Goal: Task Accomplishment & Management: Manage account settings

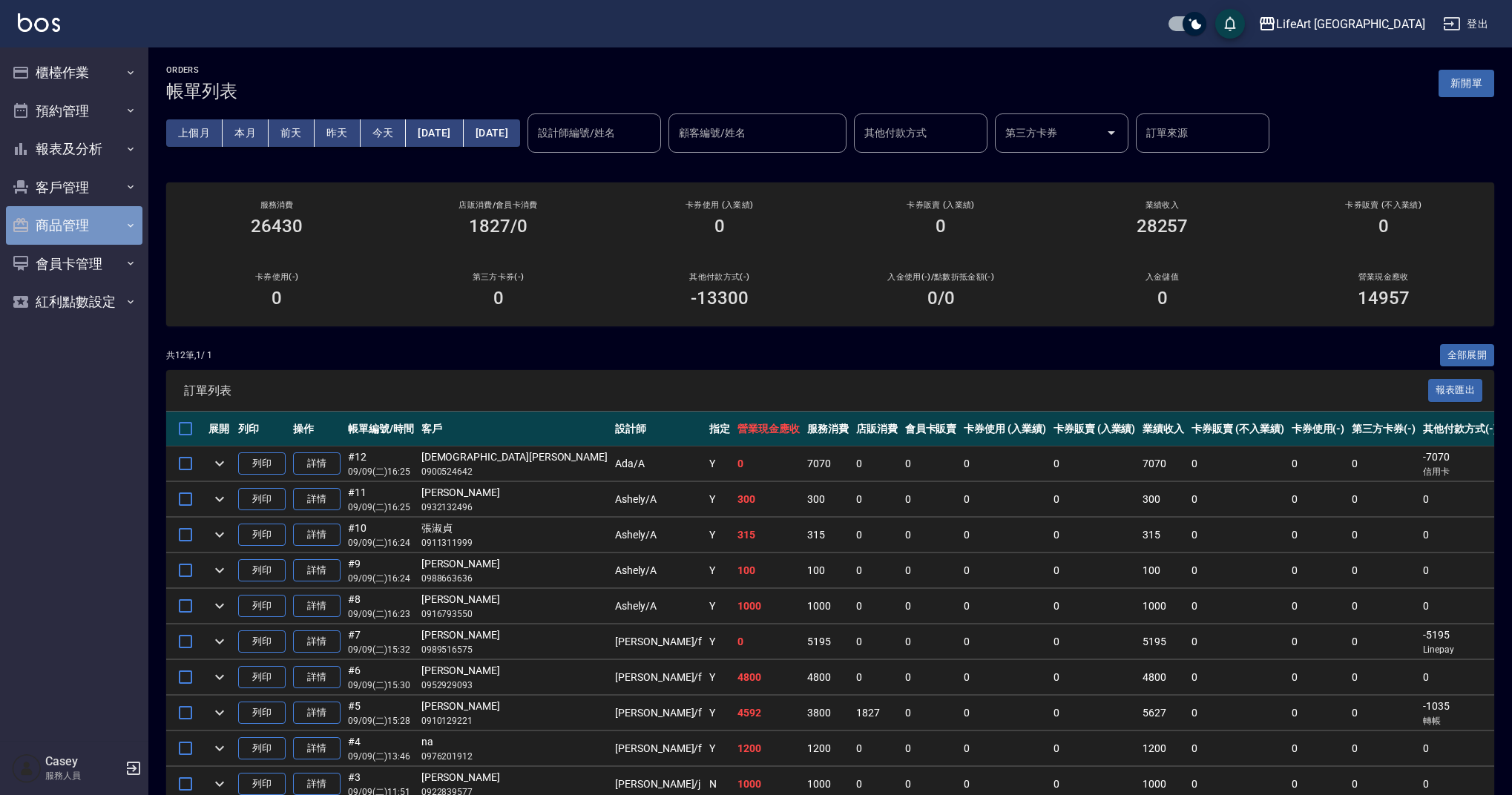
click at [84, 236] on button "商品管理" at bounding box center [74, 225] width 137 height 38
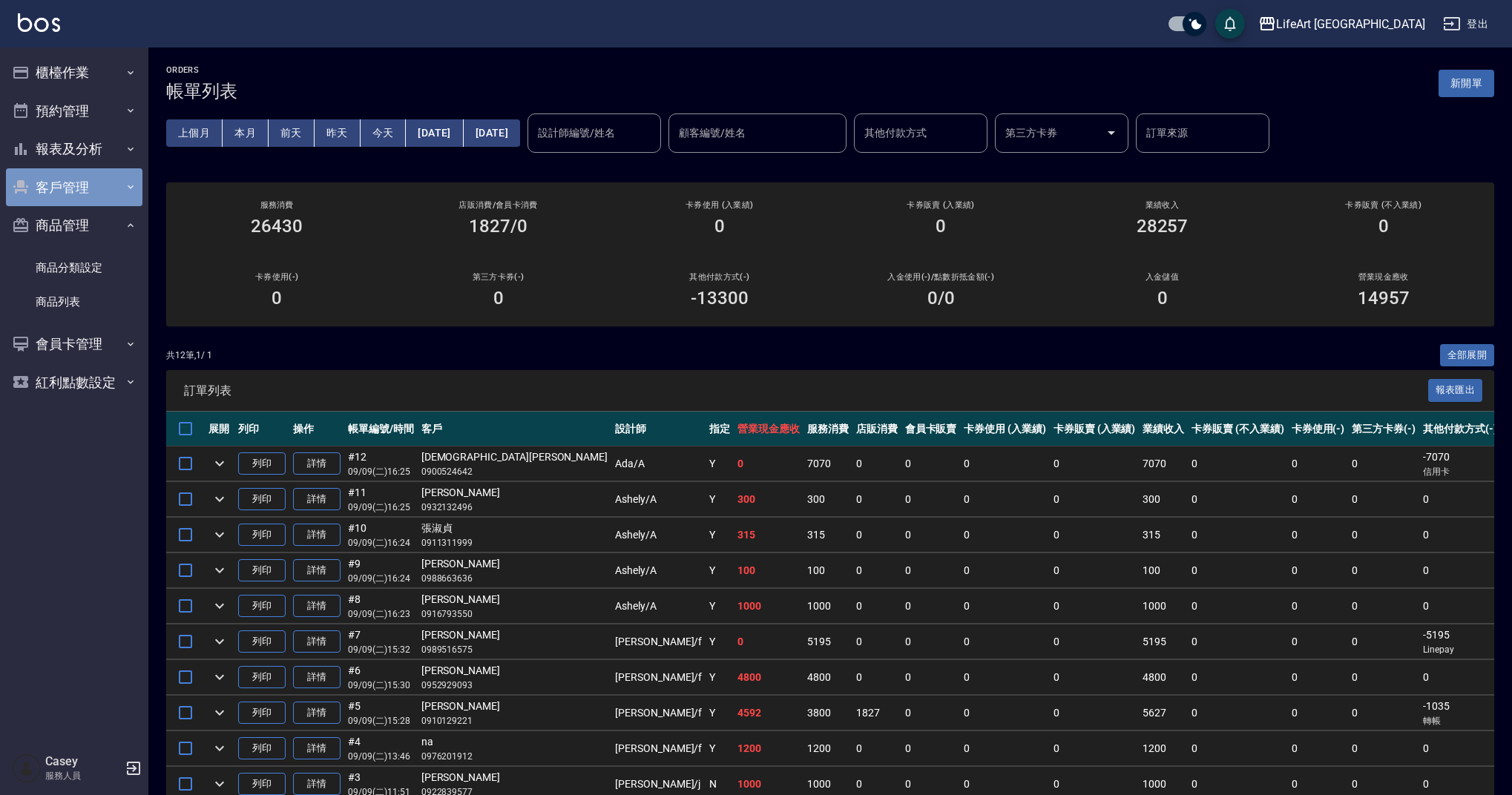
click at [90, 190] on button "客戶管理" at bounding box center [74, 187] width 137 height 38
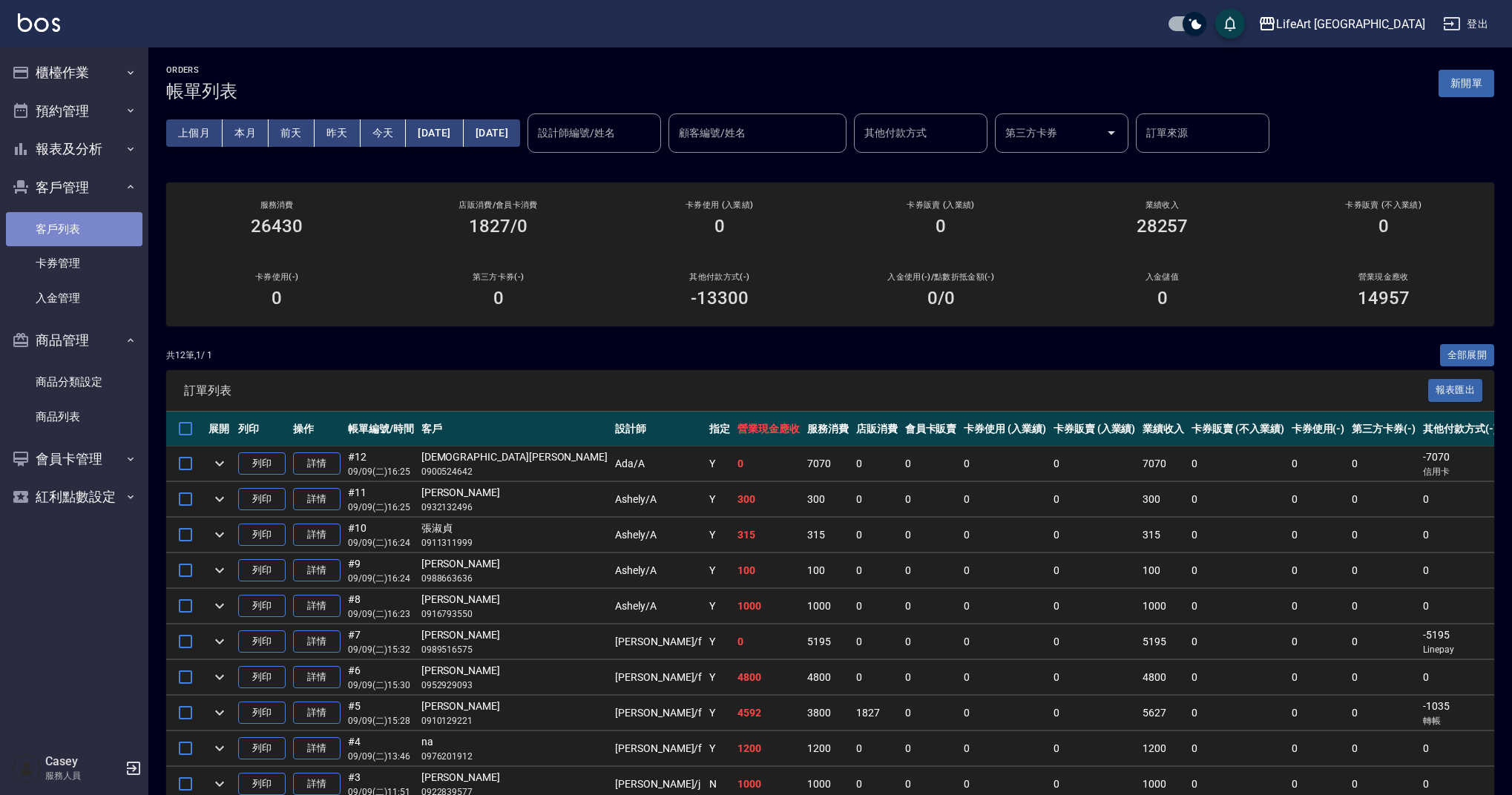
click at [77, 230] on link "客戶列表" at bounding box center [74, 229] width 137 height 34
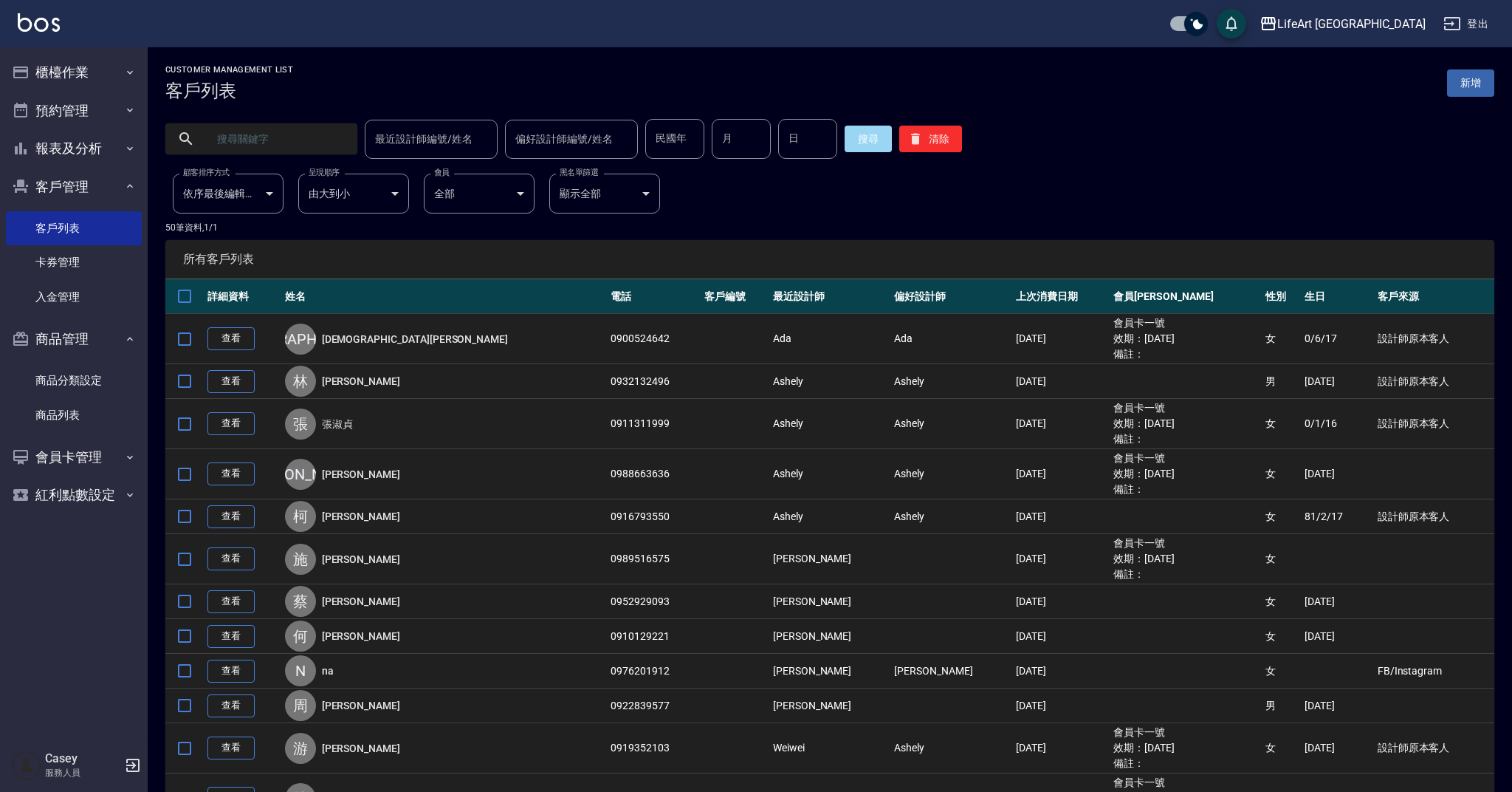
click at [311, 143] on input "text" at bounding box center [275, 139] width 139 height 40
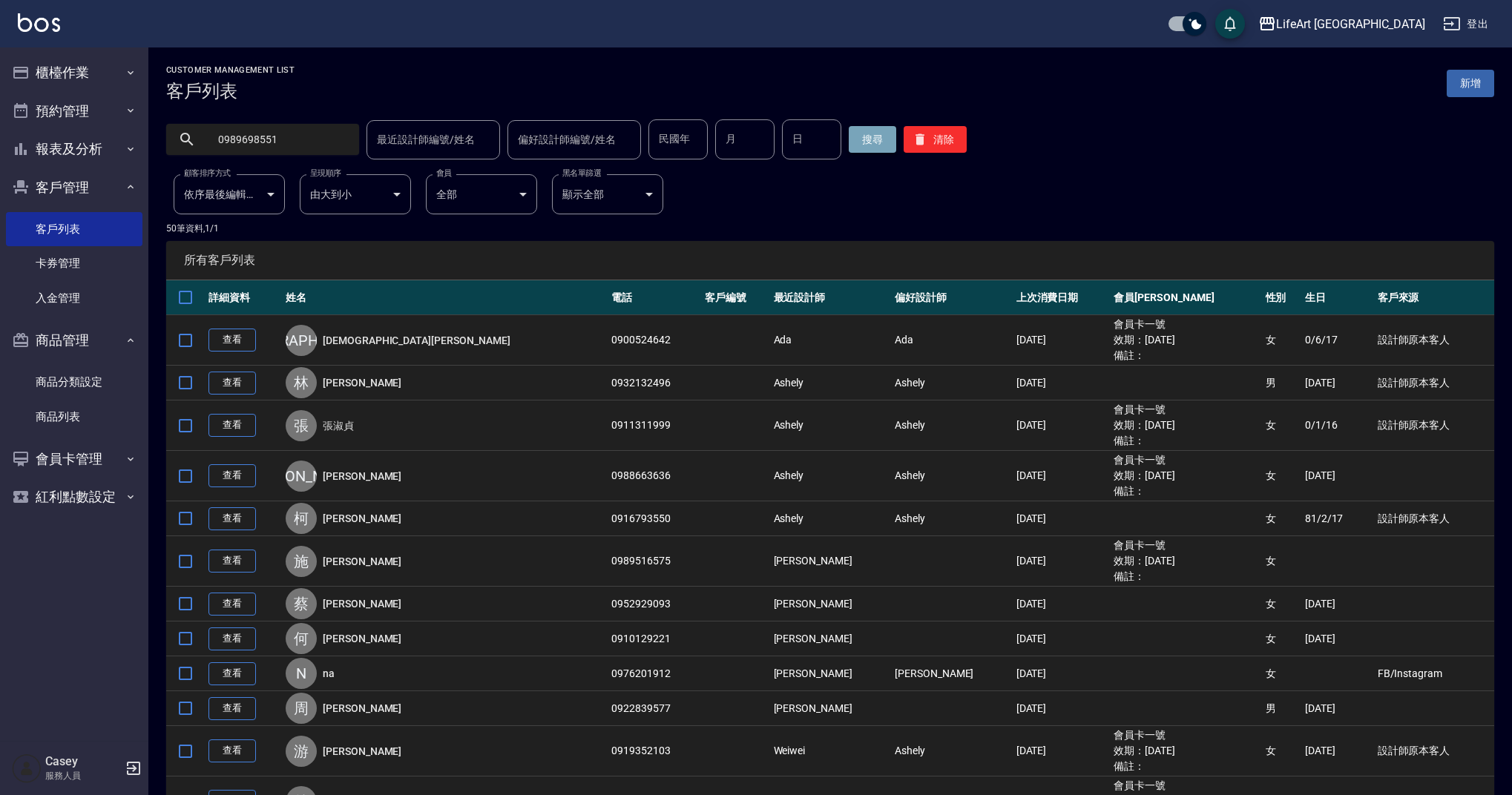
type input "0989698551"
click at [863, 147] on button "搜尋" at bounding box center [872, 139] width 47 height 27
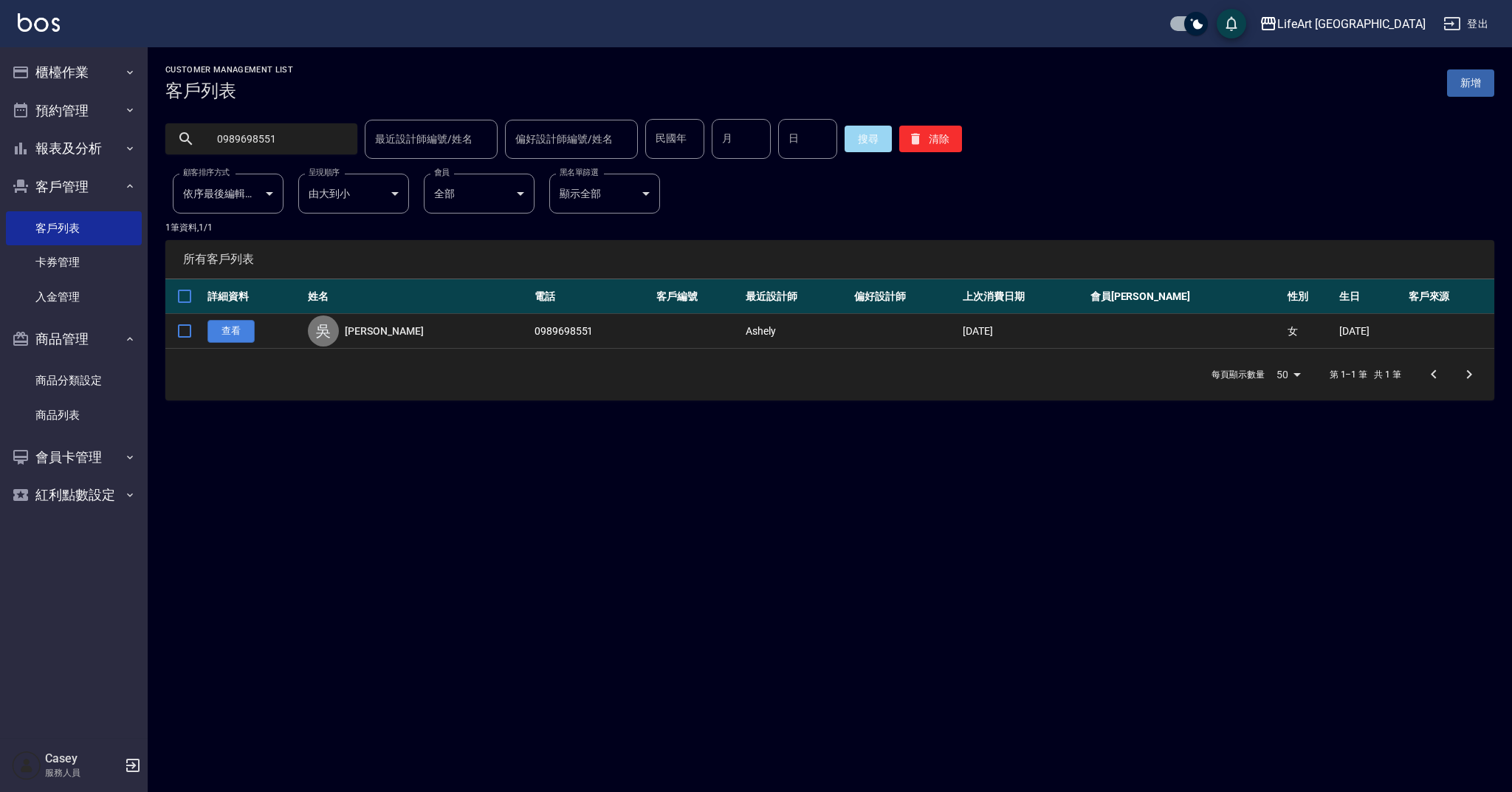
click at [233, 329] on link "查看" at bounding box center [231, 331] width 47 height 23
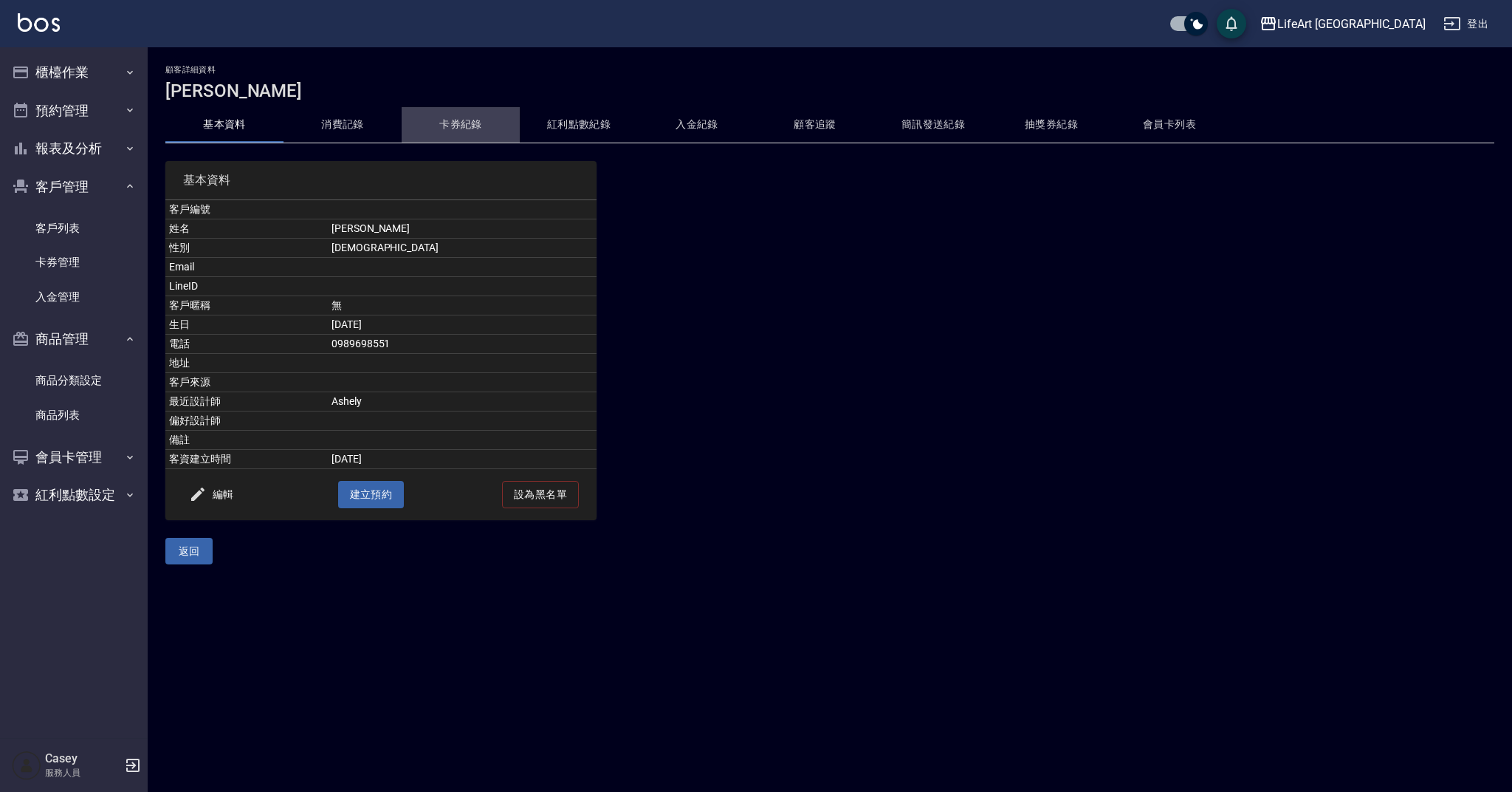
click at [406, 131] on button "卡券紀錄" at bounding box center [461, 125] width 118 height 36
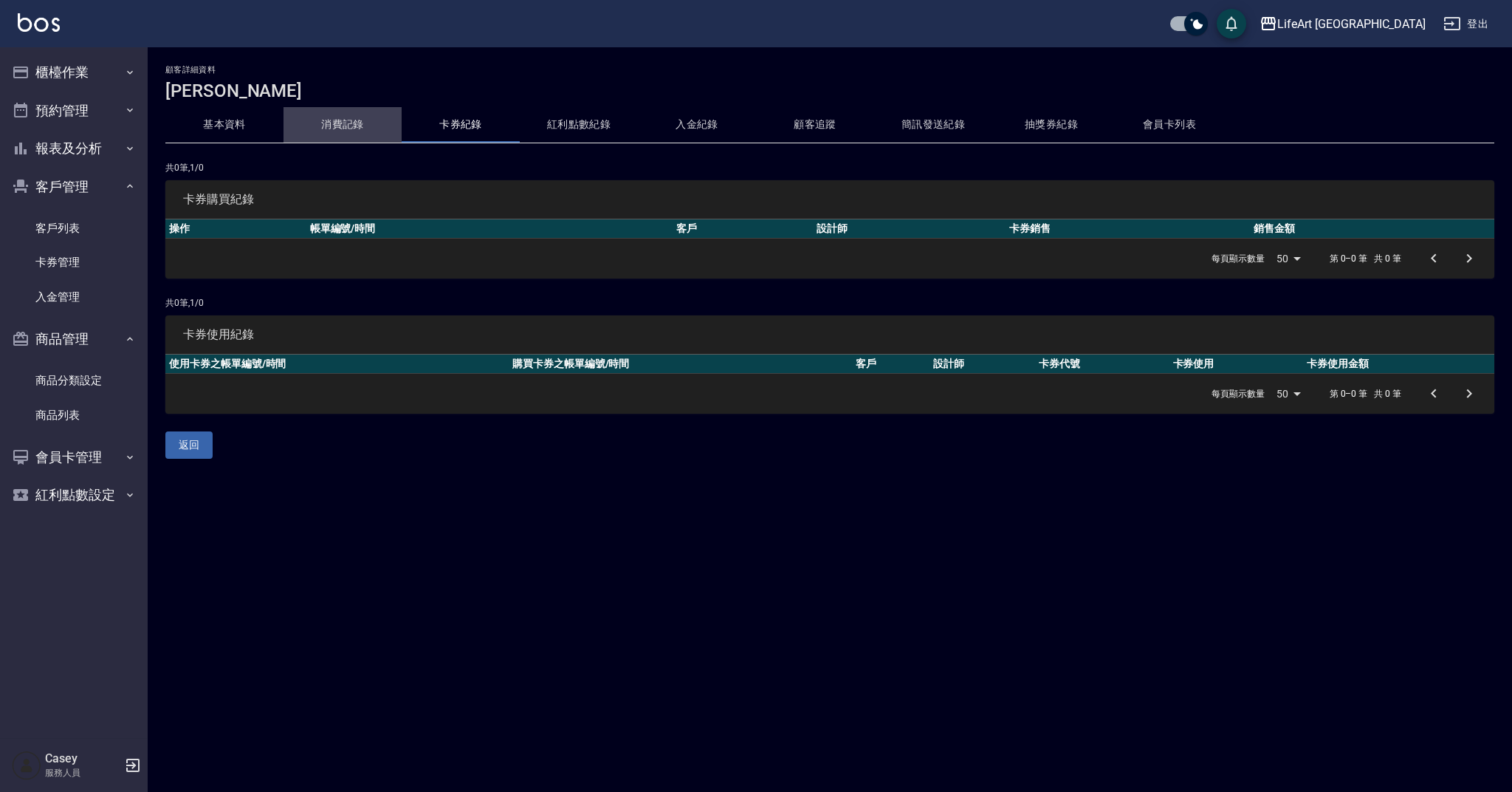
click at [337, 129] on button "消費記錄" at bounding box center [343, 125] width 118 height 36
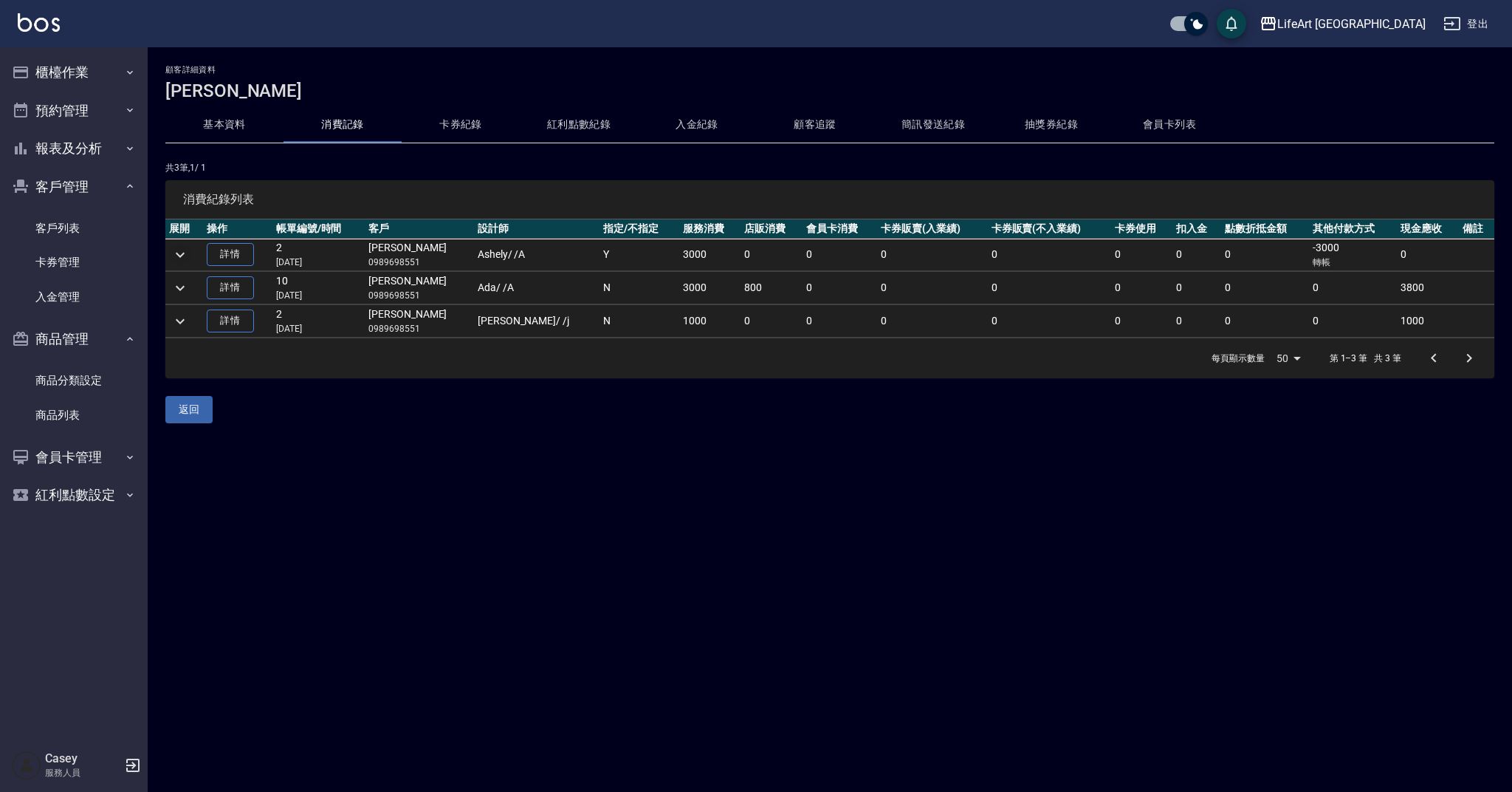
click at [184, 254] on icon "expand row" at bounding box center [180, 255] width 18 height 18
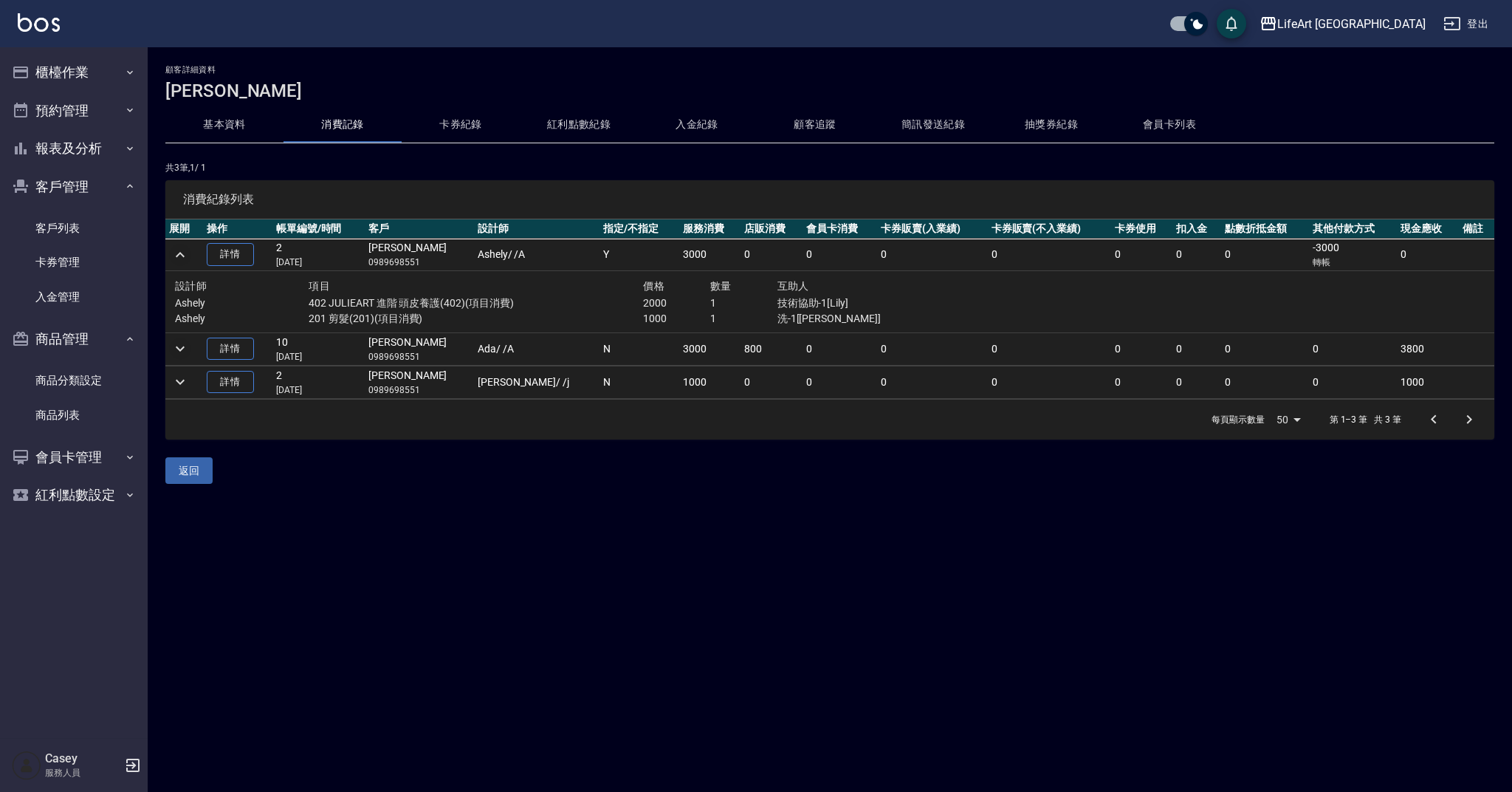
click at [185, 349] on icon "expand row" at bounding box center [180, 349] width 18 height 18
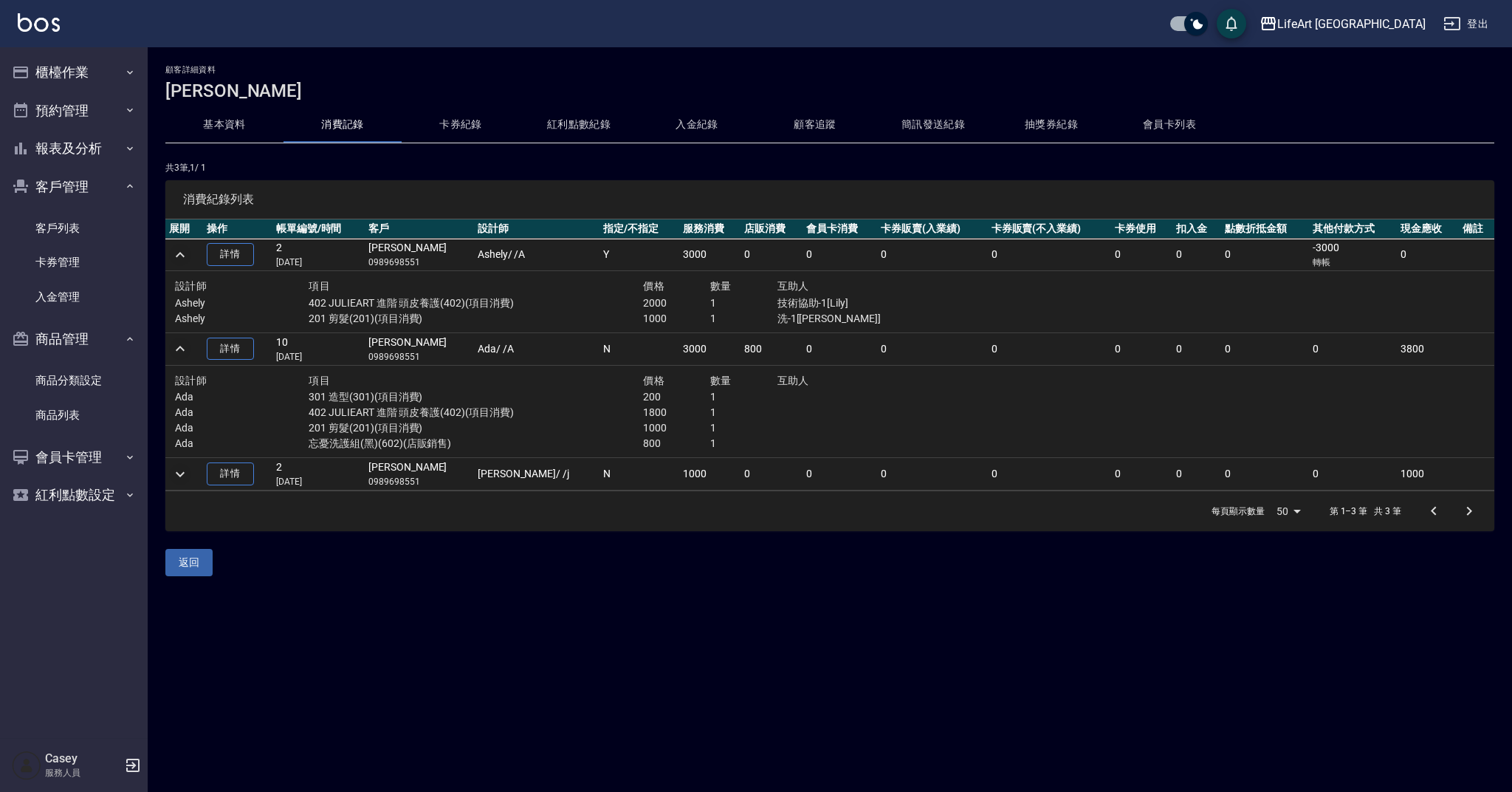
click at [177, 473] on icon "expand row" at bounding box center [180, 474] width 18 height 18
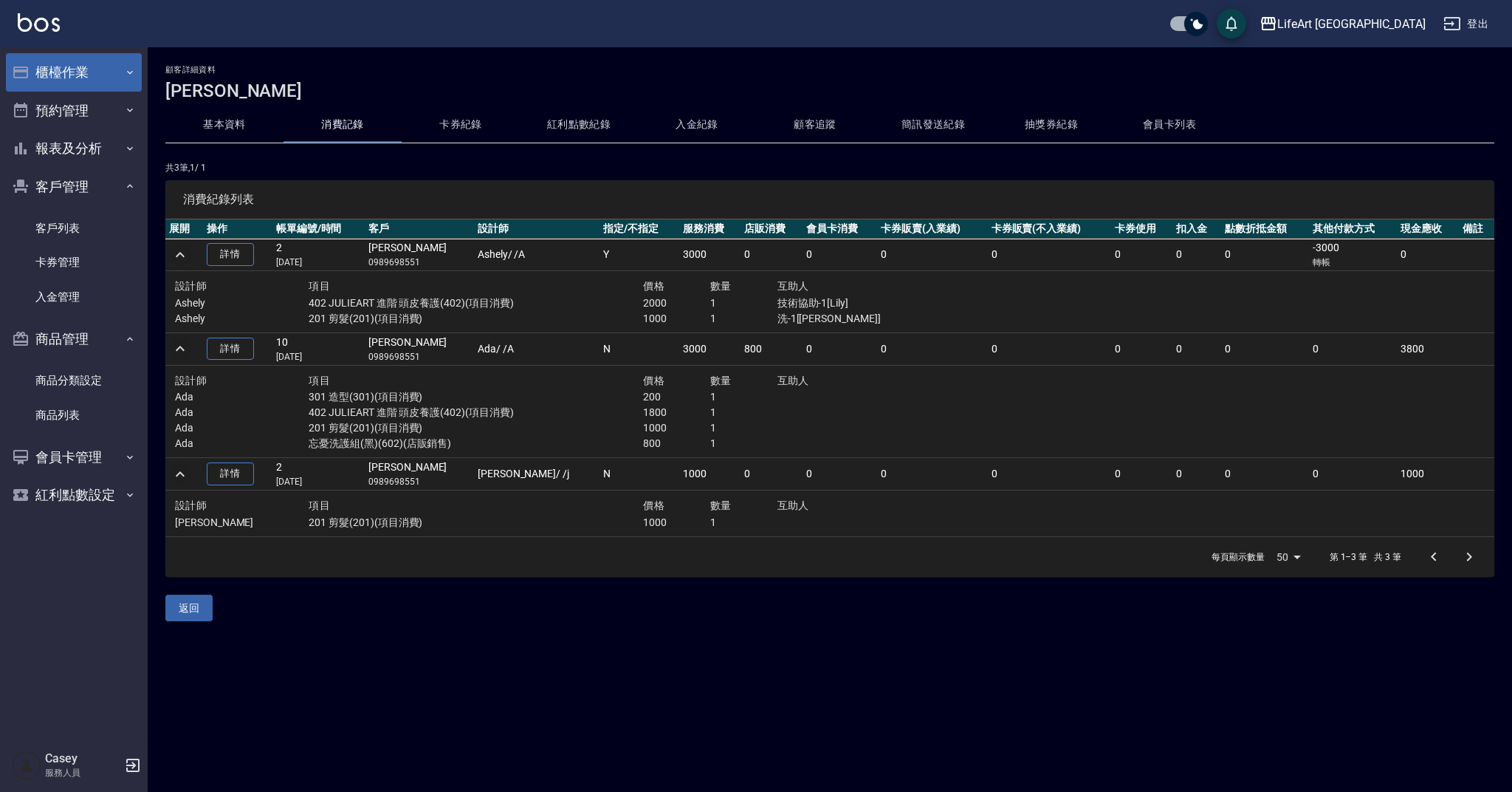
click at [22, 66] on icon "button" at bounding box center [21, 72] width 18 height 18
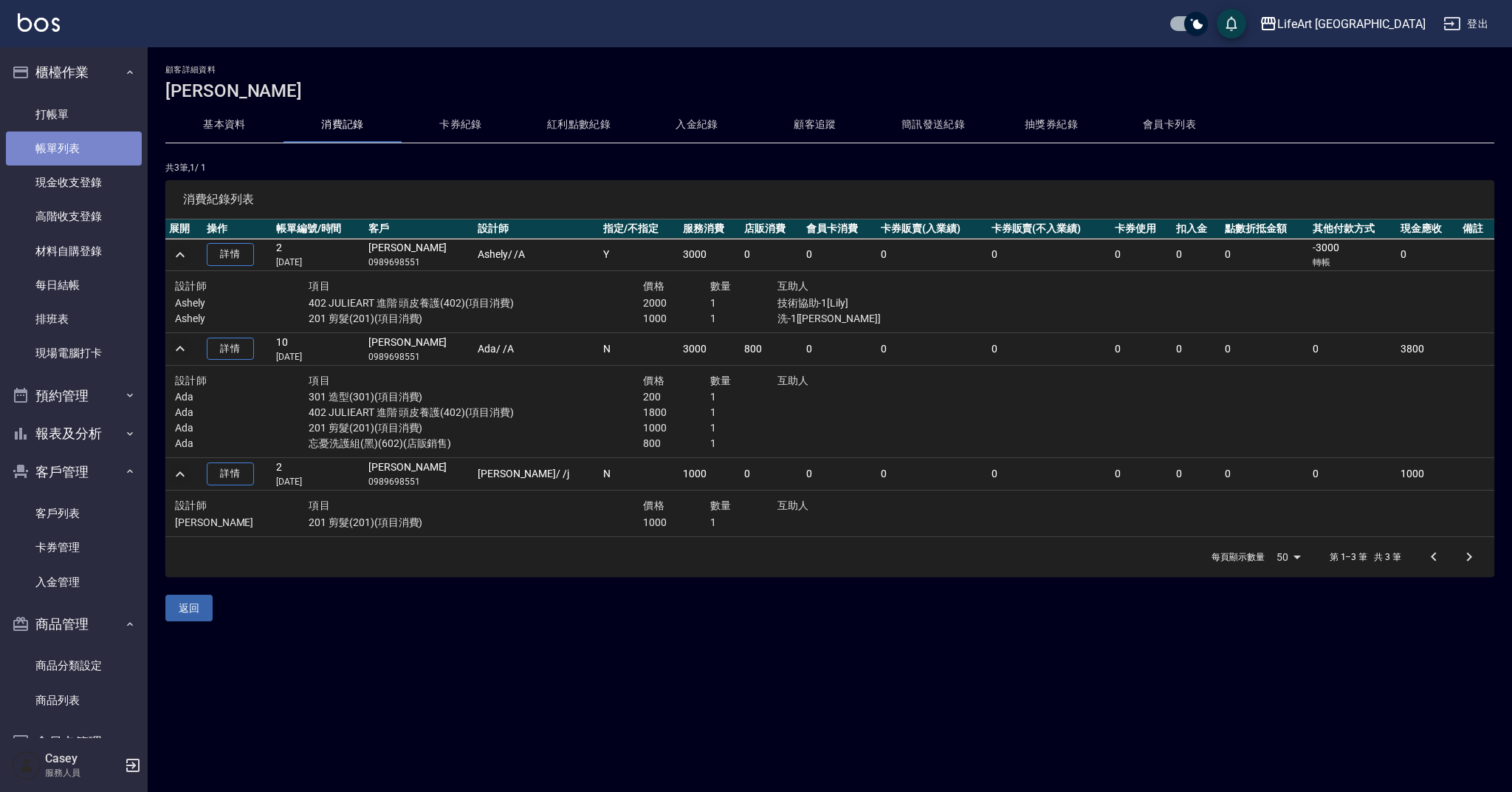
click at [119, 145] on link "帳單列表" at bounding box center [74, 148] width 136 height 34
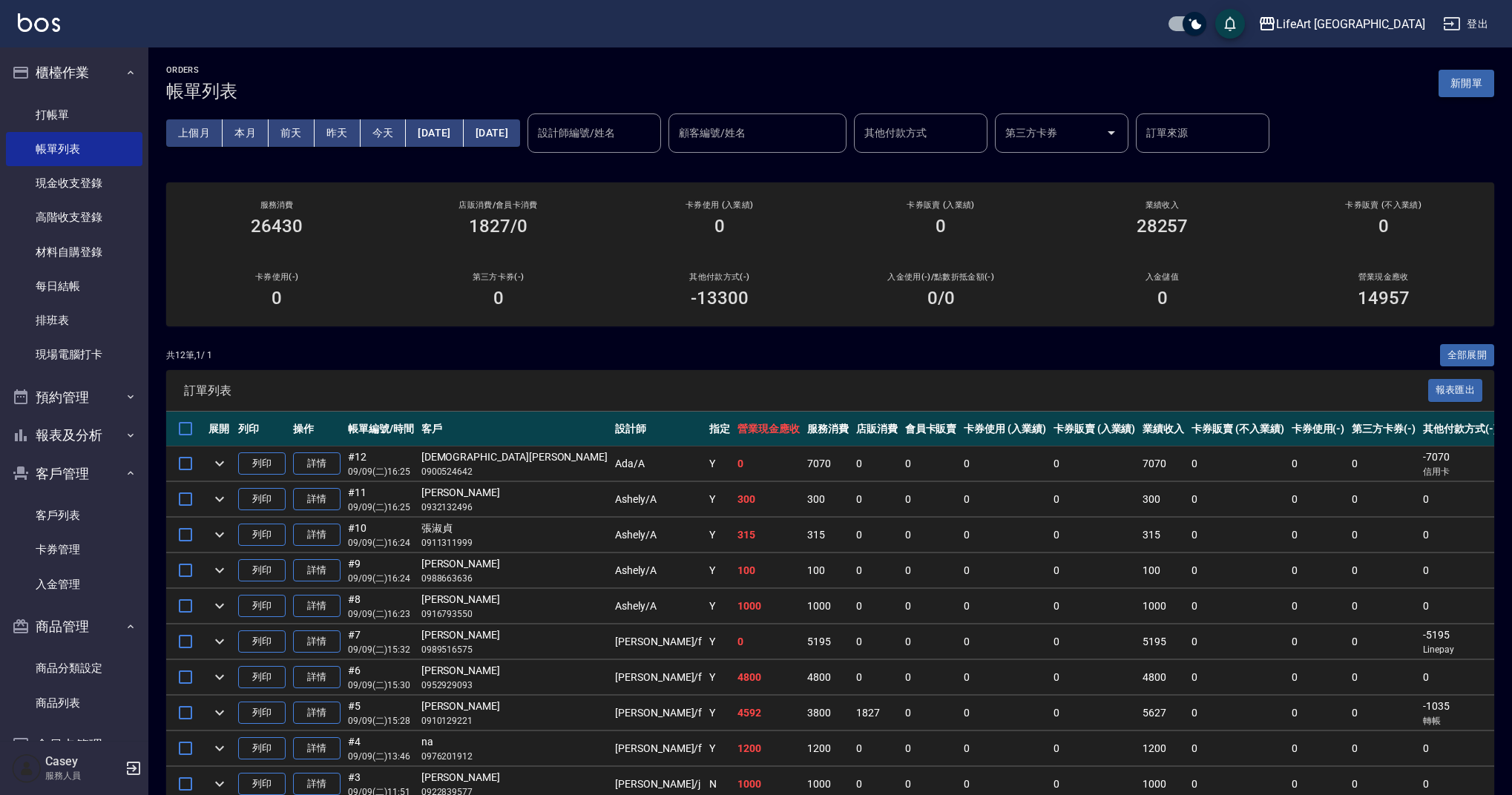
click at [1477, 83] on button "新開單" at bounding box center [1466, 84] width 55 height 28
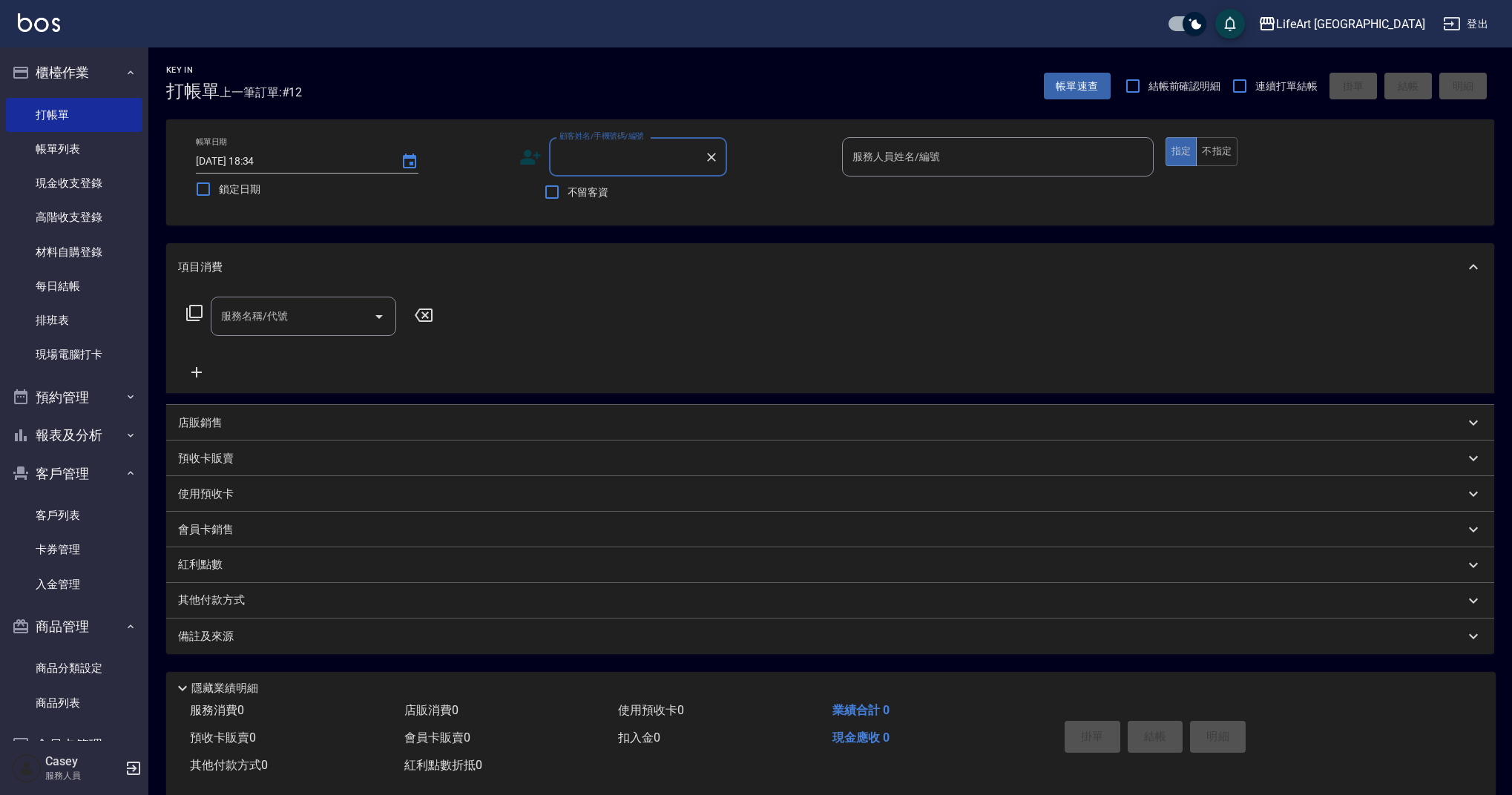
click at [613, 164] on input "顧客姓名/手機號碼/編號" at bounding box center [626, 157] width 142 height 26
click at [683, 194] on li "[PERSON_NAME]/0936966926/" at bounding box center [638, 194] width 178 height 24
type input "[PERSON_NAME]/0936966926/"
type input "Ashely-A"
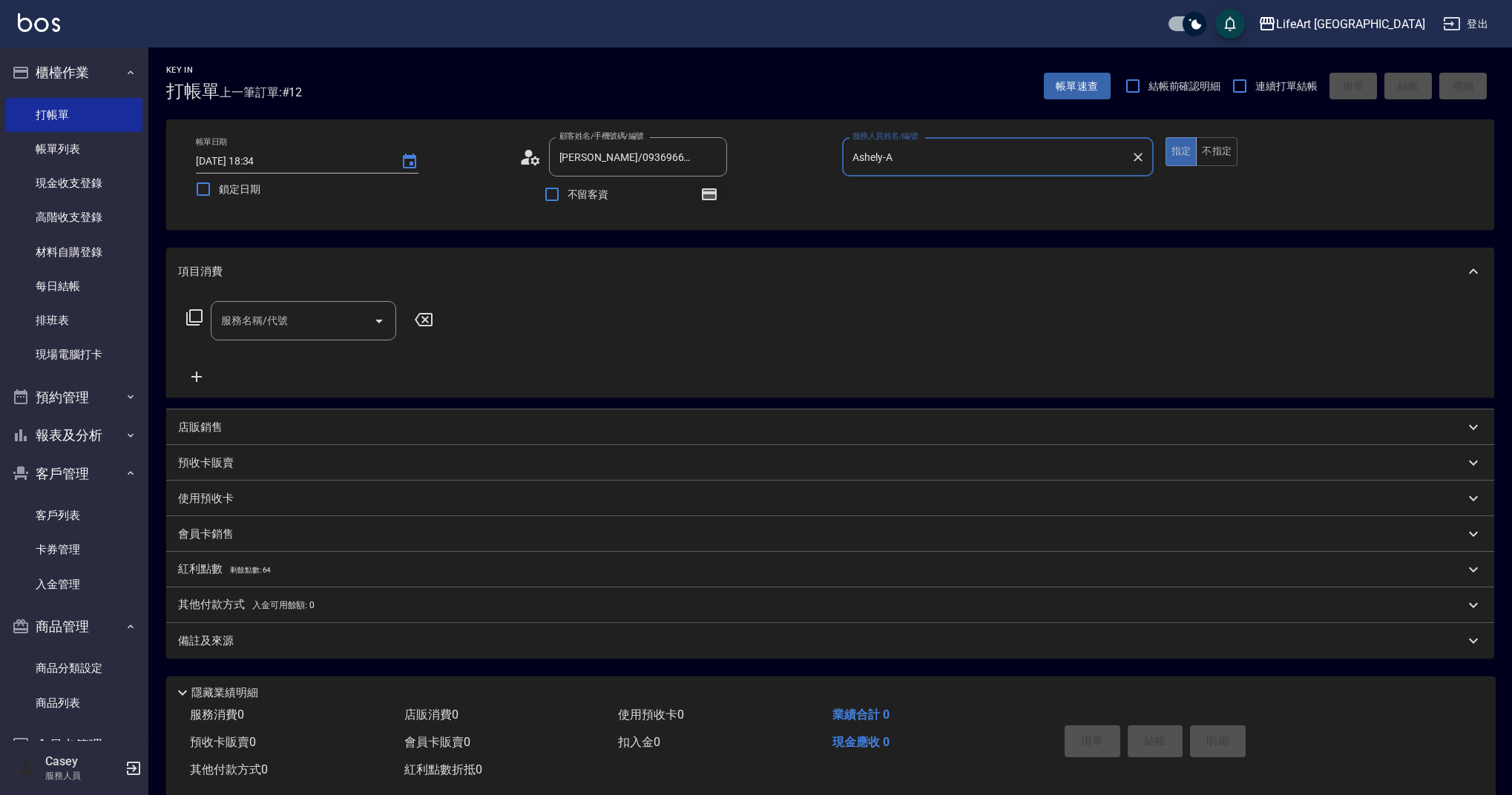
click at [721, 199] on button "button" at bounding box center [709, 194] width 36 height 36
click at [705, 194] on icon "button" at bounding box center [709, 194] width 15 height 12
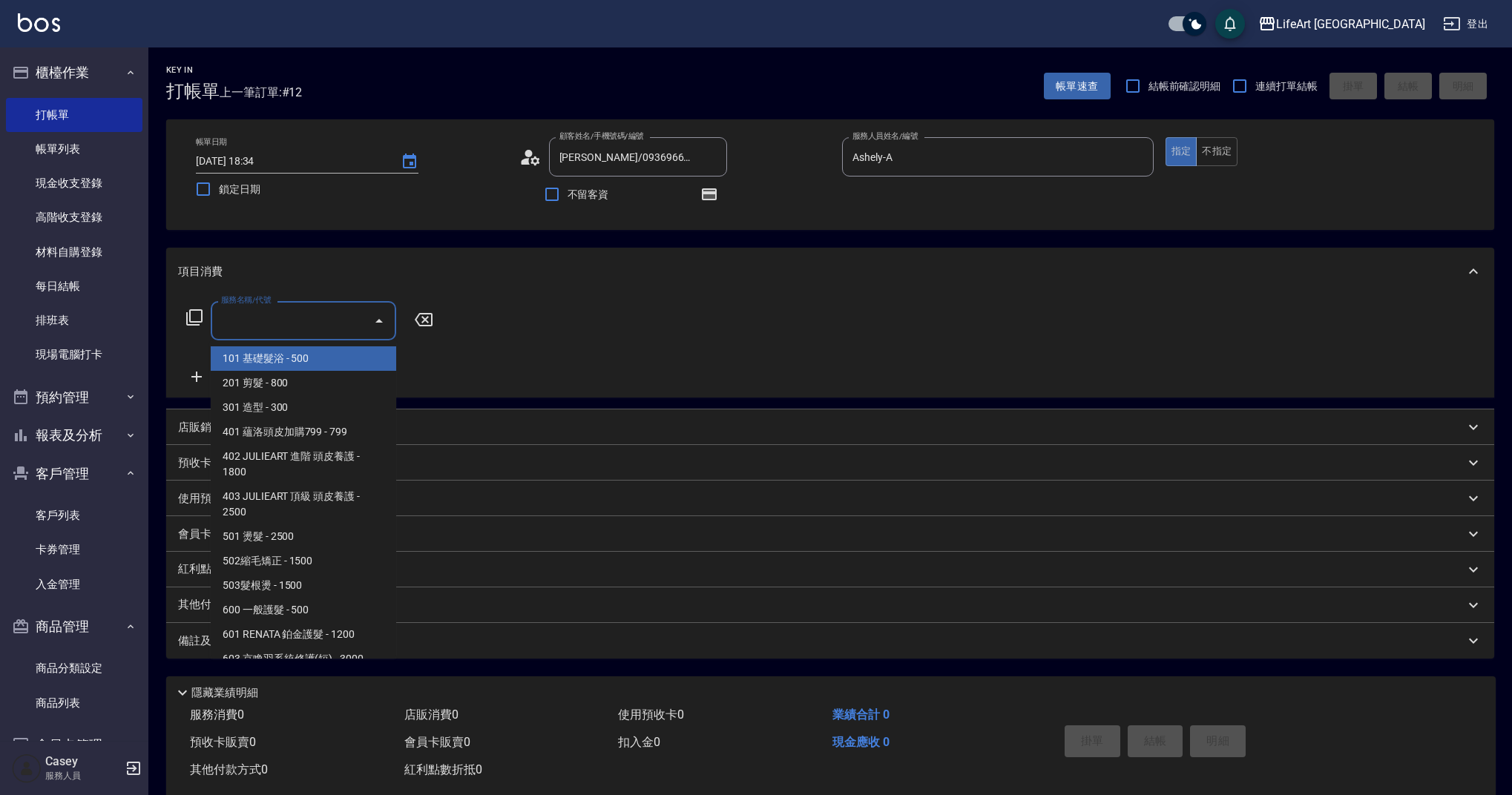
click at [287, 329] on input "服務名稱/代號" at bounding box center [292, 321] width 150 height 26
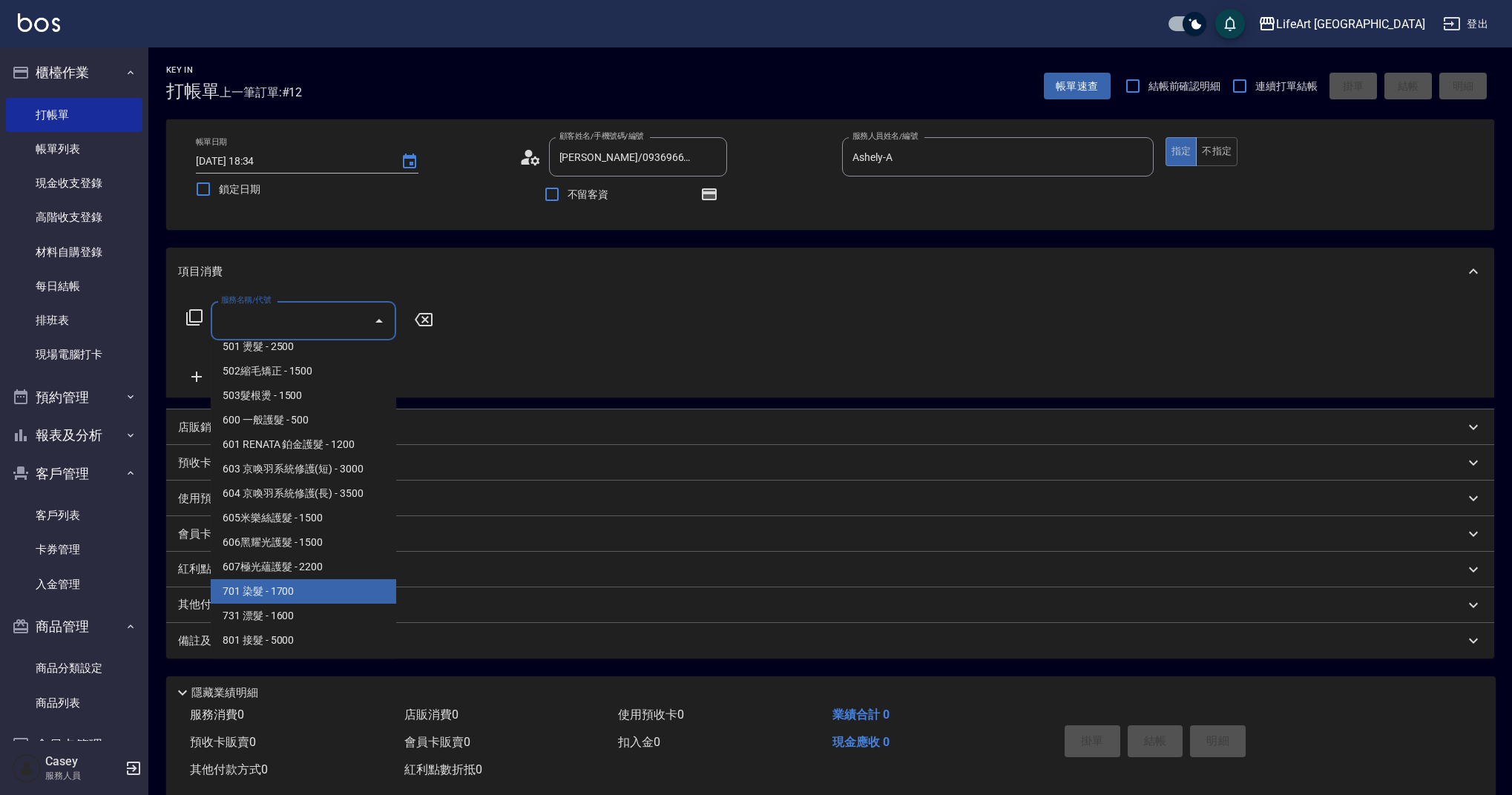
click at [353, 588] on span "701 染髮 - 1700" at bounding box center [304, 592] width 186 height 24
type input "701 染髮(701)"
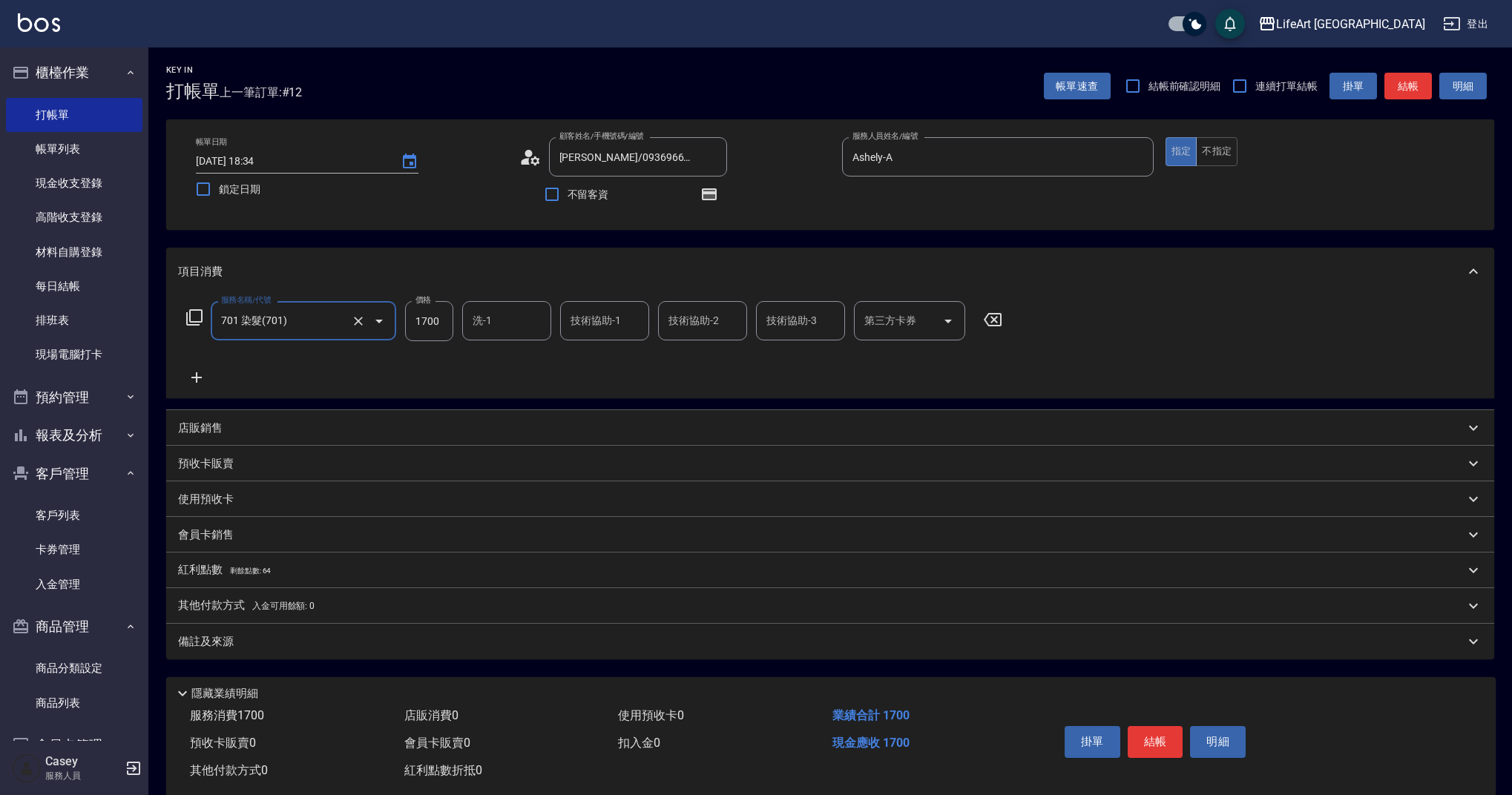
click at [196, 374] on icon at bounding box center [196, 377] width 11 height 11
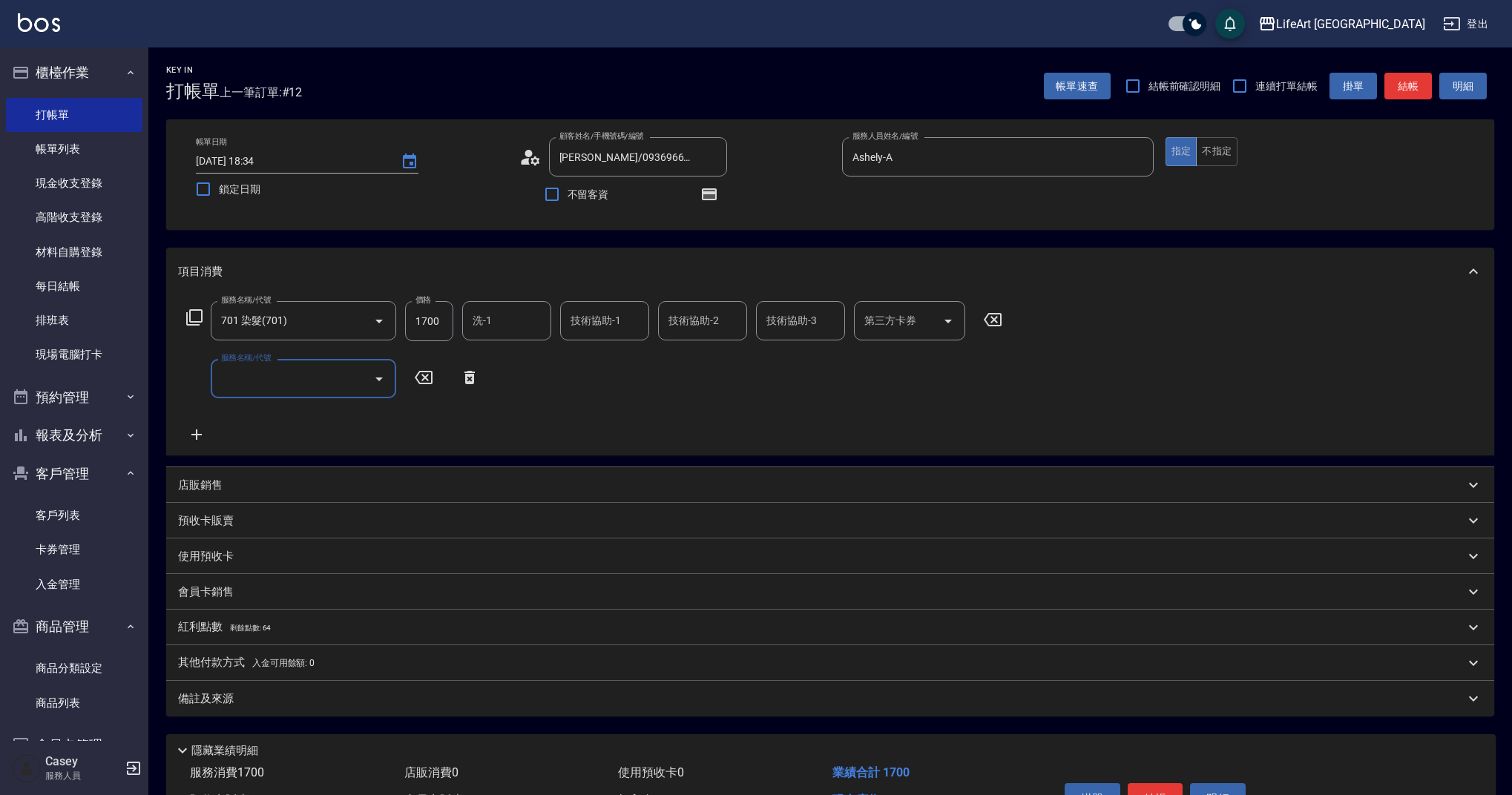
click at [263, 373] on input "服務名稱/代號" at bounding box center [292, 378] width 150 height 26
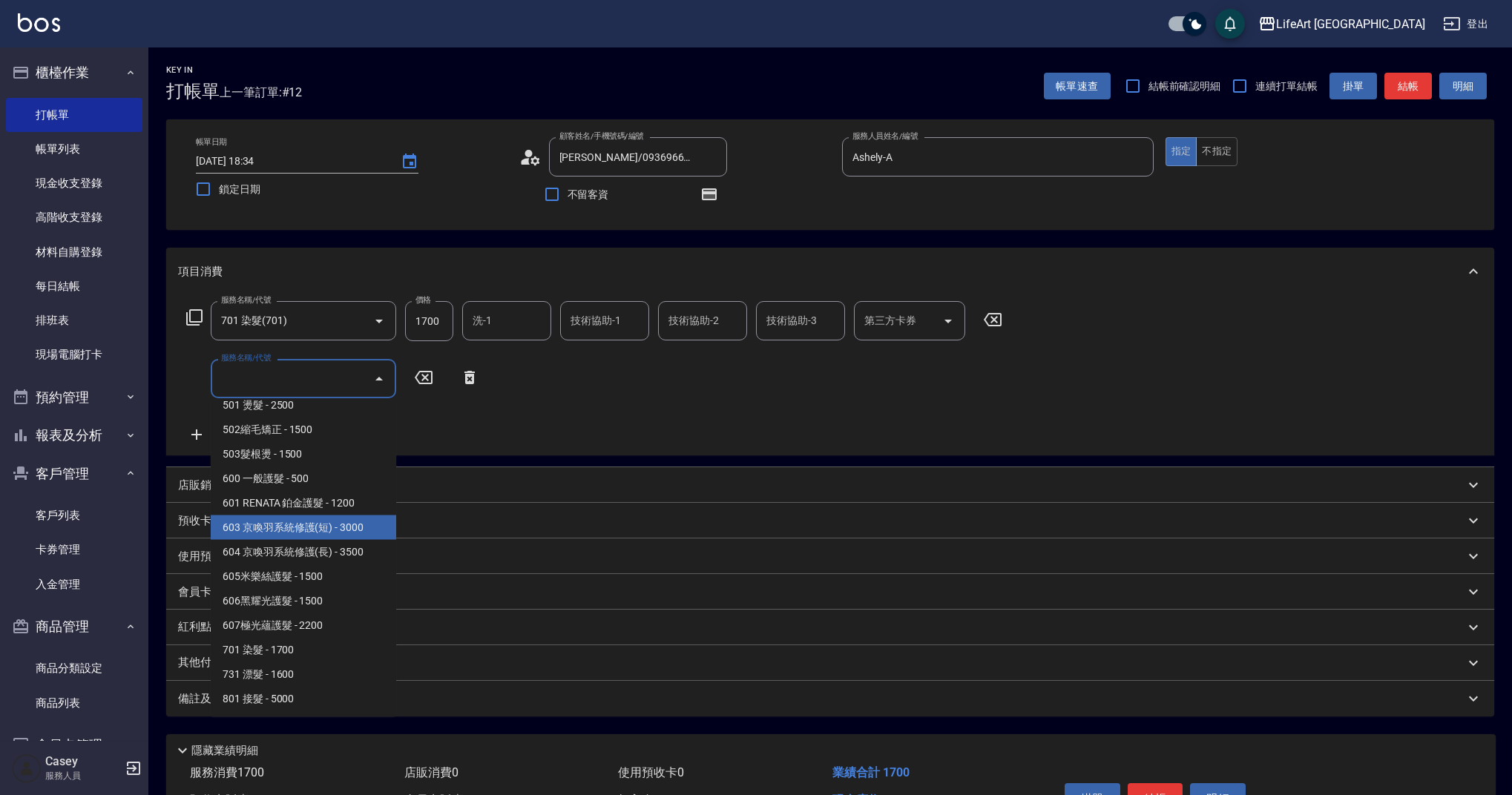
click at [366, 526] on span "603 京喚羽系統修護(短) - 3000" at bounding box center [304, 527] width 186 height 24
type input "603 京喚羽系統修護(短)(603)"
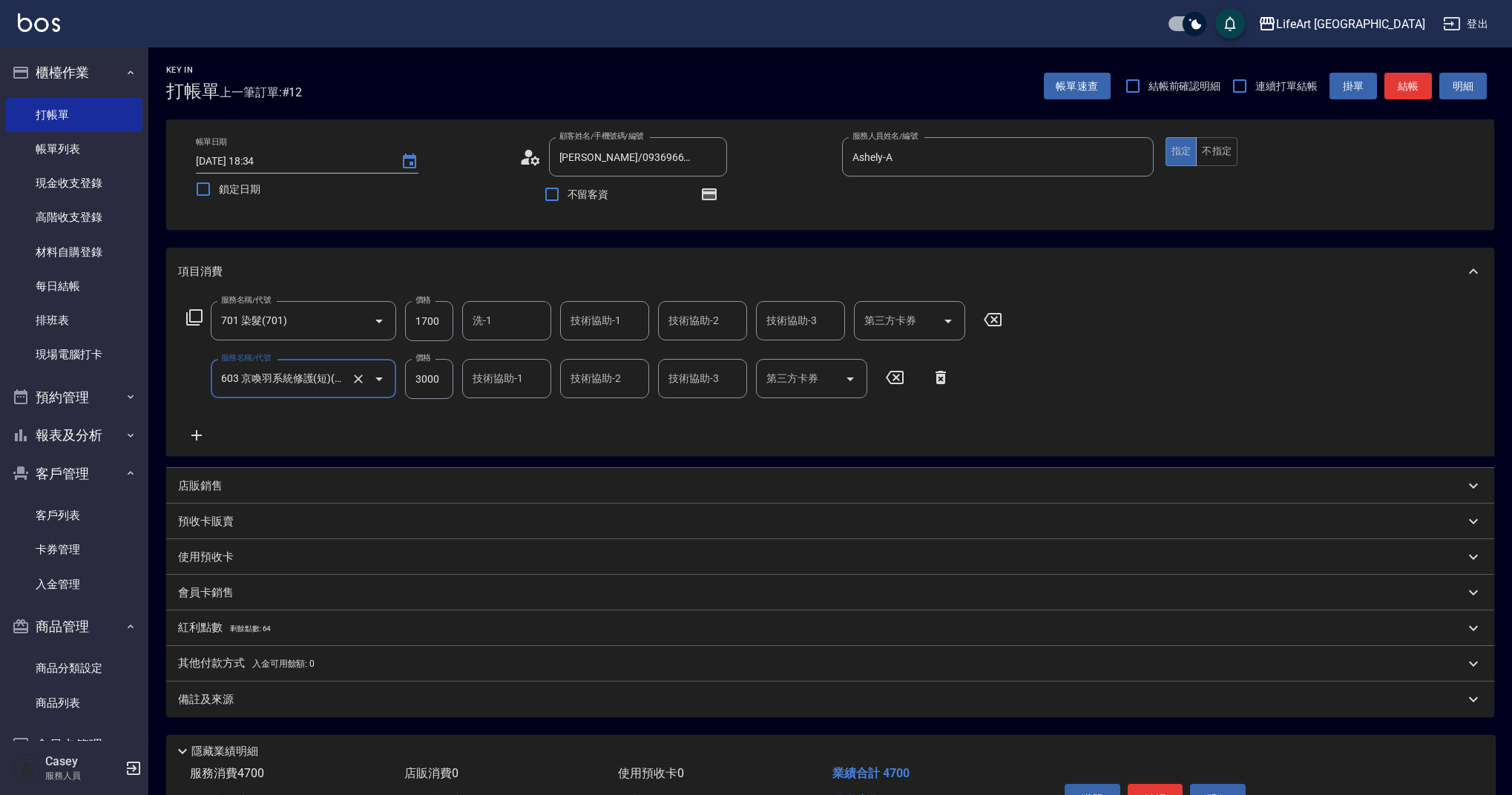
click at [445, 378] on input "3000" at bounding box center [428, 378] width 48 height 40
type input "2500"
click at [440, 321] on input "1700" at bounding box center [428, 321] width 48 height 40
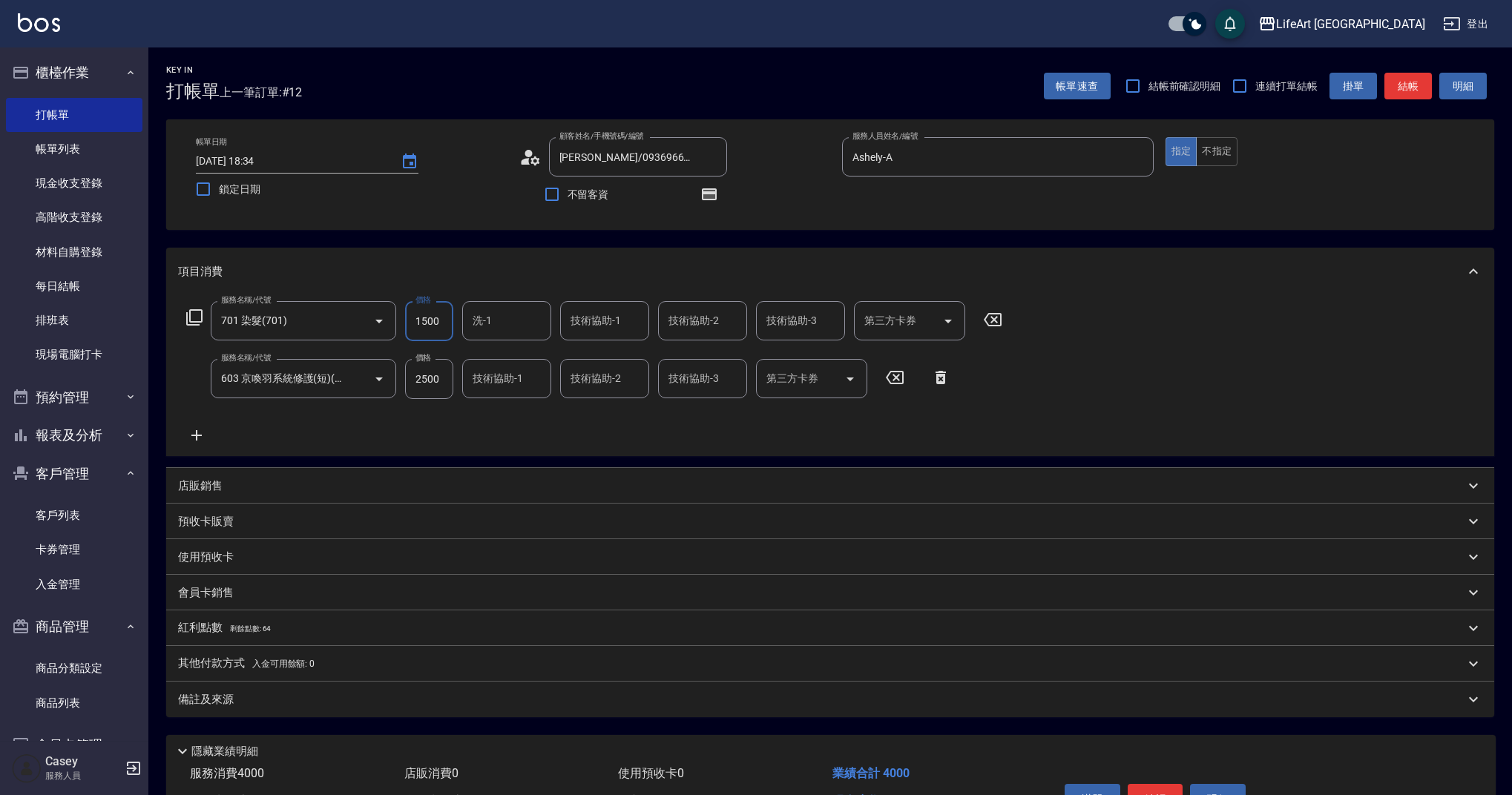
type input "1500"
click at [511, 430] on div "服務名稱/代號 701 染髮(701) 服務名稱/代號 價格 1500 價格 洗-1 洗-1 技術協助-1 技術協助-1 技術協助-2 技術協助-2 技術協助…" at bounding box center [594, 373] width 833 height 143
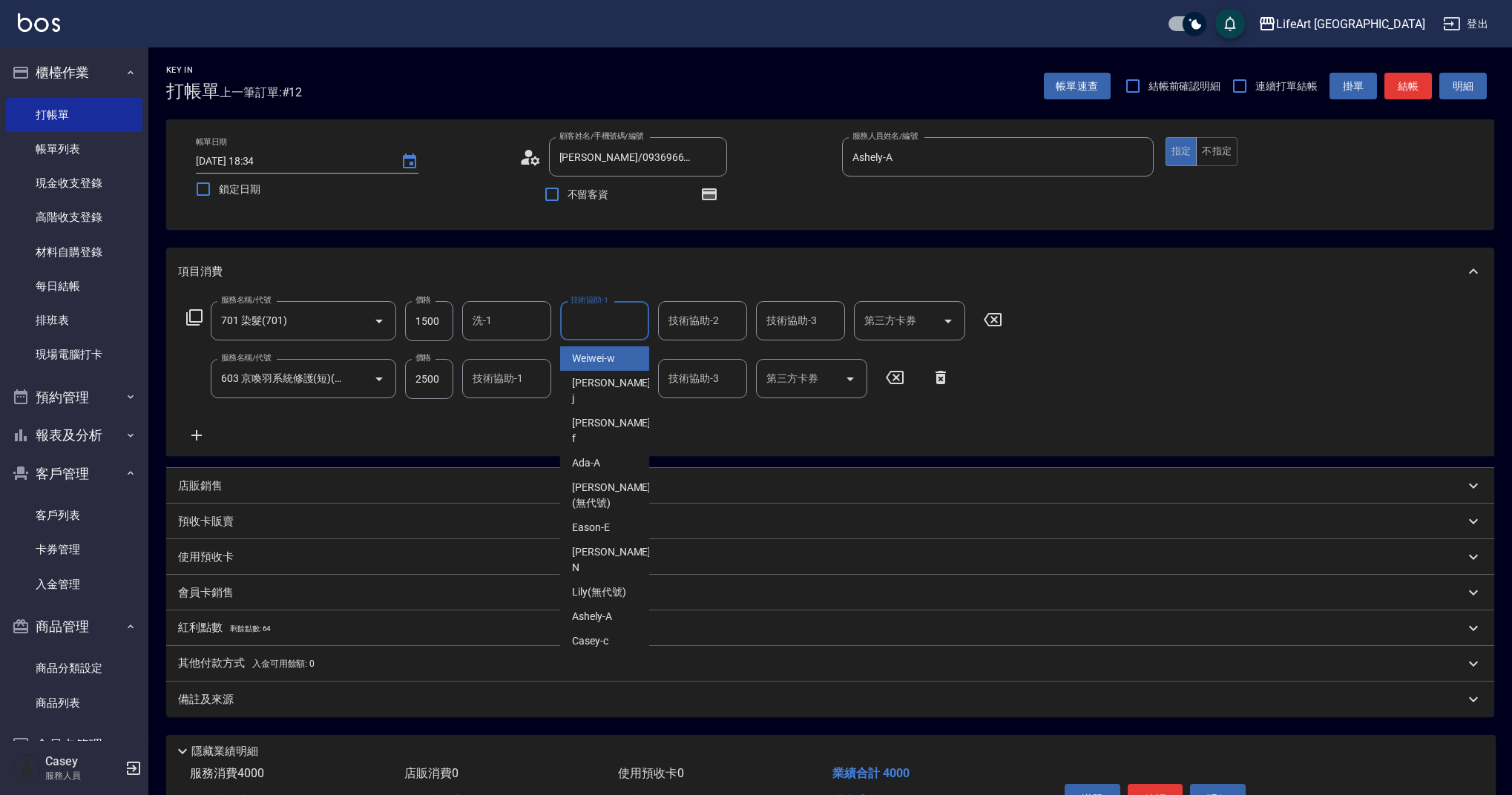
click at [578, 321] on div "技術協助-1 技術協助-1" at bounding box center [604, 321] width 89 height 39
click at [596, 364] on span "Casey -c" at bounding box center [589, 358] width 37 height 15
type input "Casey-c"
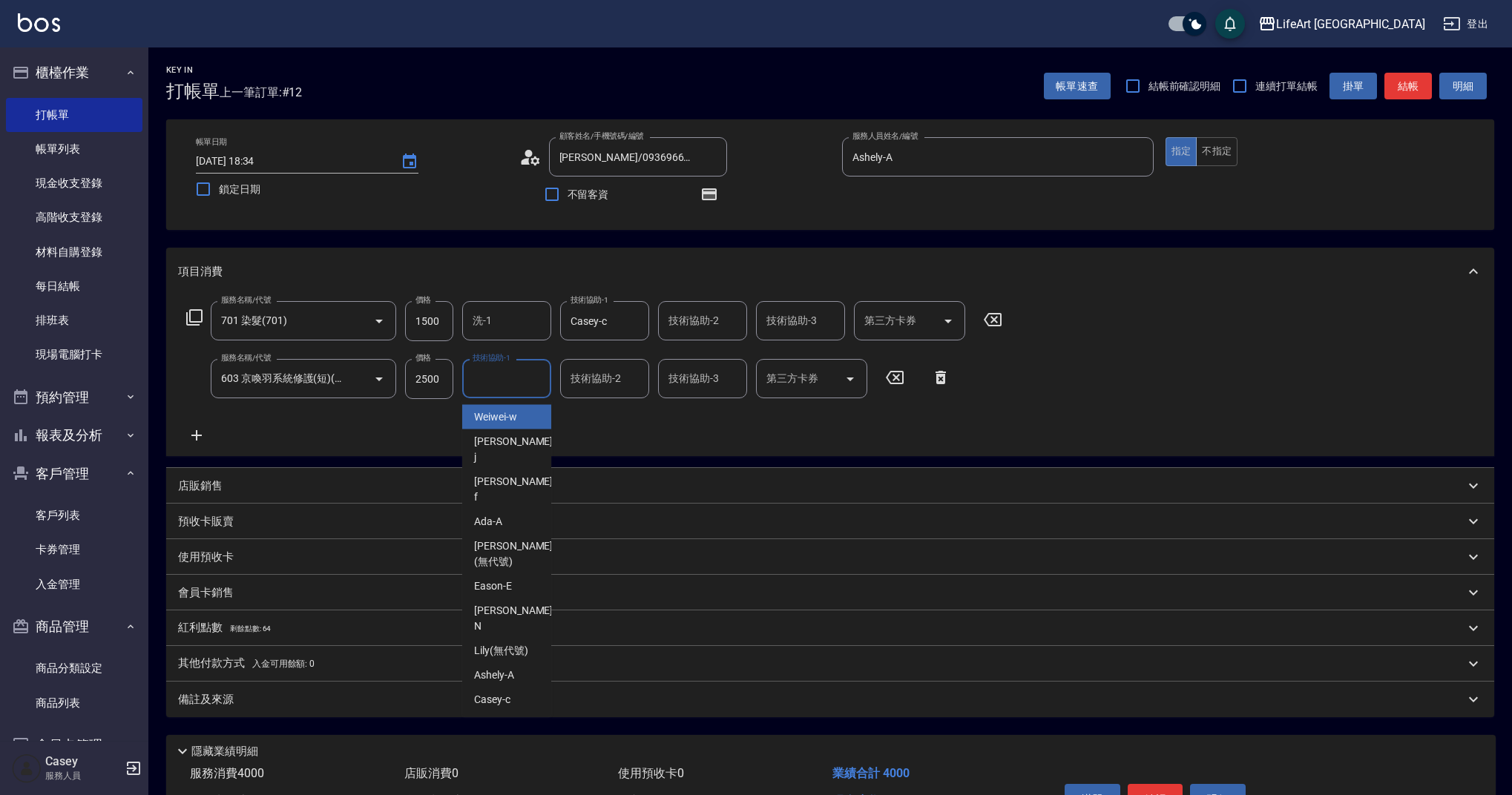
click at [527, 378] on input "技術協助-1" at bounding box center [506, 378] width 76 height 26
click at [536, 413] on div "Casey -c" at bounding box center [506, 417] width 89 height 24
type input "Casey-c"
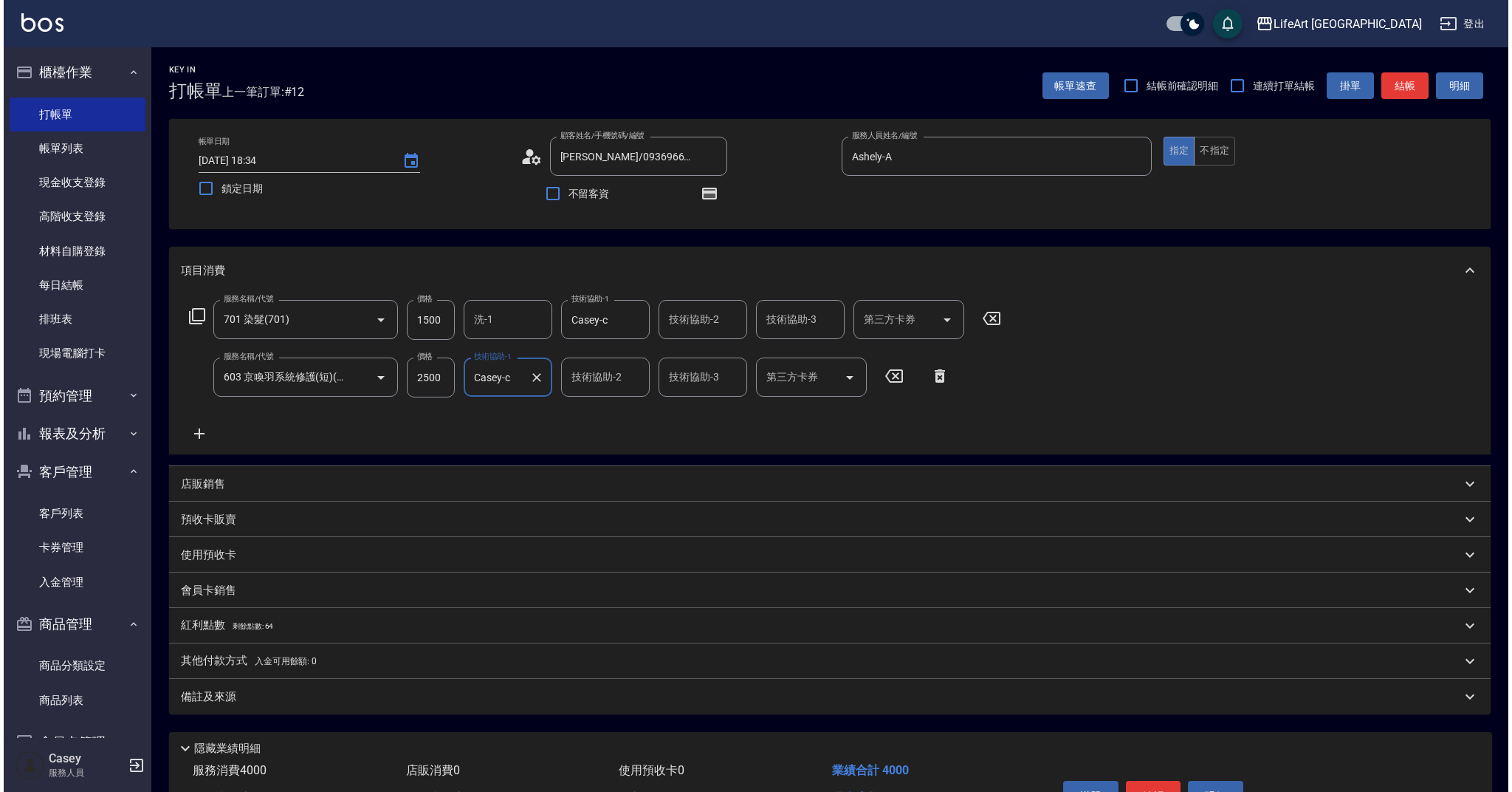
scroll to position [89, 0]
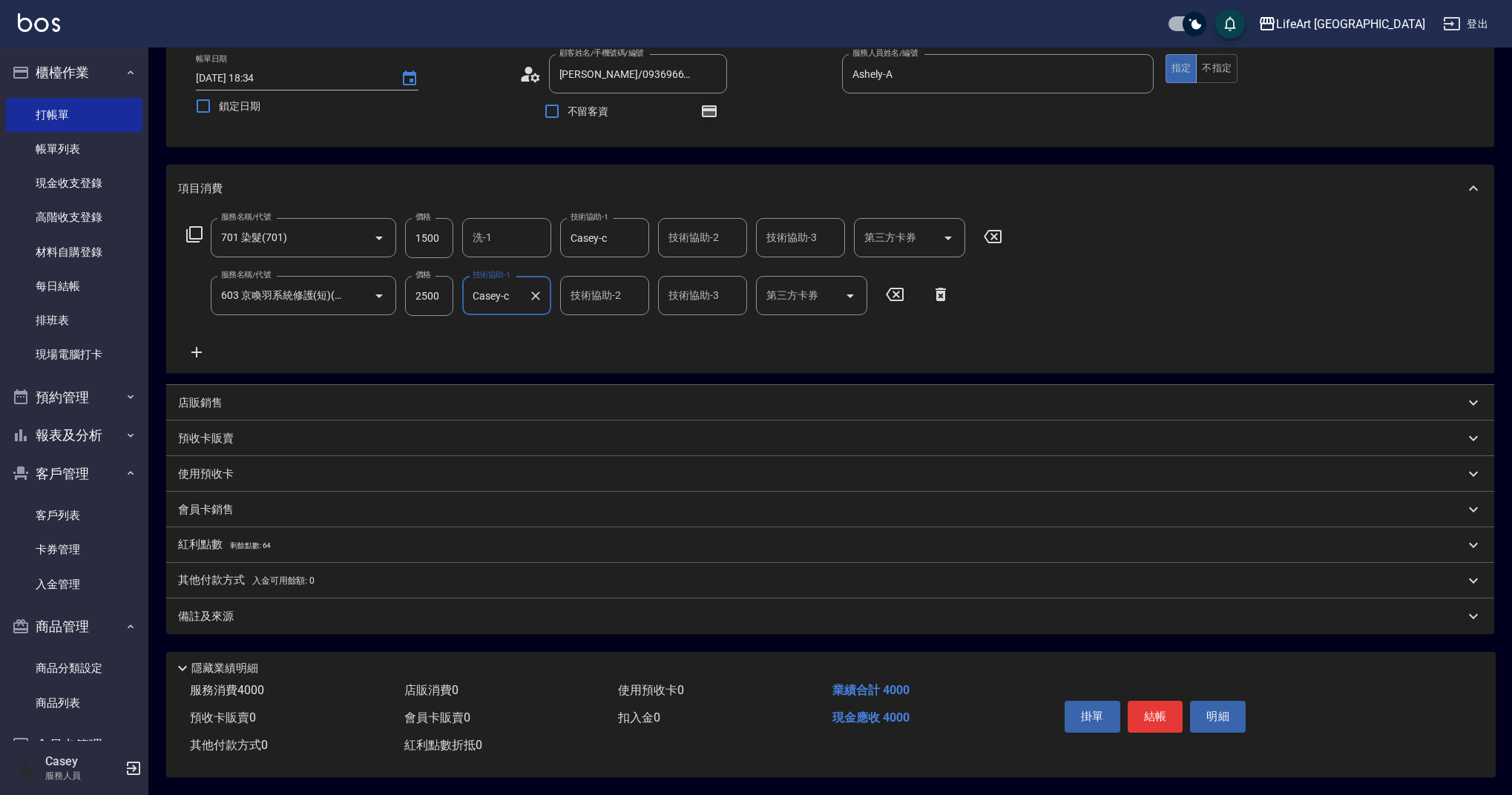
click at [712, 107] on icon "button" at bounding box center [709, 111] width 12 height 9
click at [316, 544] on div "紅利點數 剩餘點數: 64" at bounding box center [822, 545] width 1286 height 16
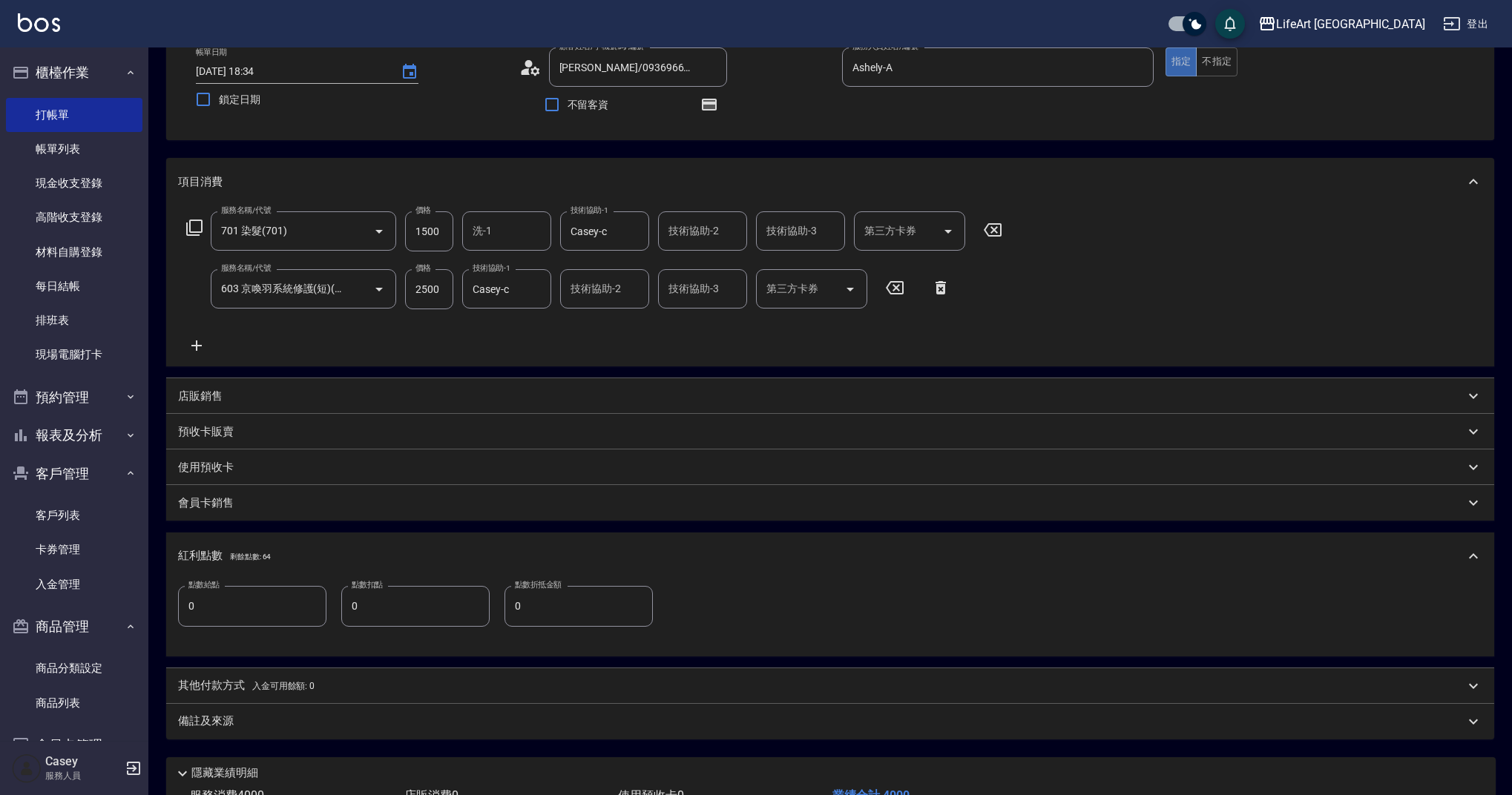
click at [300, 613] on input "0" at bounding box center [252, 605] width 148 height 40
click at [299, 613] on input "0" at bounding box center [252, 605] width 148 height 40
type input "8"
click at [326, 728] on div "備註及來源" at bounding box center [822, 720] width 1286 height 15
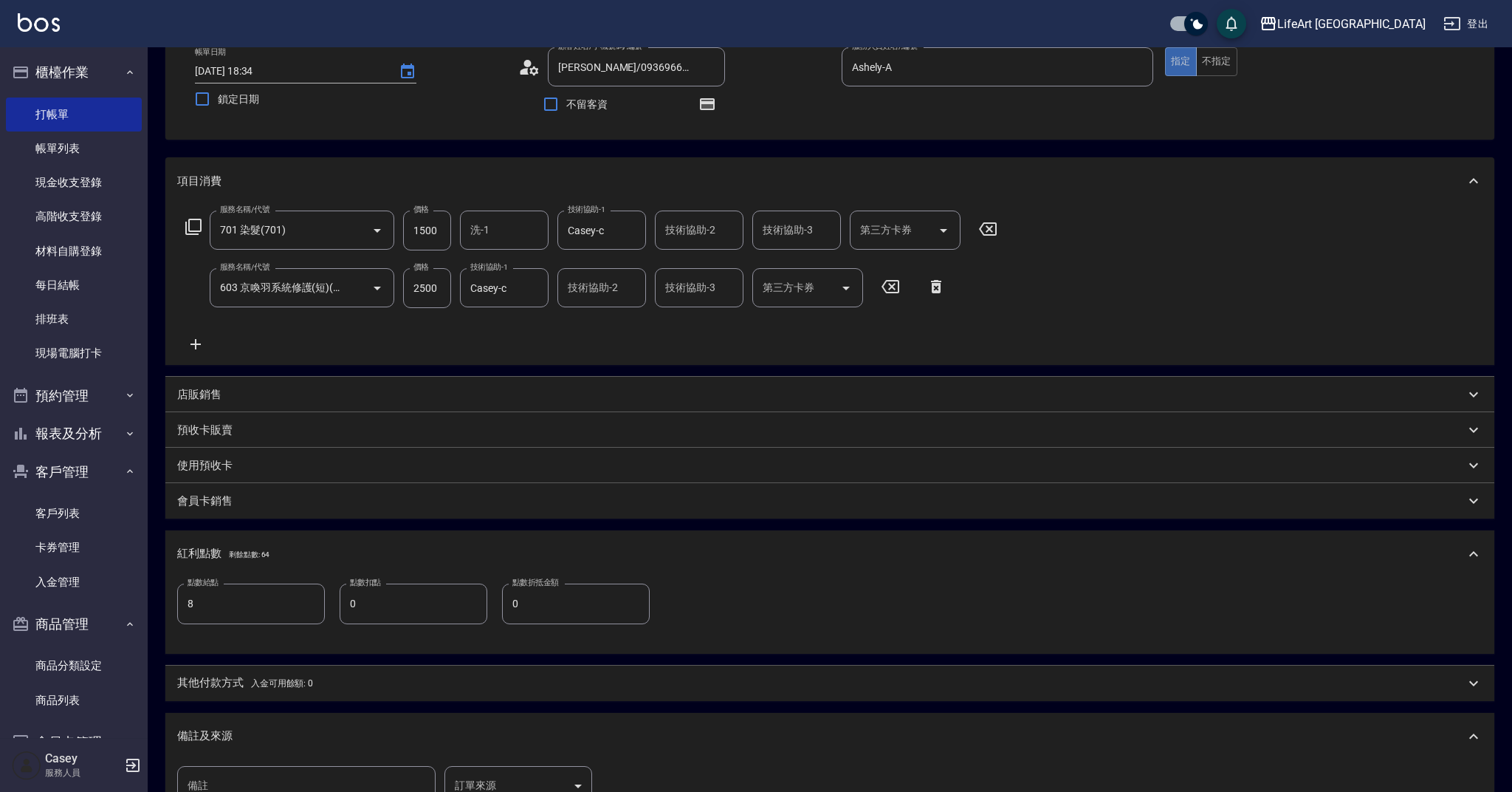
click at [546, 781] on body "LifeArt 蘆洲 登出 櫃檯作業 打帳單 帳單列表 現金收支登錄 高階收支登錄 材料自購登錄 每日結帳 排班表 現場電腦打卡 預約管理 預約管理 單日預約…" at bounding box center [756, 453] width 1512 height 1085
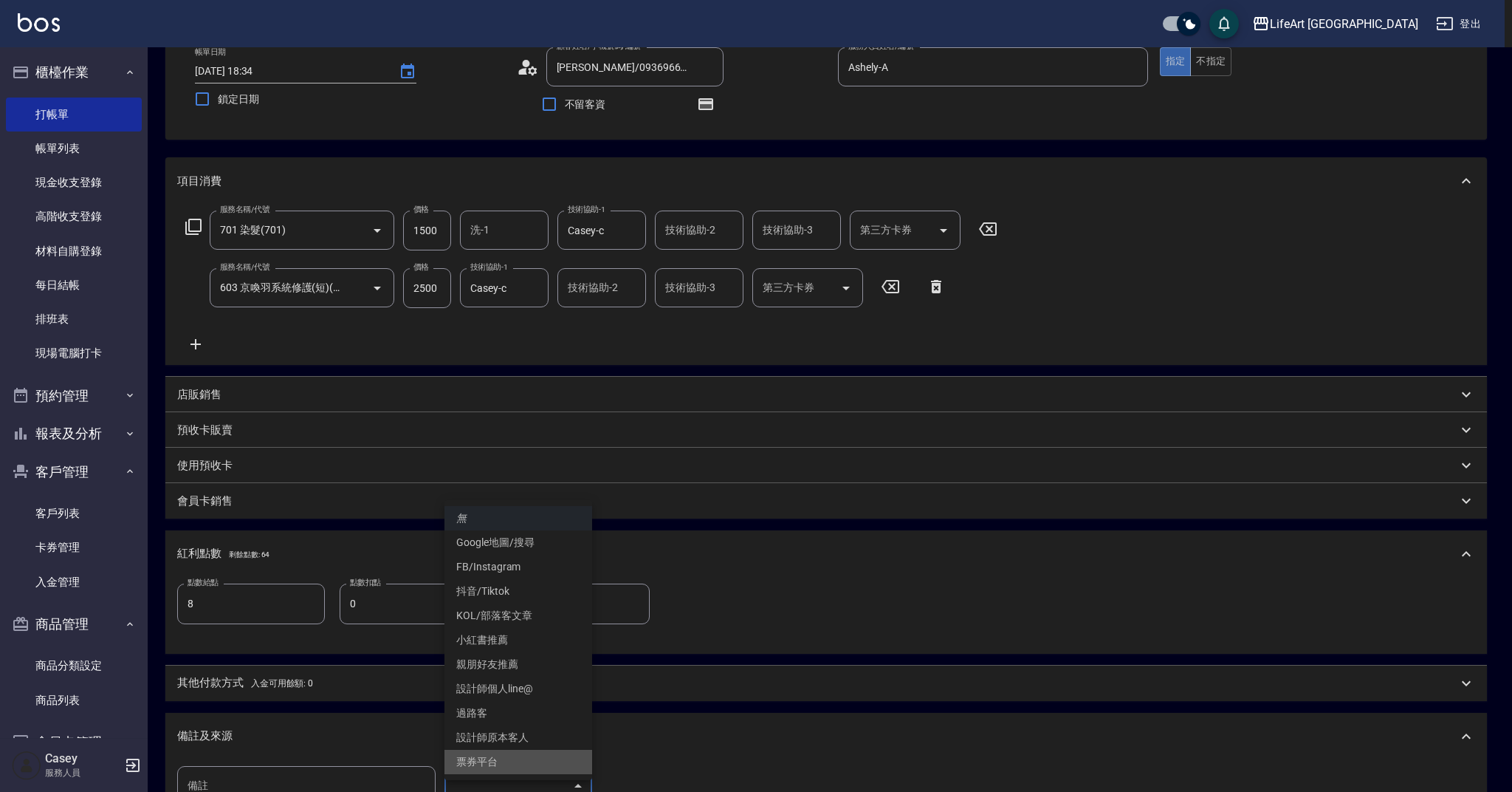
click at [549, 751] on li "票券平台" at bounding box center [518, 762] width 147 height 24
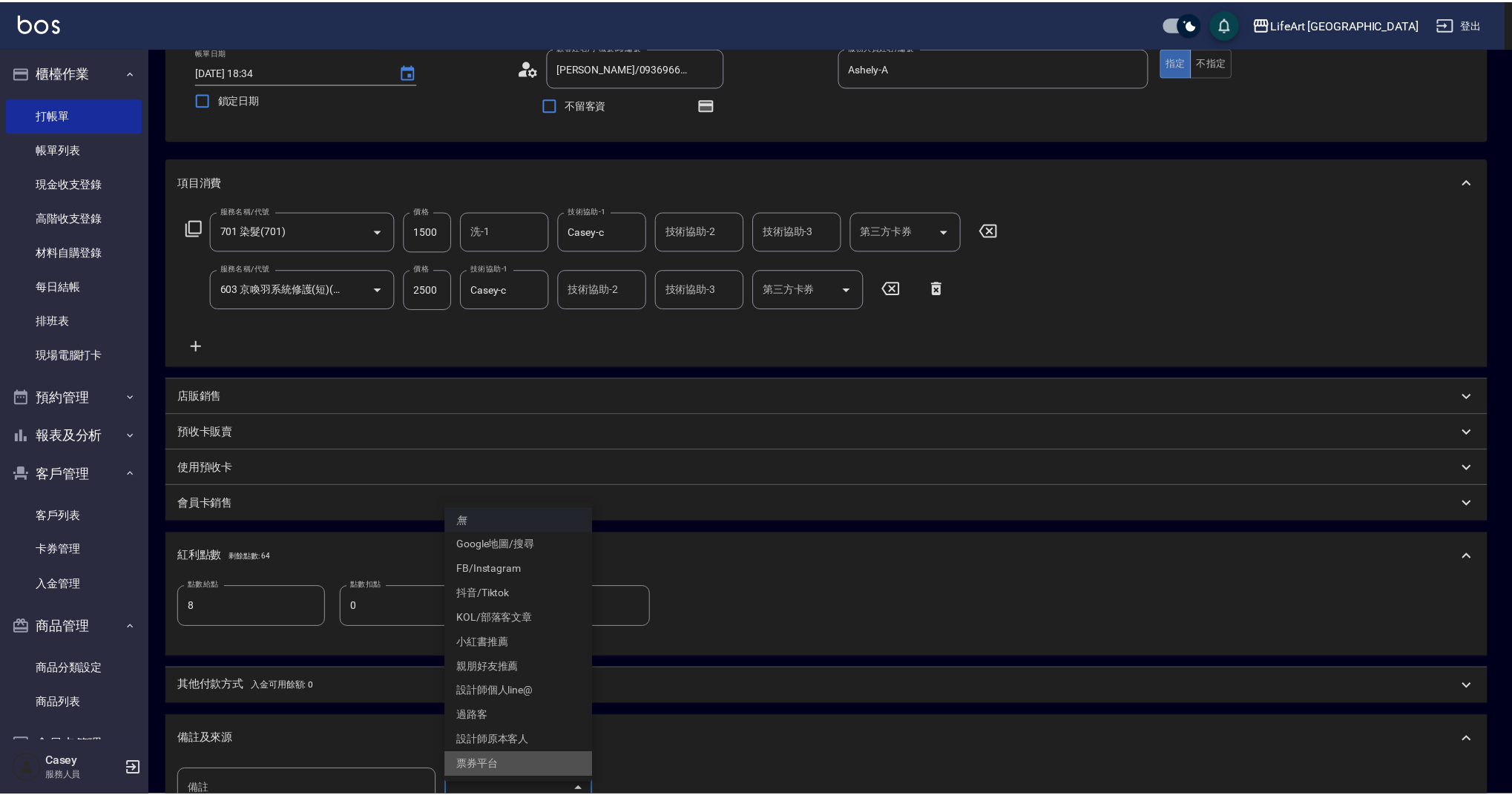
scroll to position [104, 0]
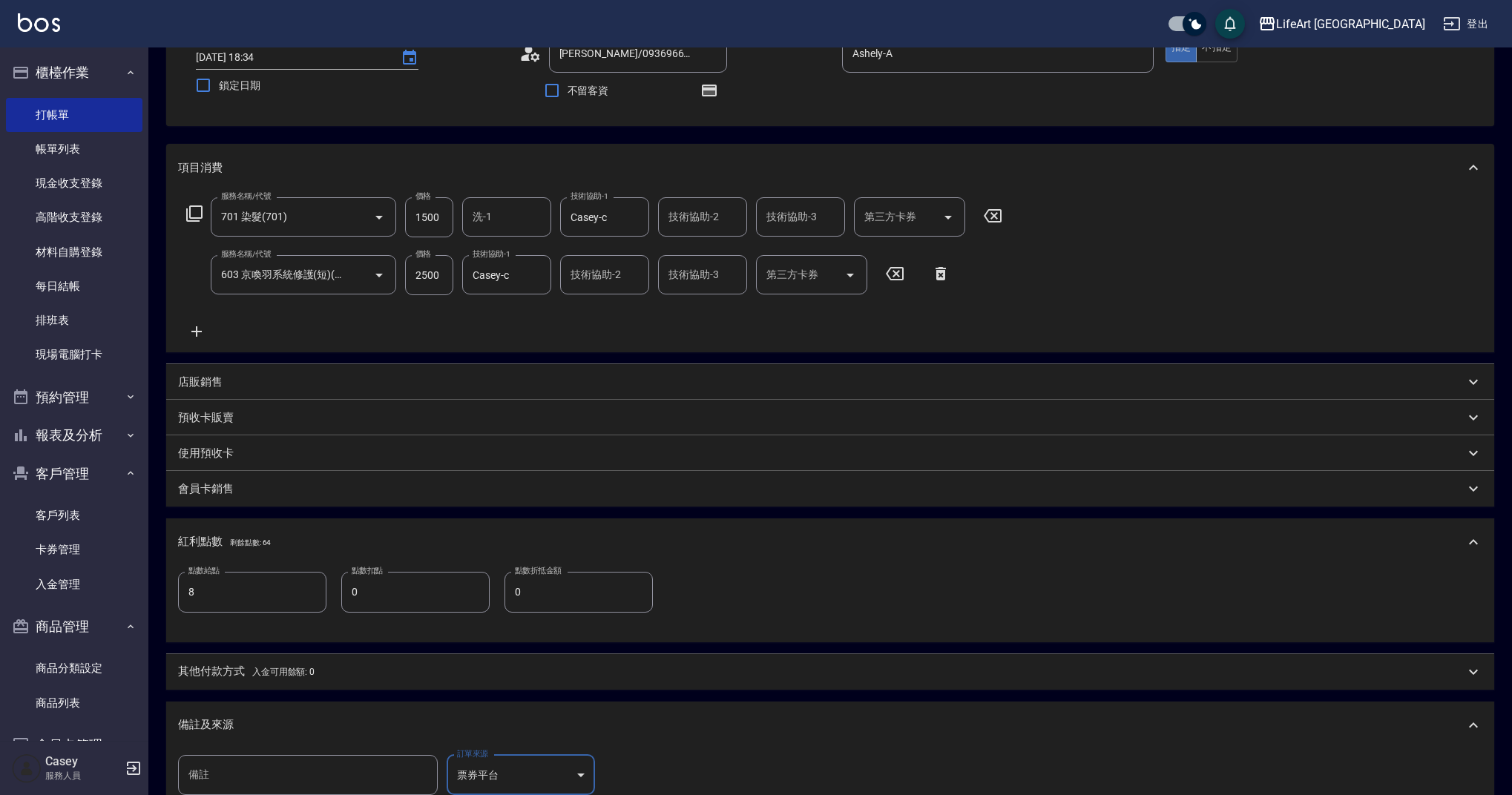
click at [538, 784] on body "LifeArt 蘆洲 登出 櫃檯作業 打帳單 帳單列表 現金收支登錄 高階收支登錄 材料自購登錄 每日結帳 排班表 現場電腦打卡 預約管理 預約管理 單日預約…" at bounding box center [756, 440] width 1512 height 1089
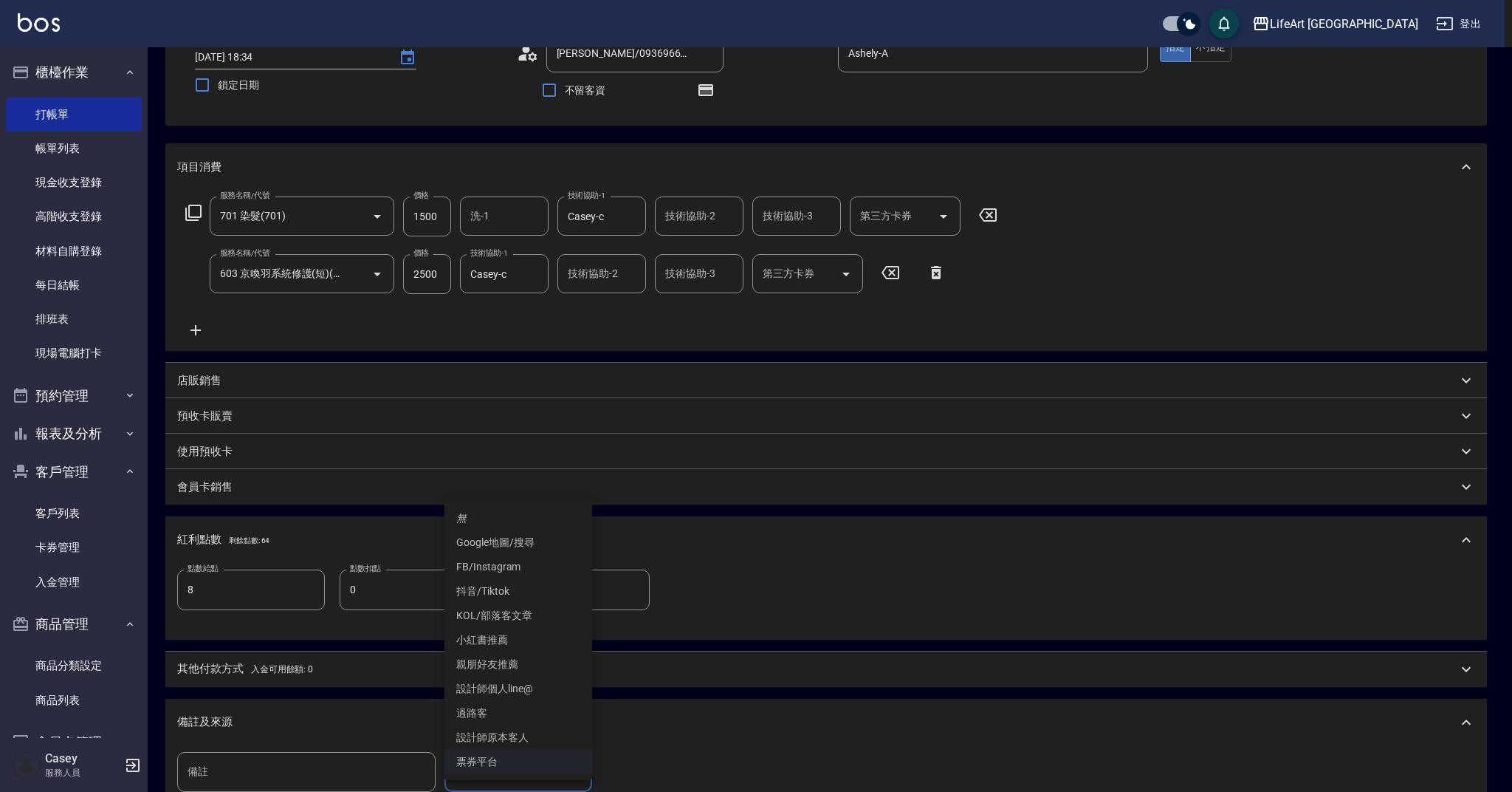
click at [532, 734] on li "設計師原本客人" at bounding box center [518, 738] width 147 height 24
type input "設計師原本客人"
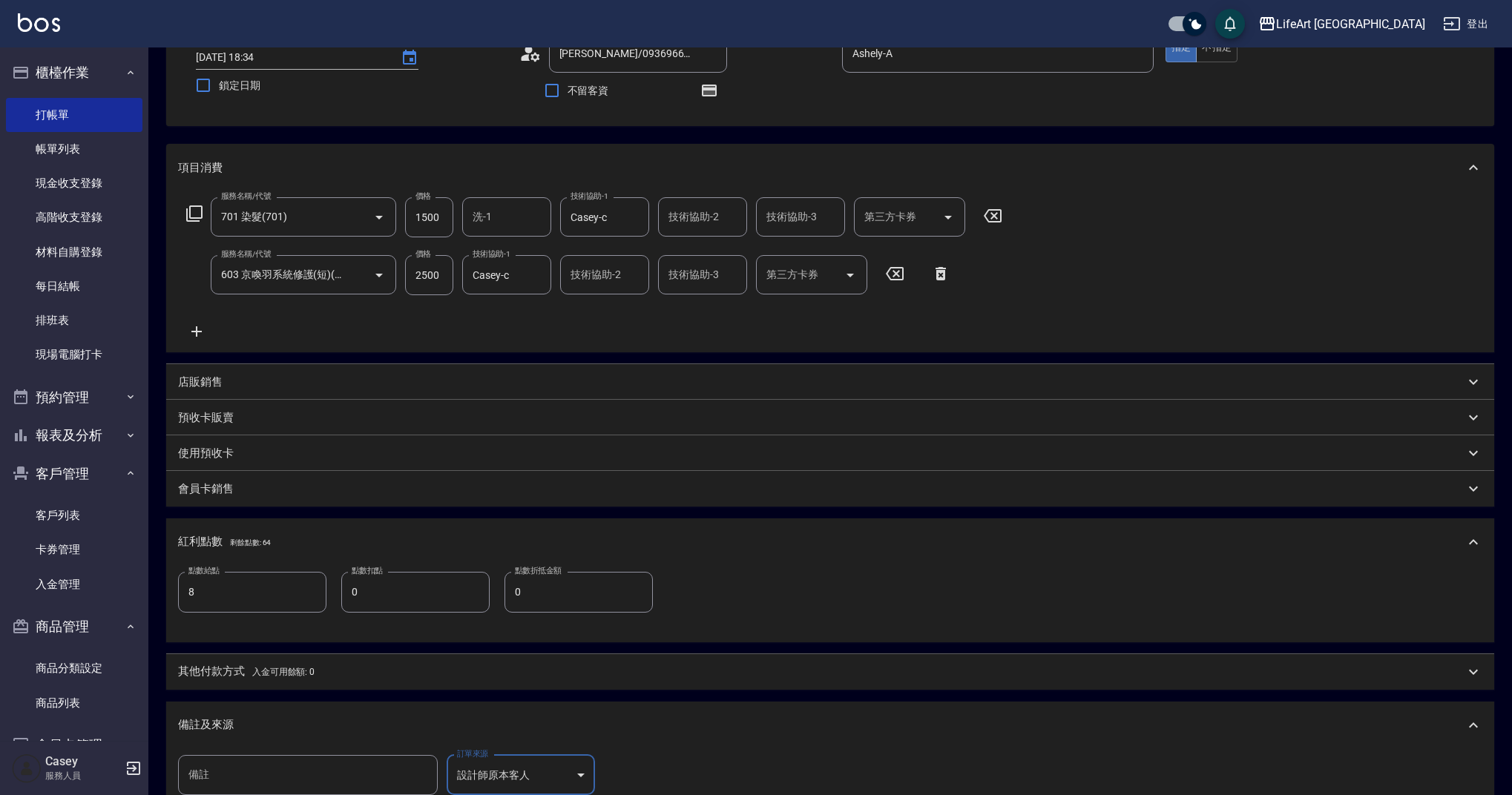
scroll to position [301, 0]
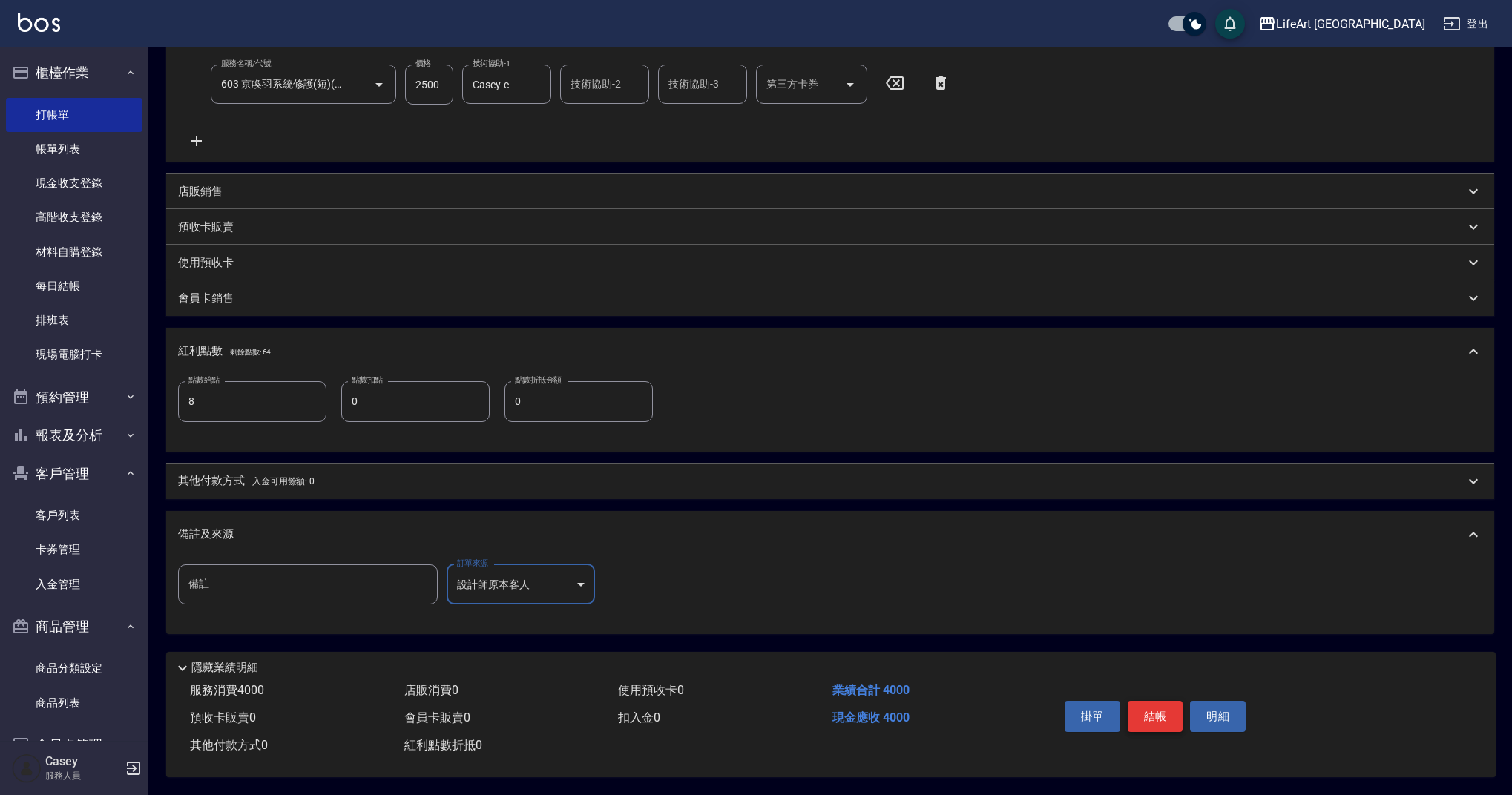
click at [1133, 713] on button "結帳" at bounding box center [1155, 716] width 55 height 31
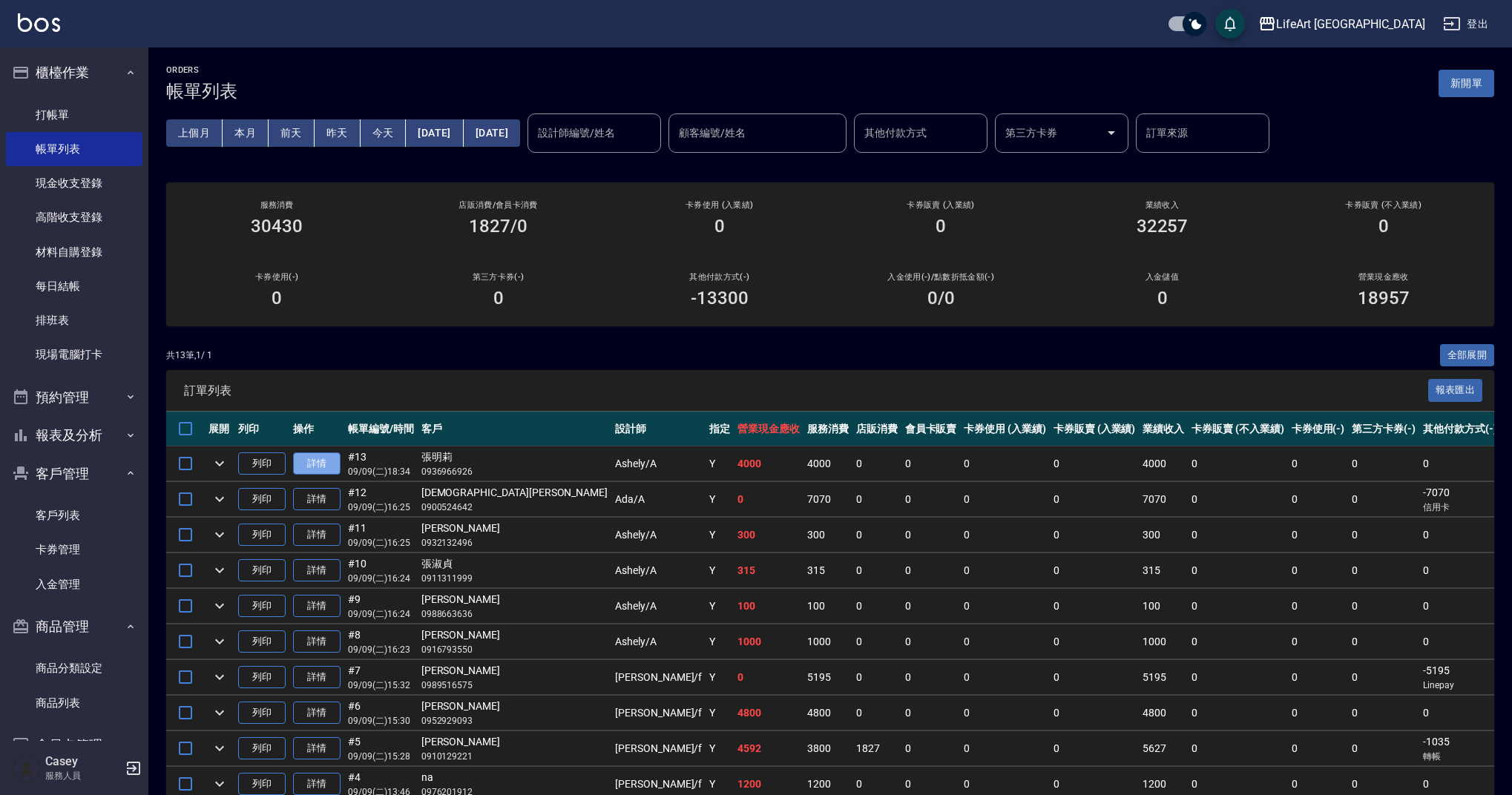
click at [318, 460] on link "詳情" at bounding box center [317, 464] width 47 height 23
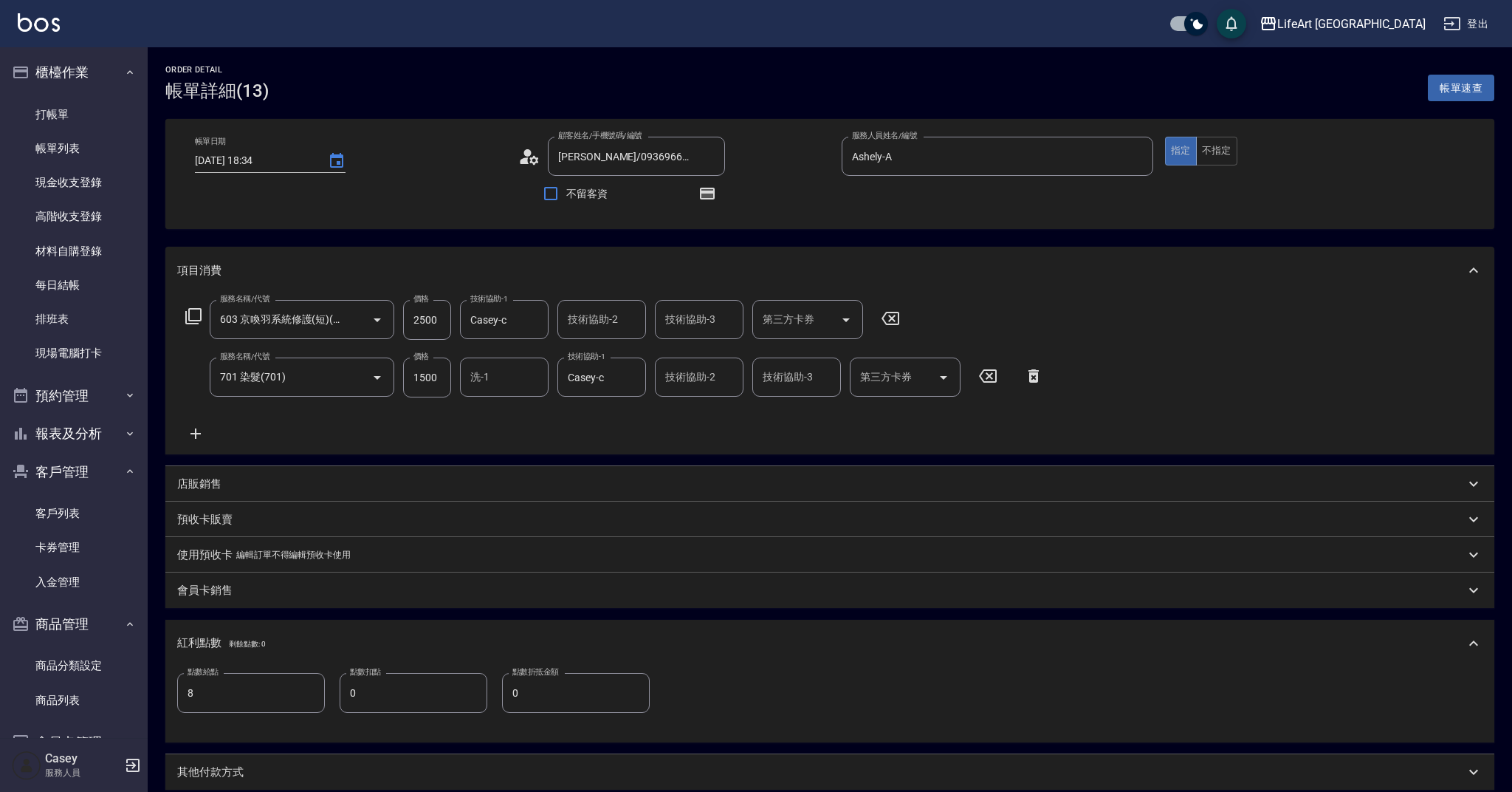
type input "[DATE] 18:34"
type input "[PERSON_NAME]/0936966926/"
type input "Ashely-A"
type input "8"
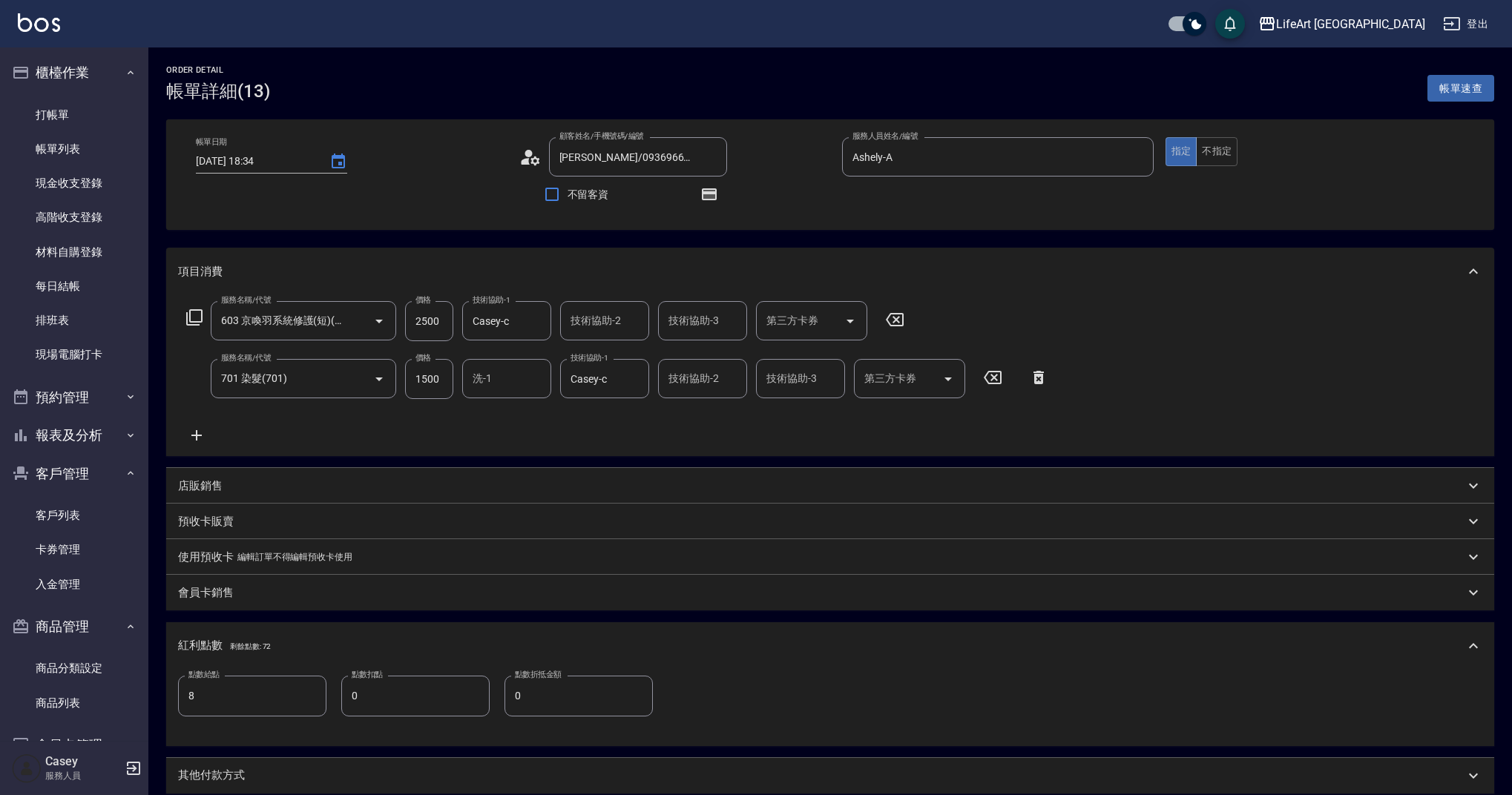
click at [199, 435] on icon at bounding box center [196, 435] width 11 height 11
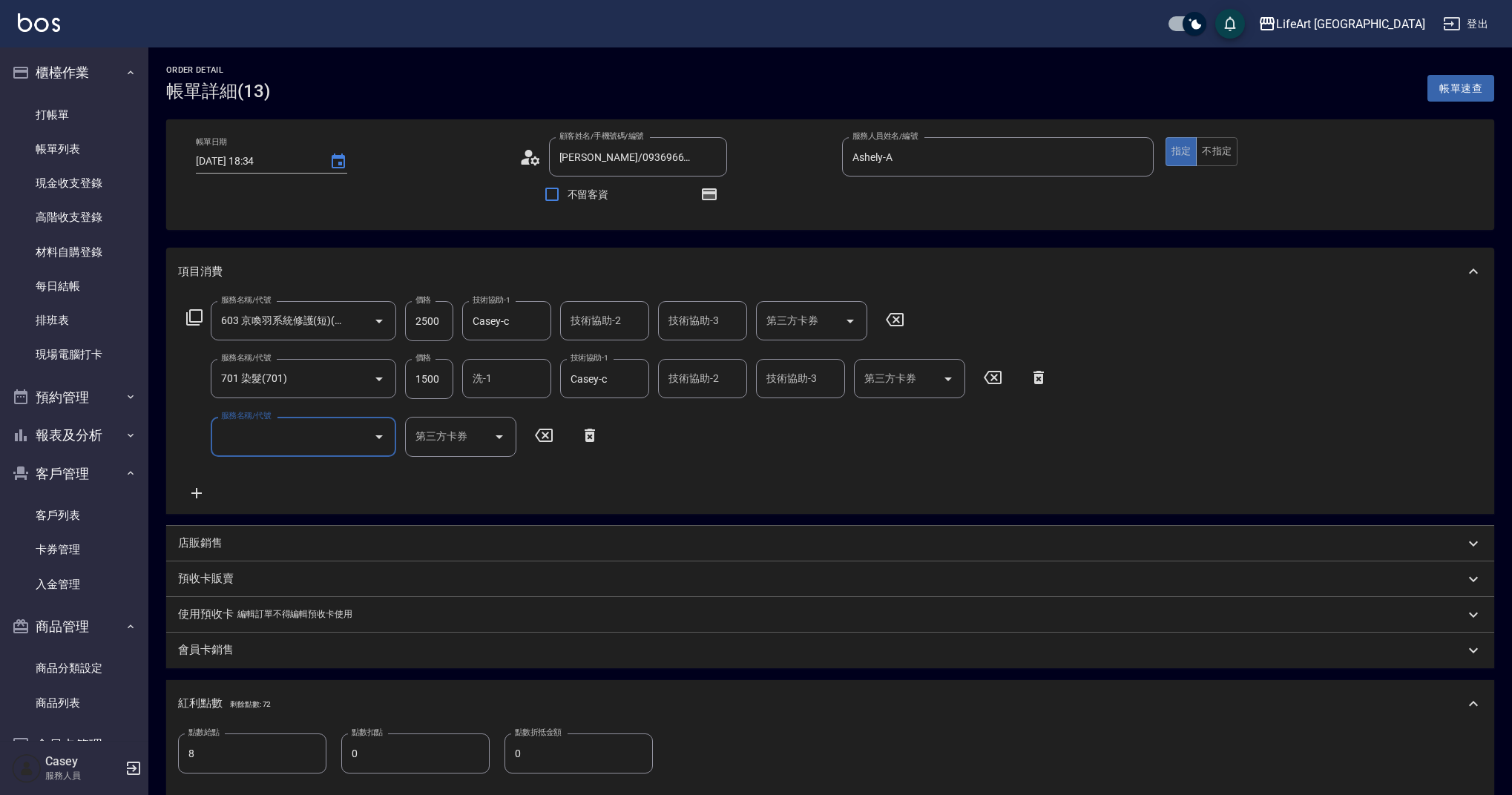
click at [322, 435] on input "服務名稱/代號" at bounding box center [292, 436] width 150 height 26
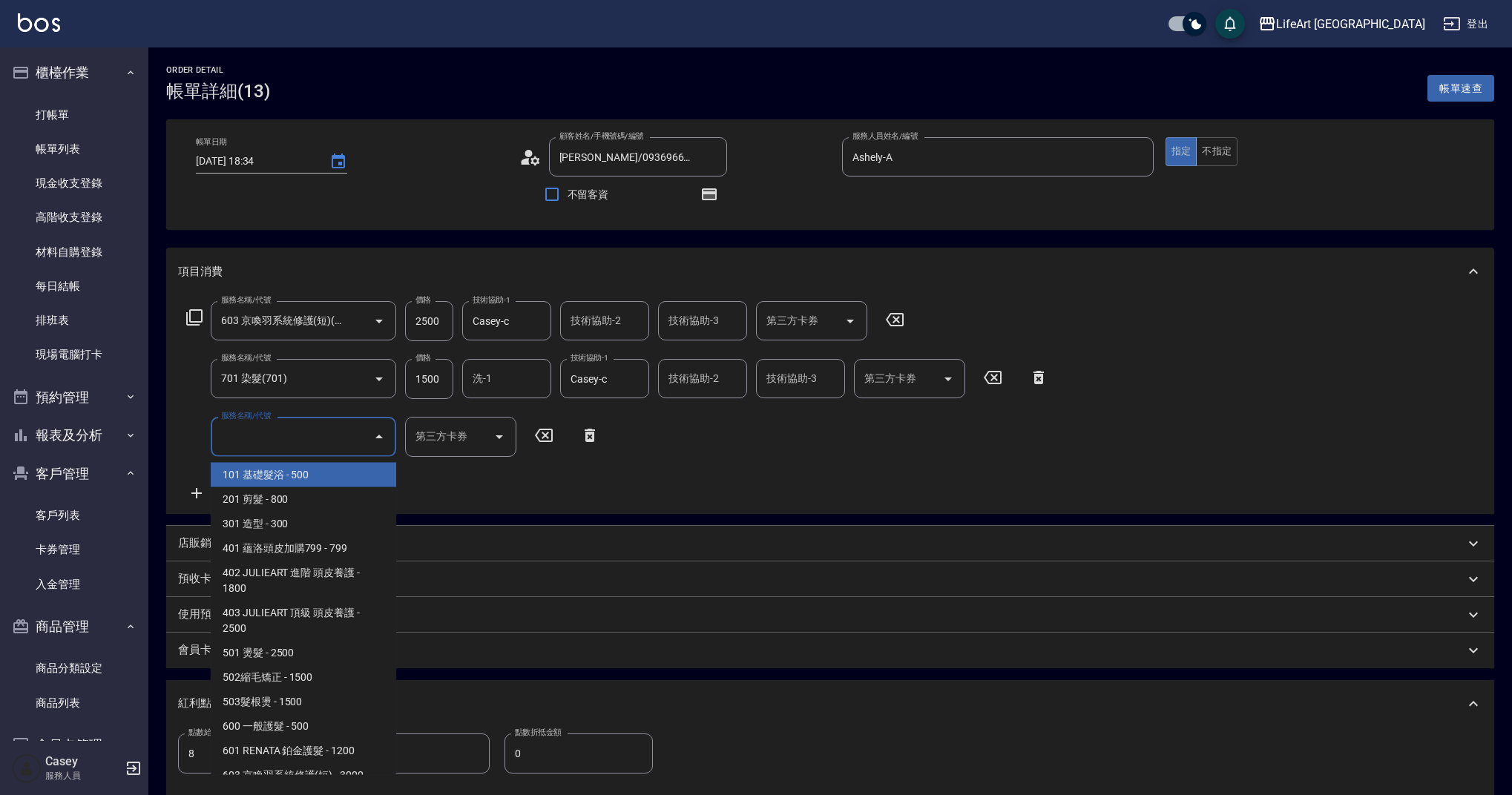
click at [319, 485] on span "101 基礎髮浴 - 500" at bounding box center [304, 474] width 186 height 24
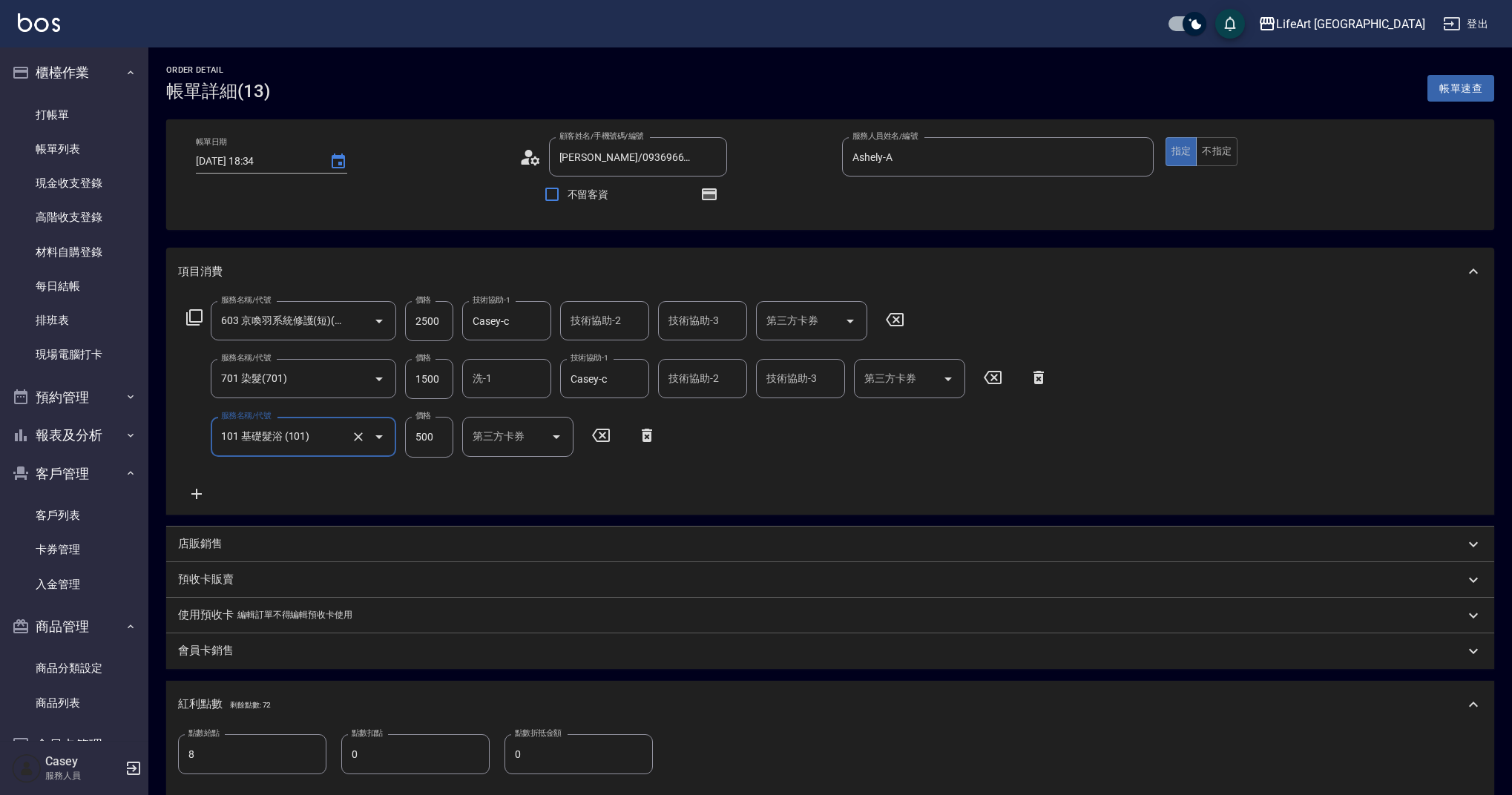
type input "101 基礎髮浴 (101)"
click at [440, 438] on input "500" at bounding box center [428, 436] width 48 height 40
type input "315"
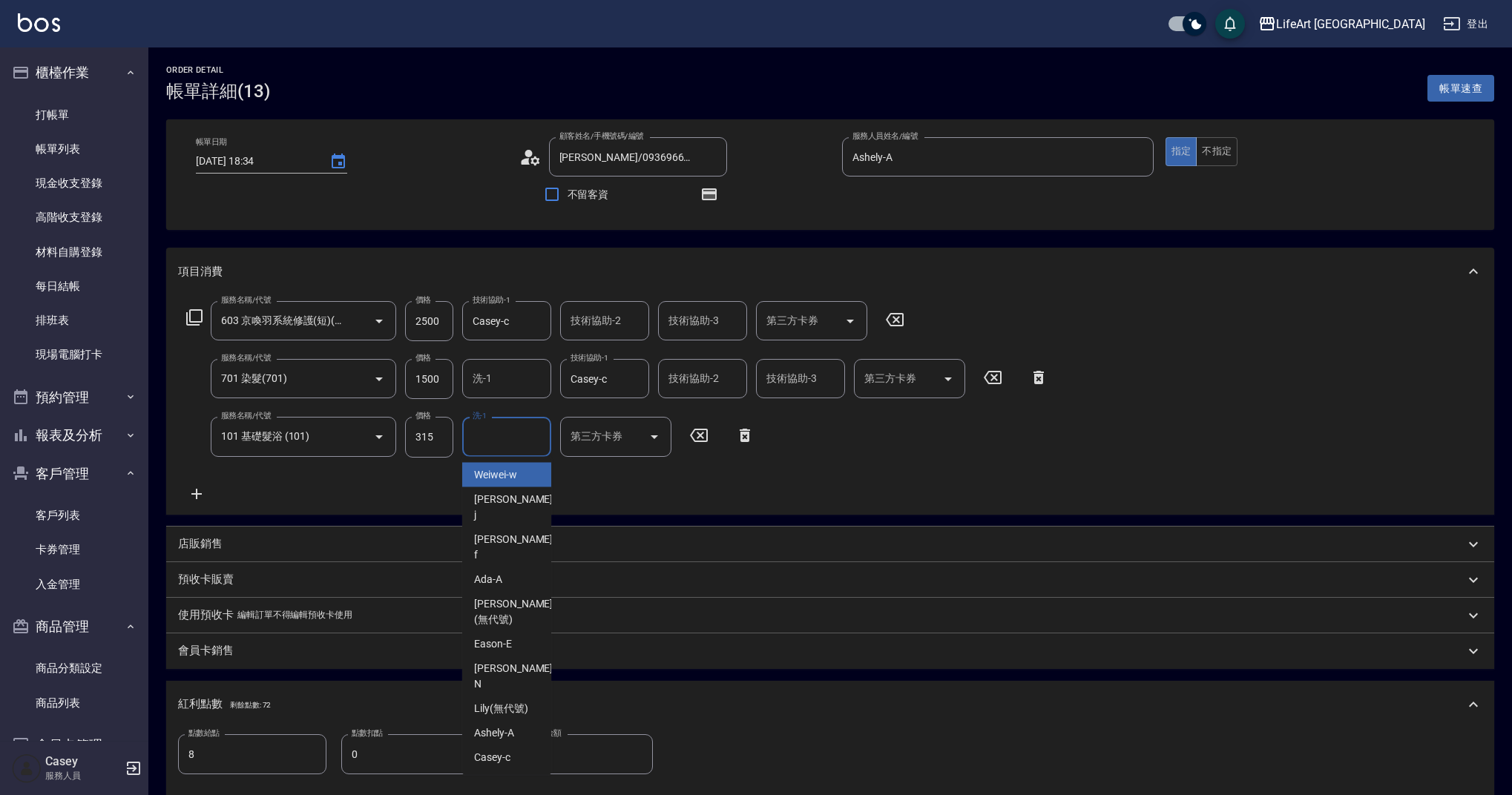
click at [502, 446] on input "洗-1" at bounding box center [506, 436] width 76 height 26
click at [529, 483] on div "Casey -c" at bounding box center [506, 474] width 89 height 24
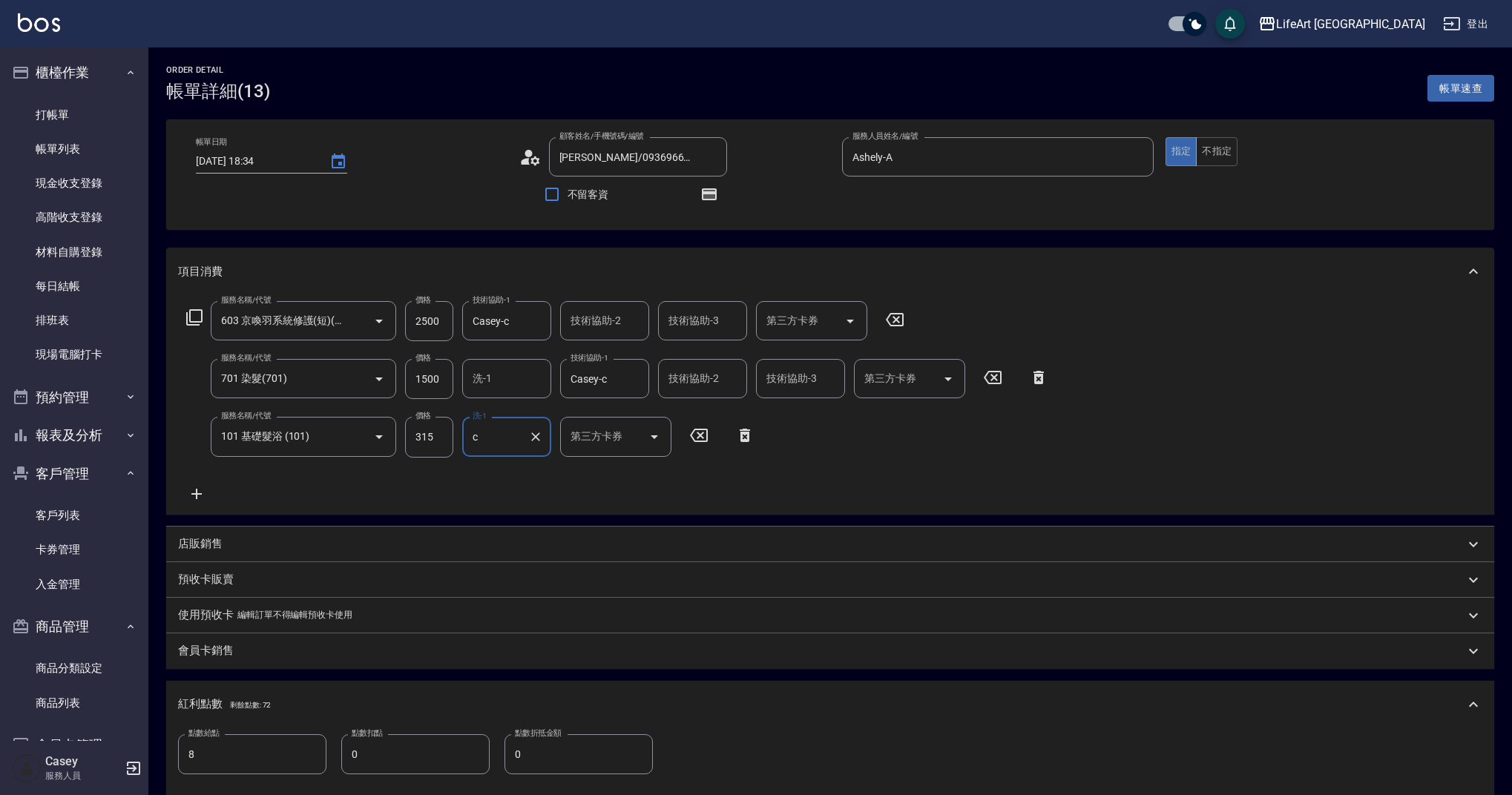
type input "Casey-c"
click at [563, 484] on div "服務名稱/代號 603 京喚羽系統修護(短)(603) 服務名稱/代號 價格 2500 價格 技術協助-1 Casey-c 技術協助-1 技術協助-2 技術協…" at bounding box center [618, 401] width 879 height 201
click at [879, 482] on div "服務名稱/代號 603 京喚羽系統修護(短)(603) 服務名稱/代號 價格 2500 價格 技術協助-1 Casey-c 技術協助-1 技術協助-2 技術協…" at bounding box center [618, 401] width 879 height 201
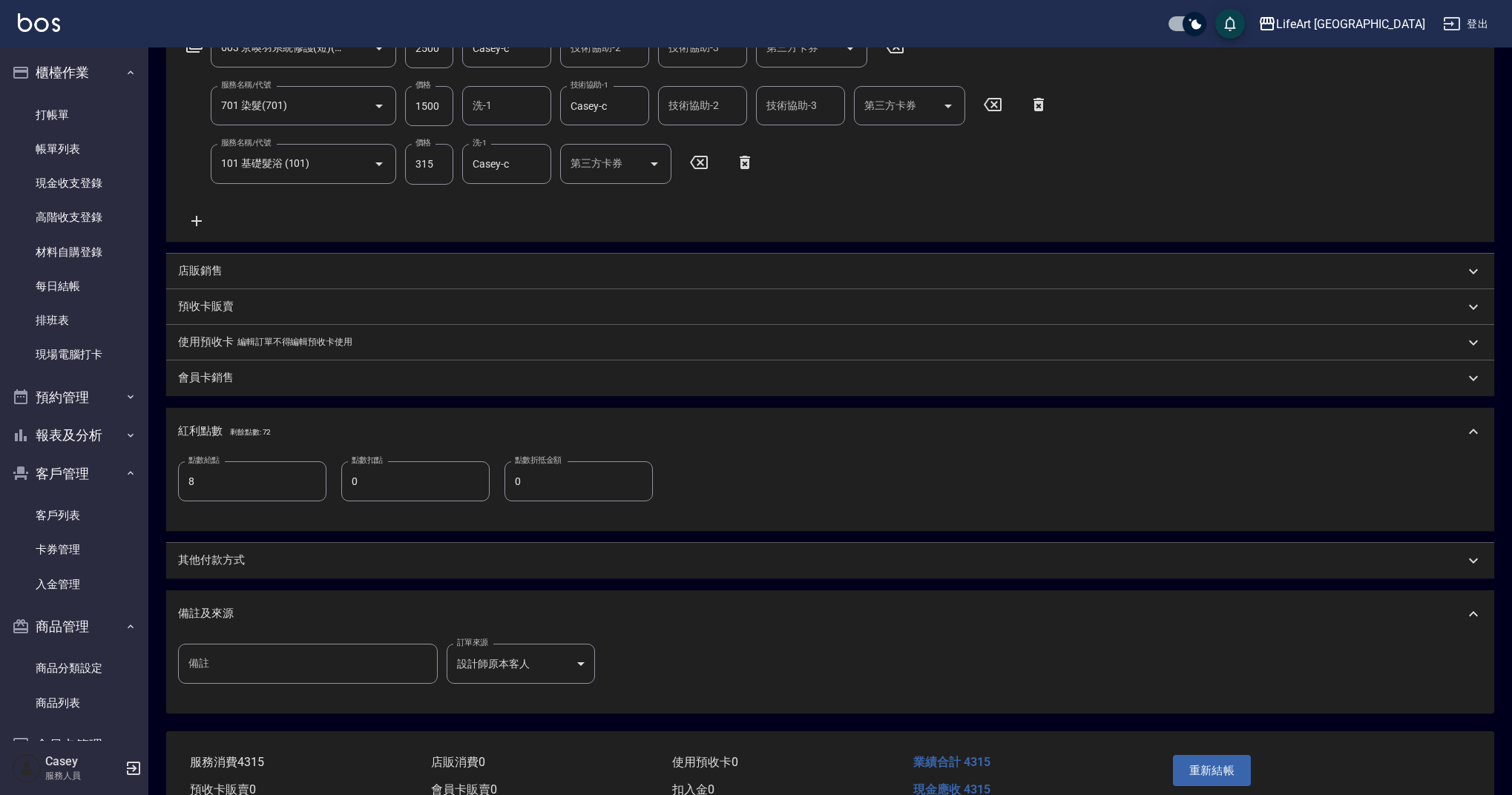
scroll to position [352, 0]
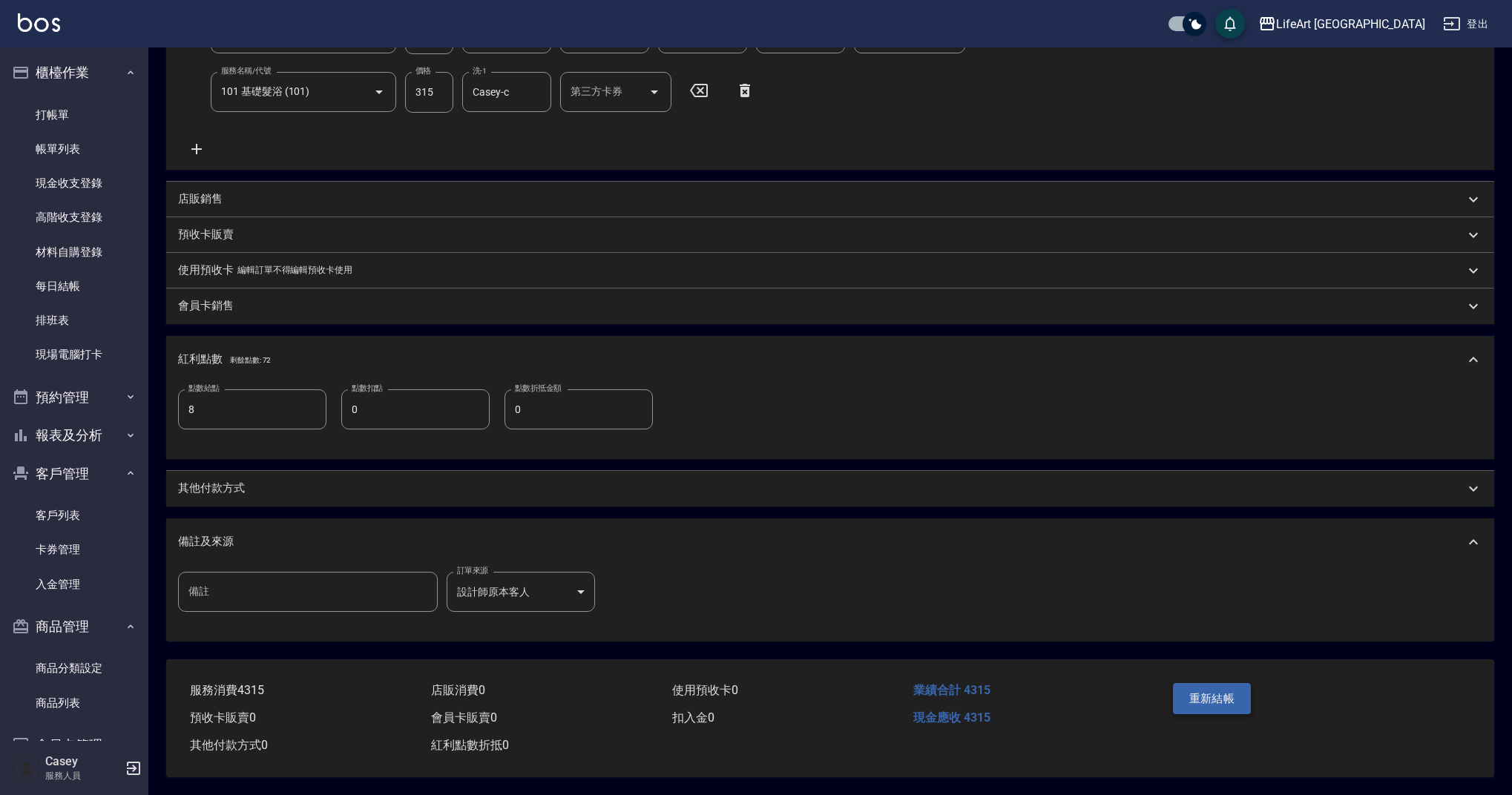
click at [1221, 688] on button "重新結帳" at bounding box center [1212, 698] width 79 height 31
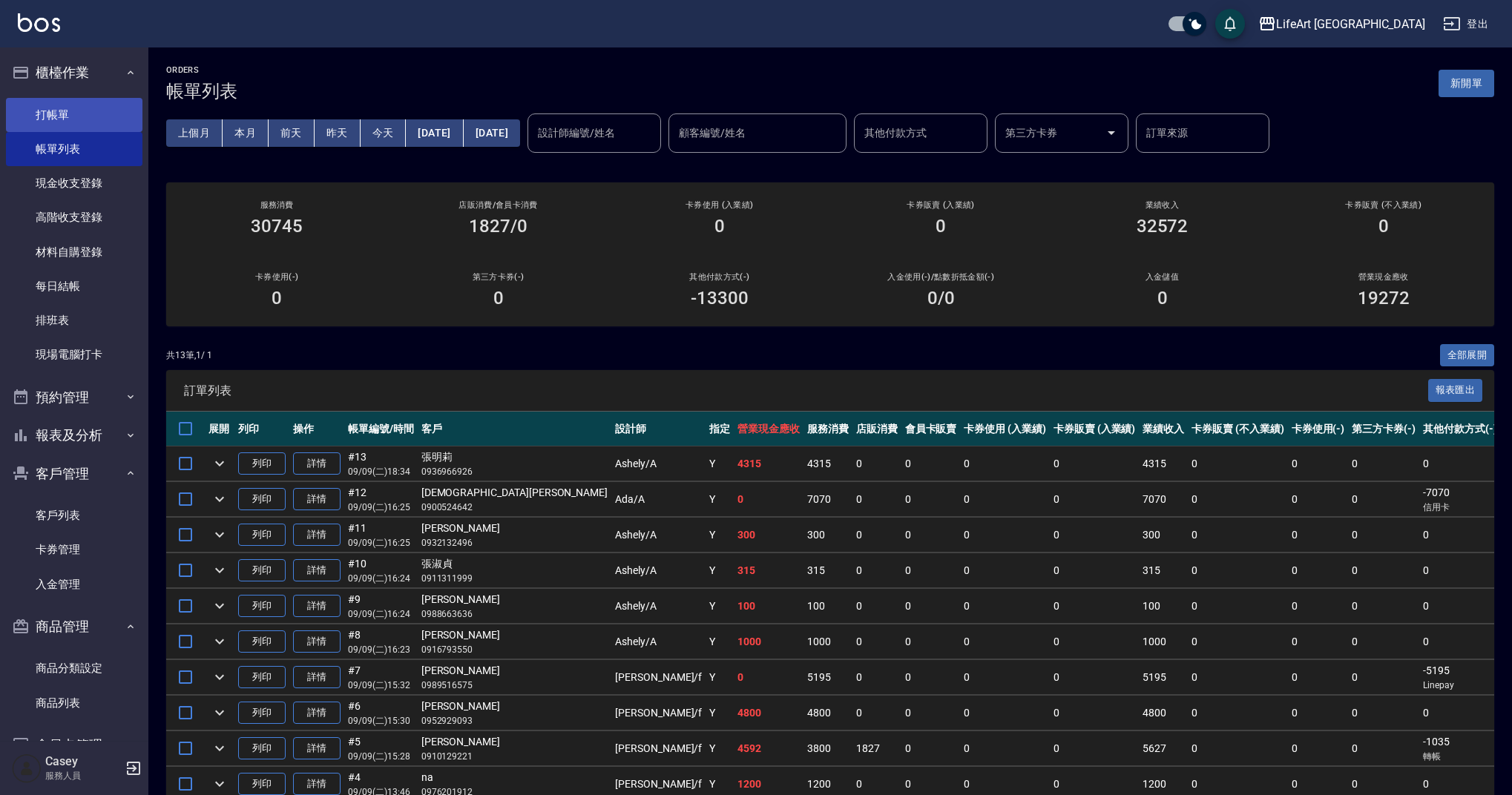
click at [85, 122] on link "打帳單" at bounding box center [74, 115] width 137 height 34
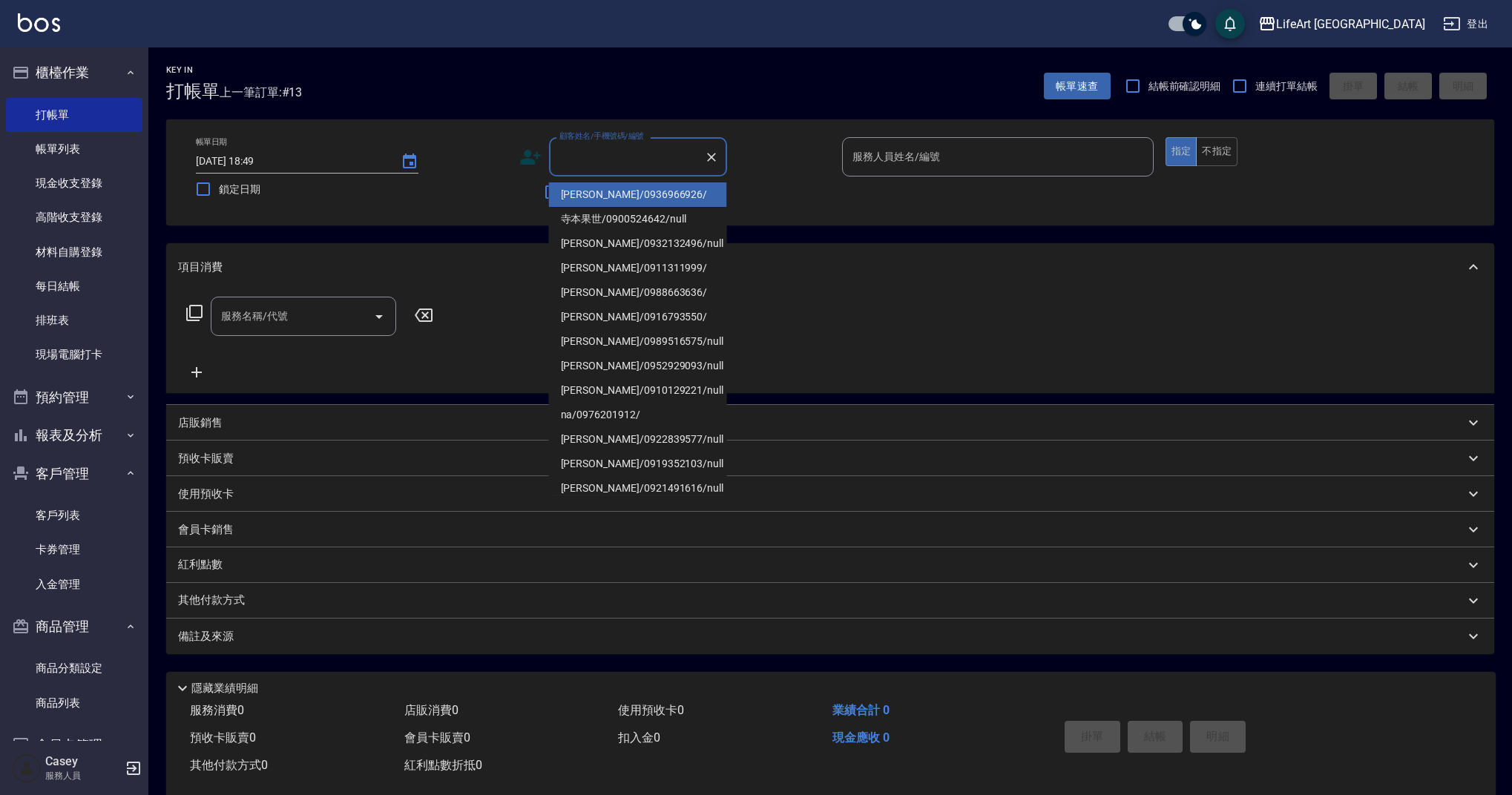
click at [615, 147] on input "顧客姓名/手機號碼/編號" at bounding box center [626, 157] width 142 height 26
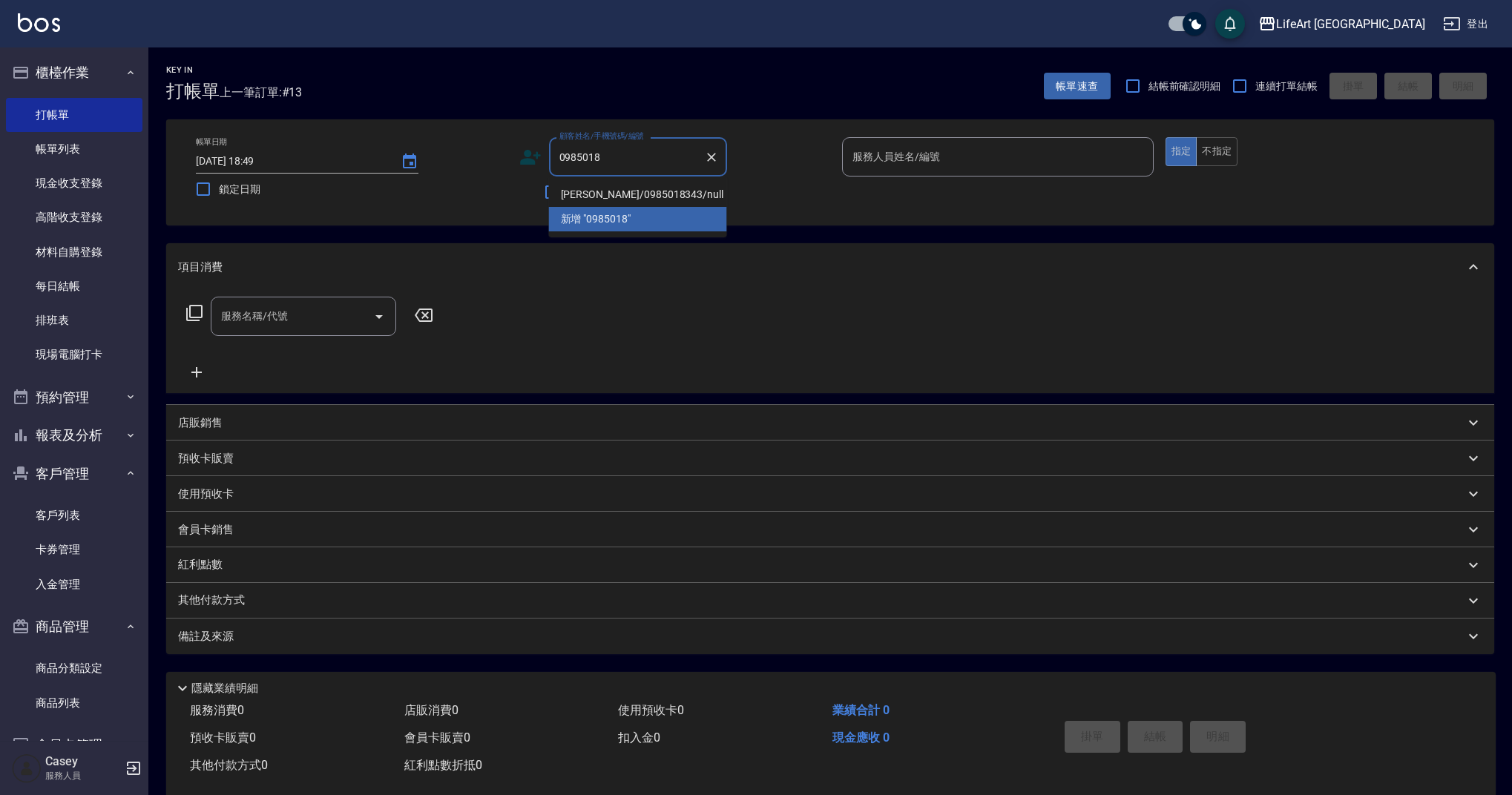
drag, startPoint x: 666, startPoint y: 194, endPoint x: 1123, endPoint y: 132, distance: 461.2
click at [666, 194] on li "[PERSON_NAME]/0985018343/null" at bounding box center [638, 194] width 178 height 24
type input "[PERSON_NAME]/0985018343/null"
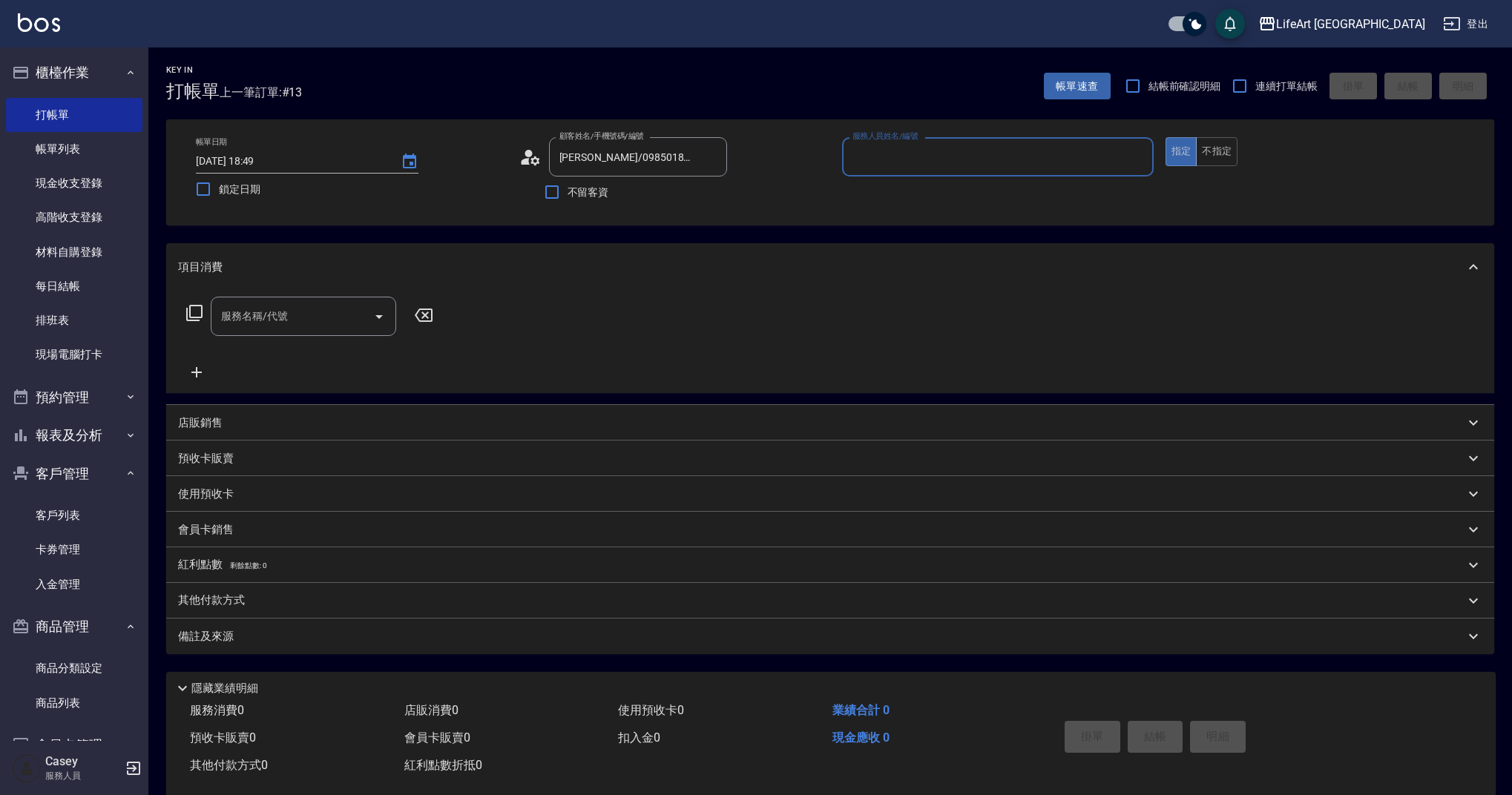
type input "Finney-f"
click at [293, 308] on input "服務名稱/代號" at bounding box center [292, 317] width 150 height 26
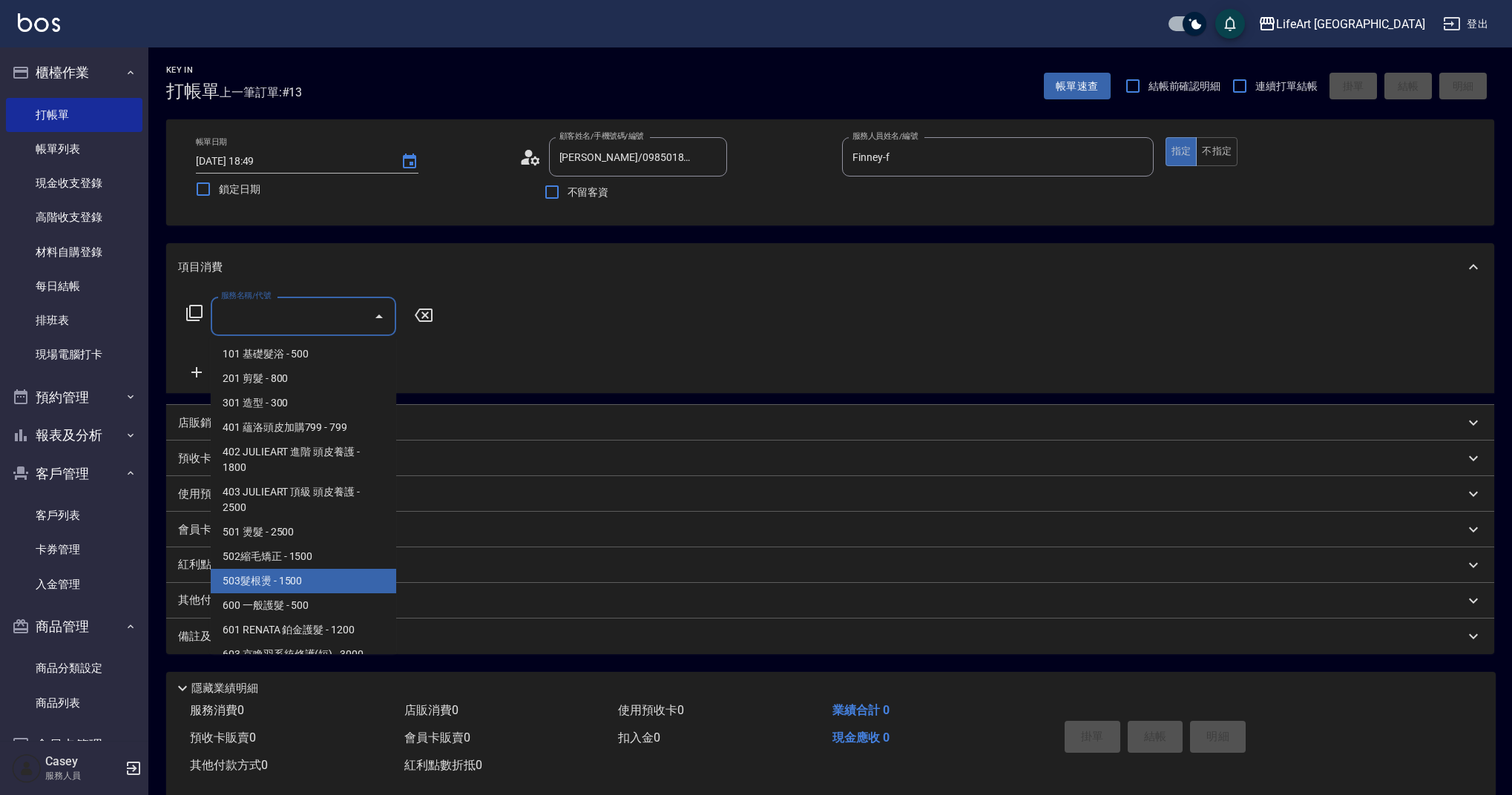
scroll to position [190, 0]
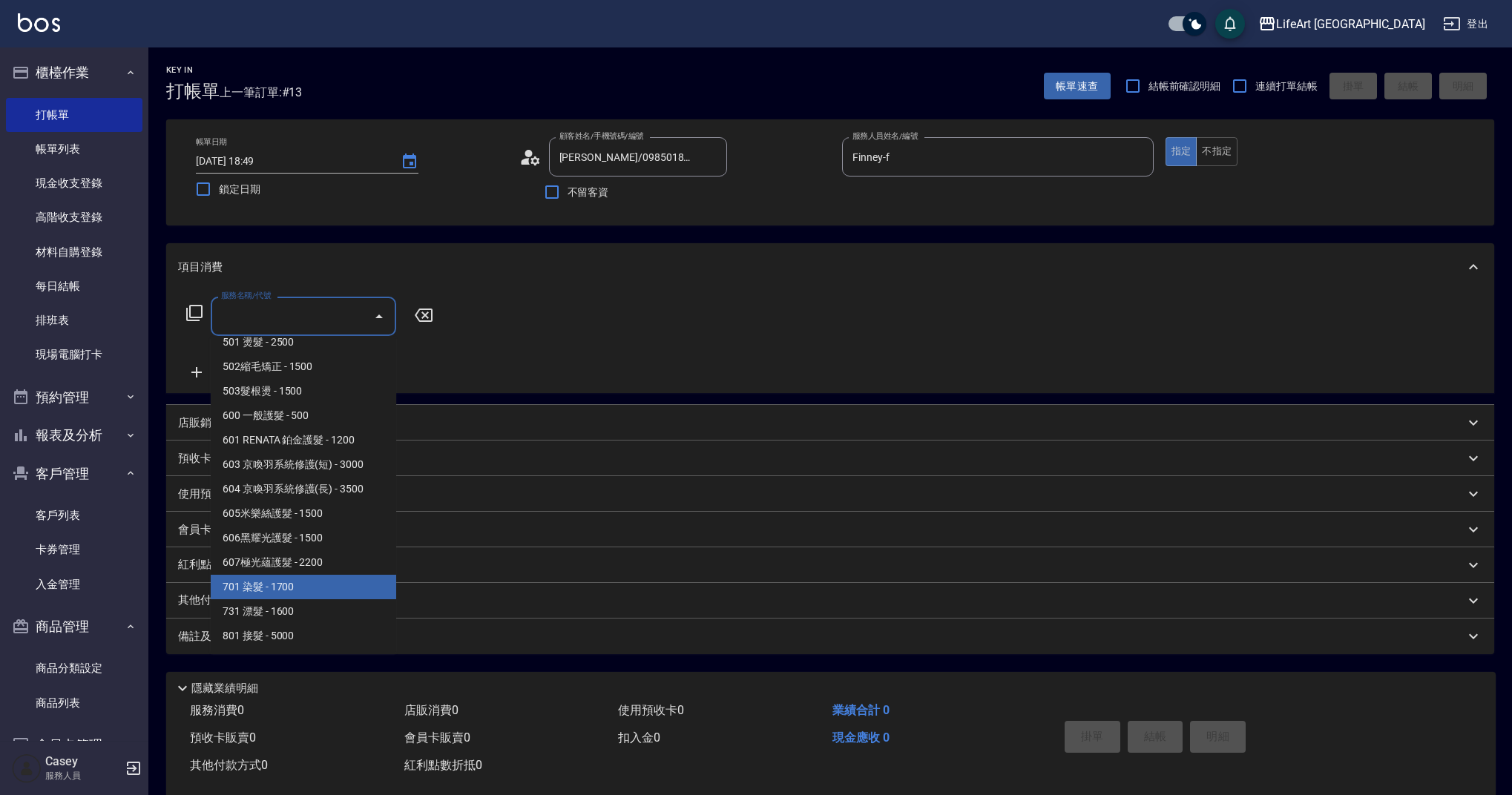
click at [305, 577] on span "701 染髮 - 1700" at bounding box center [304, 587] width 186 height 24
type input "701 染髮(701)"
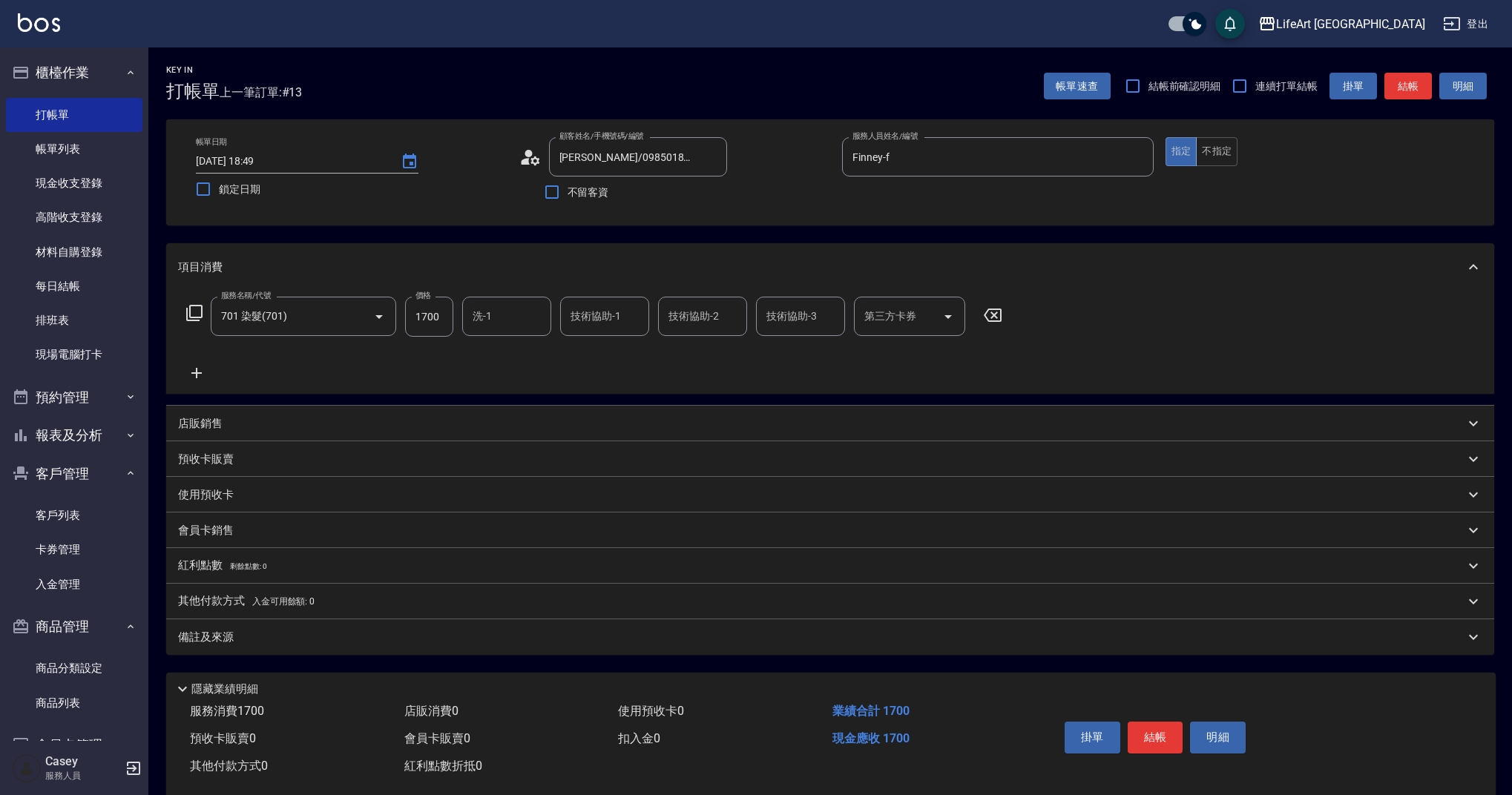
click at [205, 371] on icon at bounding box center [197, 373] width 37 height 18
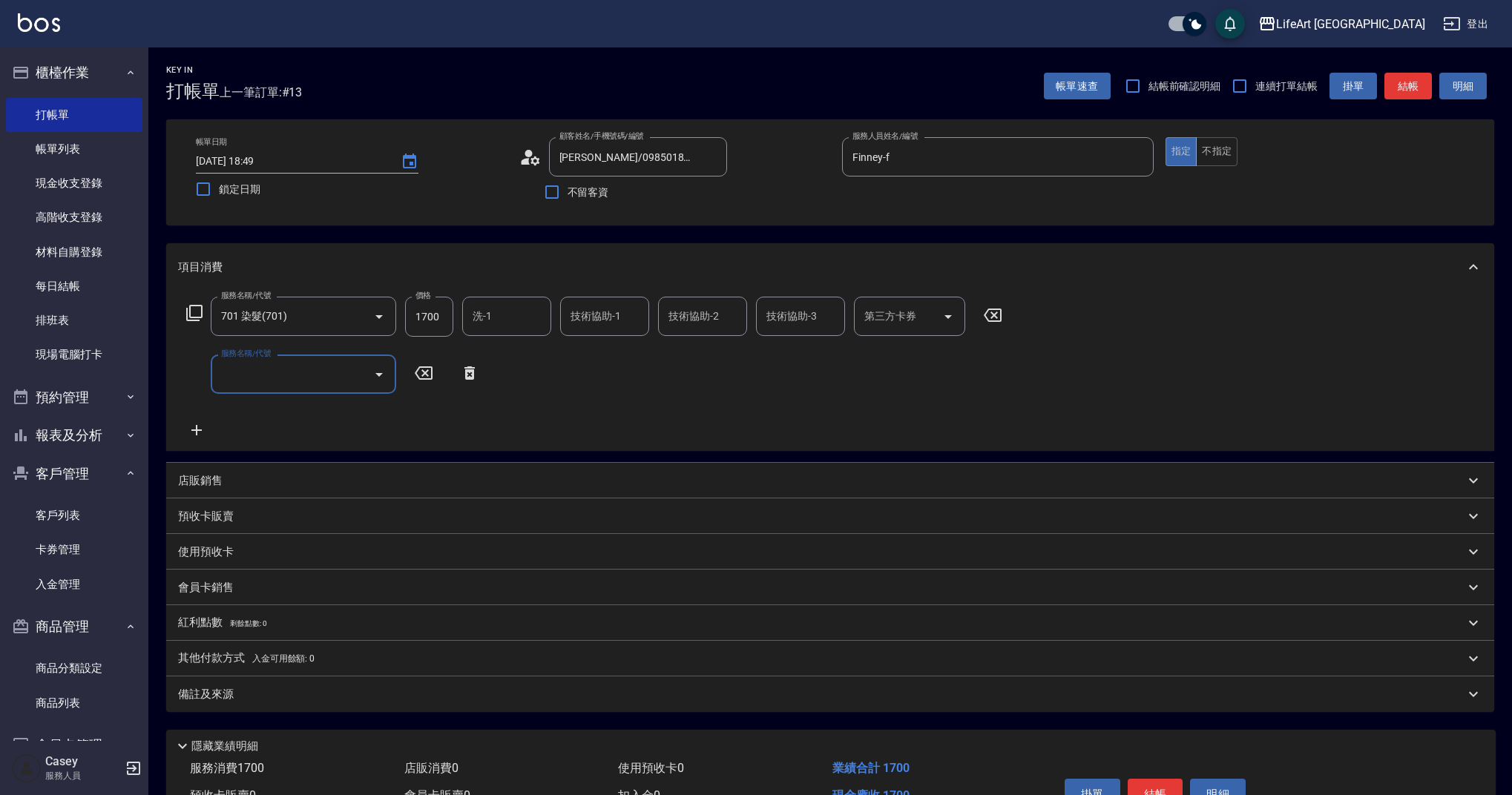
click at [273, 382] on input "服務名稱/代號" at bounding box center [292, 374] width 150 height 26
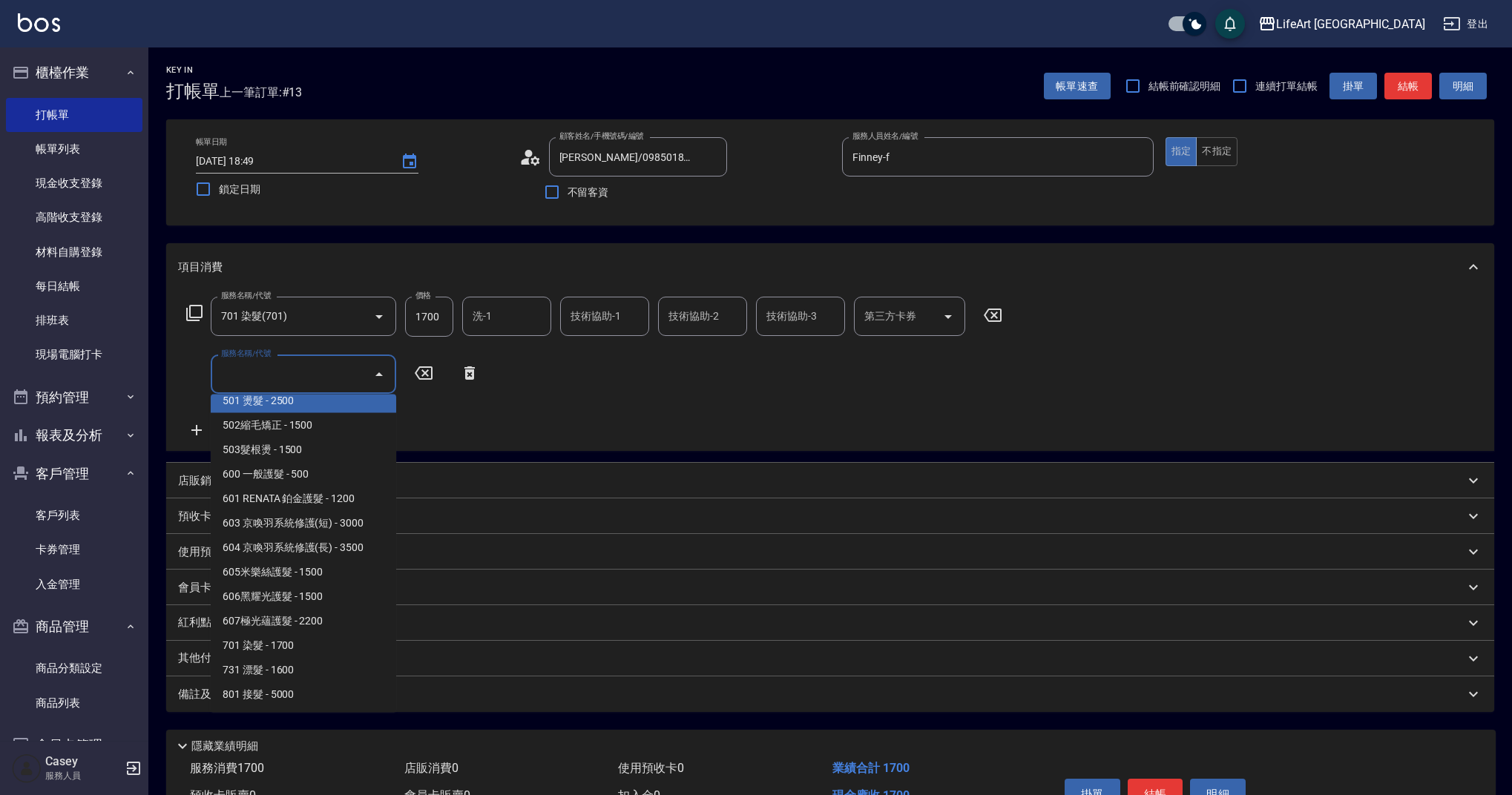
click at [275, 401] on span "501 燙髮 - 2500" at bounding box center [304, 400] width 186 height 24
type input "501 燙髮(501)"
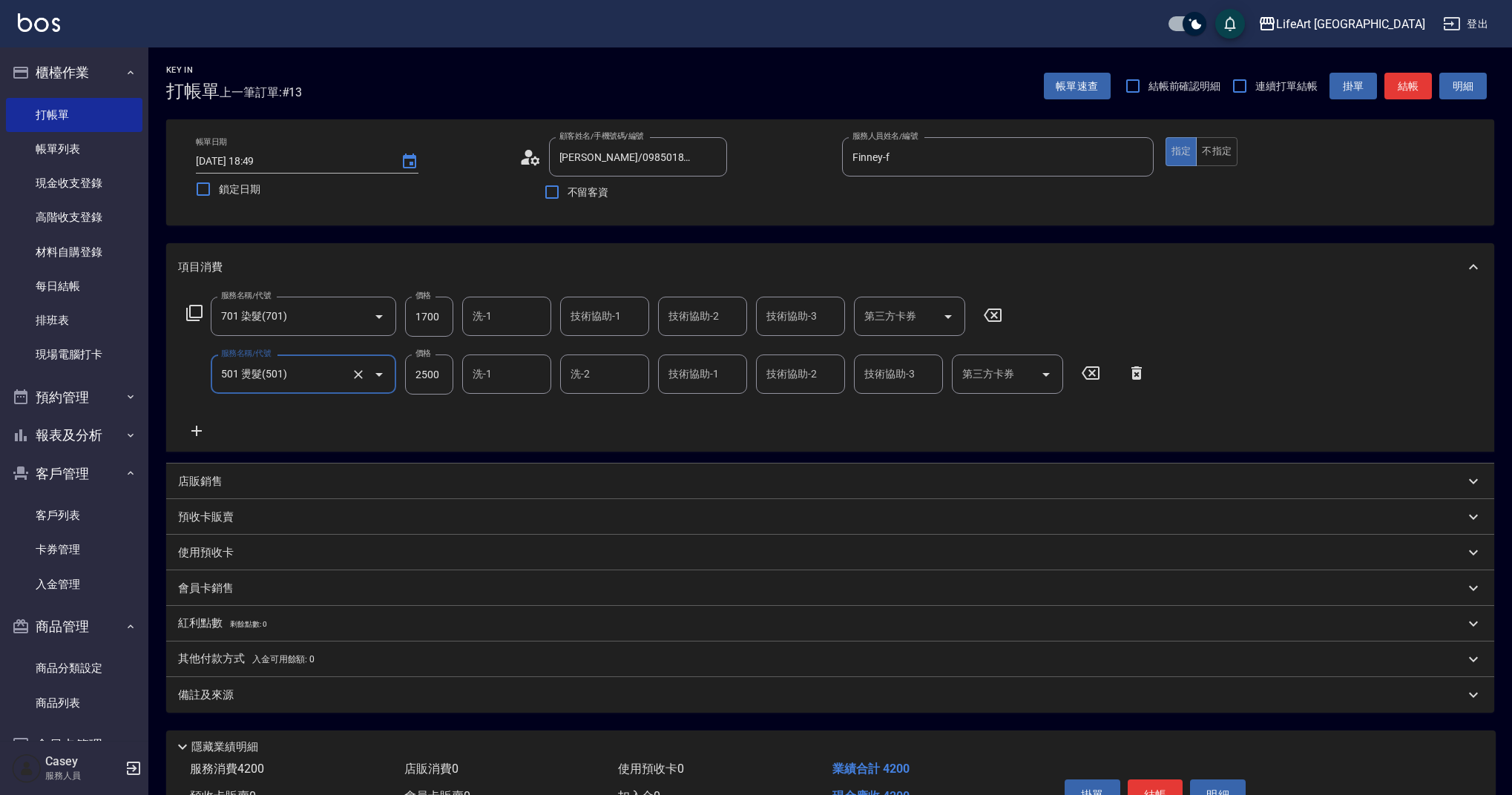
click at [200, 429] on icon at bounding box center [197, 430] width 37 height 18
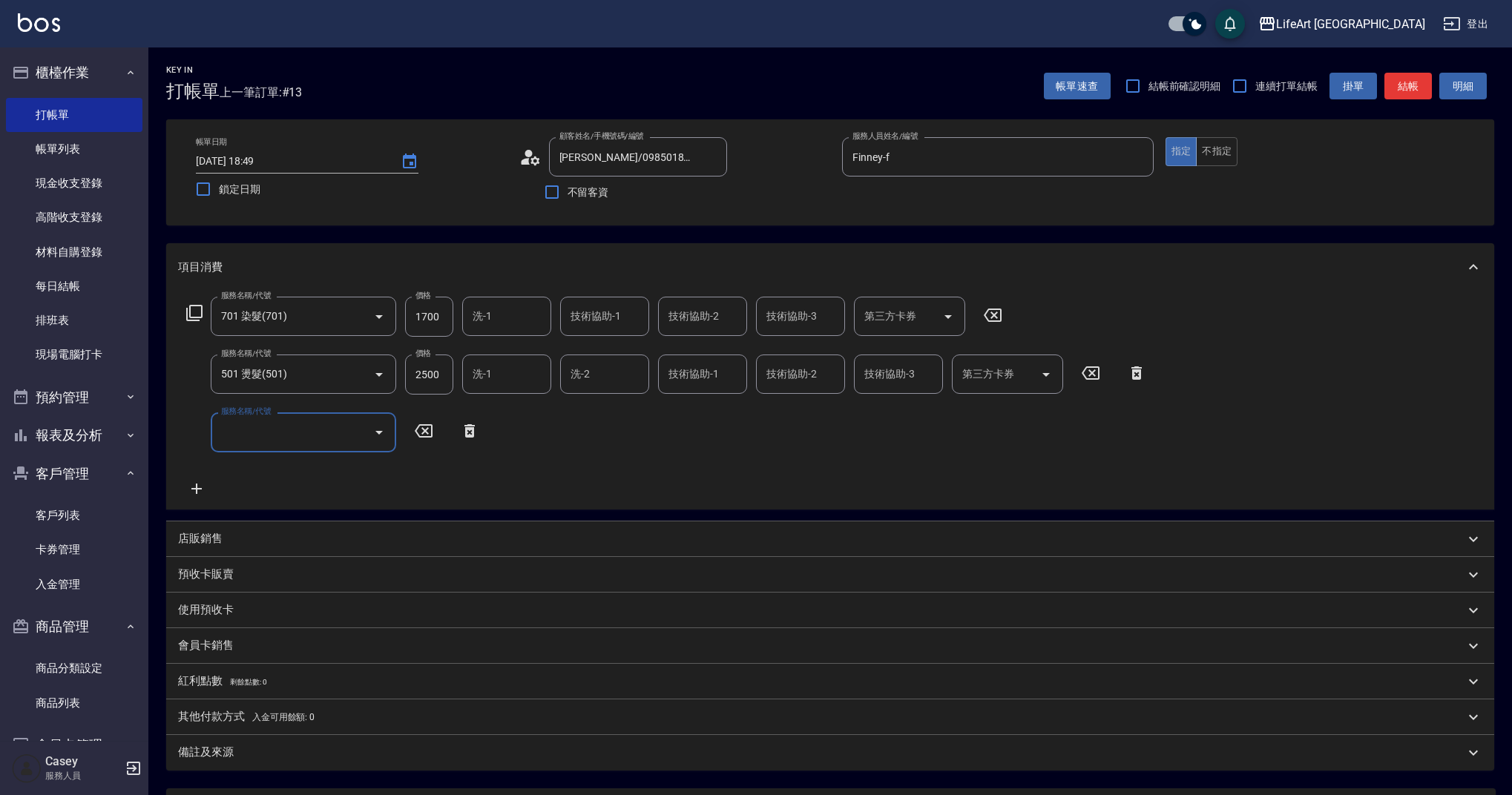
click at [276, 432] on input "服務名稱/代號" at bounding box center [292, 432] width 150 height 26
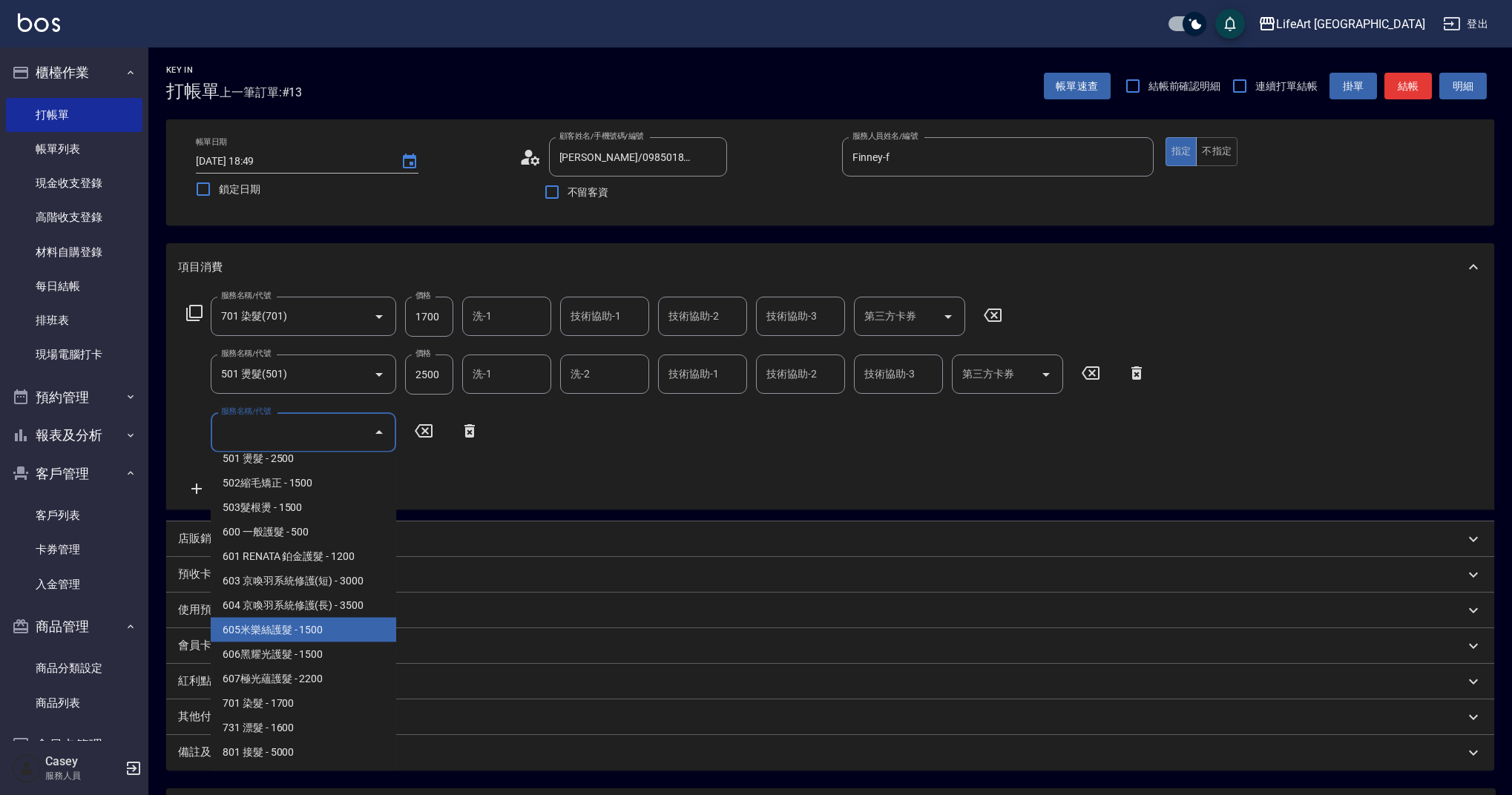
click at [288, 628] on span "605米樂絲護髮 - 1500" at bounding box center [304, 630] width 186 height 24
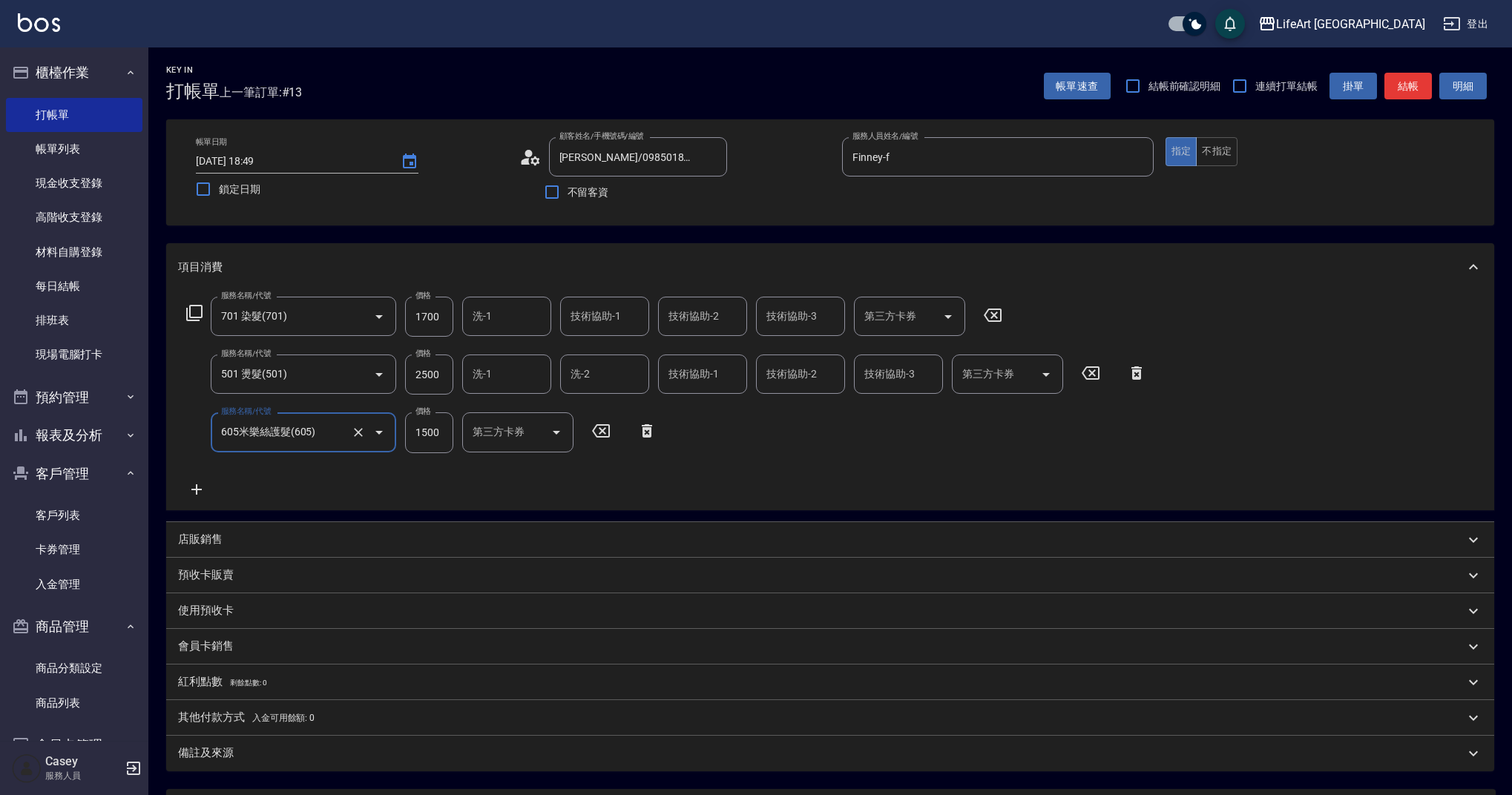
type input "605米樂絲護髮(605)"
drag, startPoint x: 444, startPoint y: 313, endPoint x: 397, endPoint y: 312, distance: 47.0
click at [397, 312] on div "服務名稱/代號 701 染髮(701) 服務名稱/代號 價格 1700 價格 洗-1 洗-1 技術協助-1 技術協助-1 技術協助-2 技術協助-2 技術協助…" at bounding box center [594, 316] width 833 height 40
drag, startPoint x: 438, startPoint y: 319, endPoint x: 369, endPoint y: 310, distance: 69.6
click at [369, 310] on div "服務名稱/代號 701 染髮(701) 服務名稱/代號 價格 1700 價格 洗-1 洗-1 技術協助-1 技術協助-1 技術協助-2 技術協助-2 技術協助…" at bounding box center [594, 316] width 833 height 40
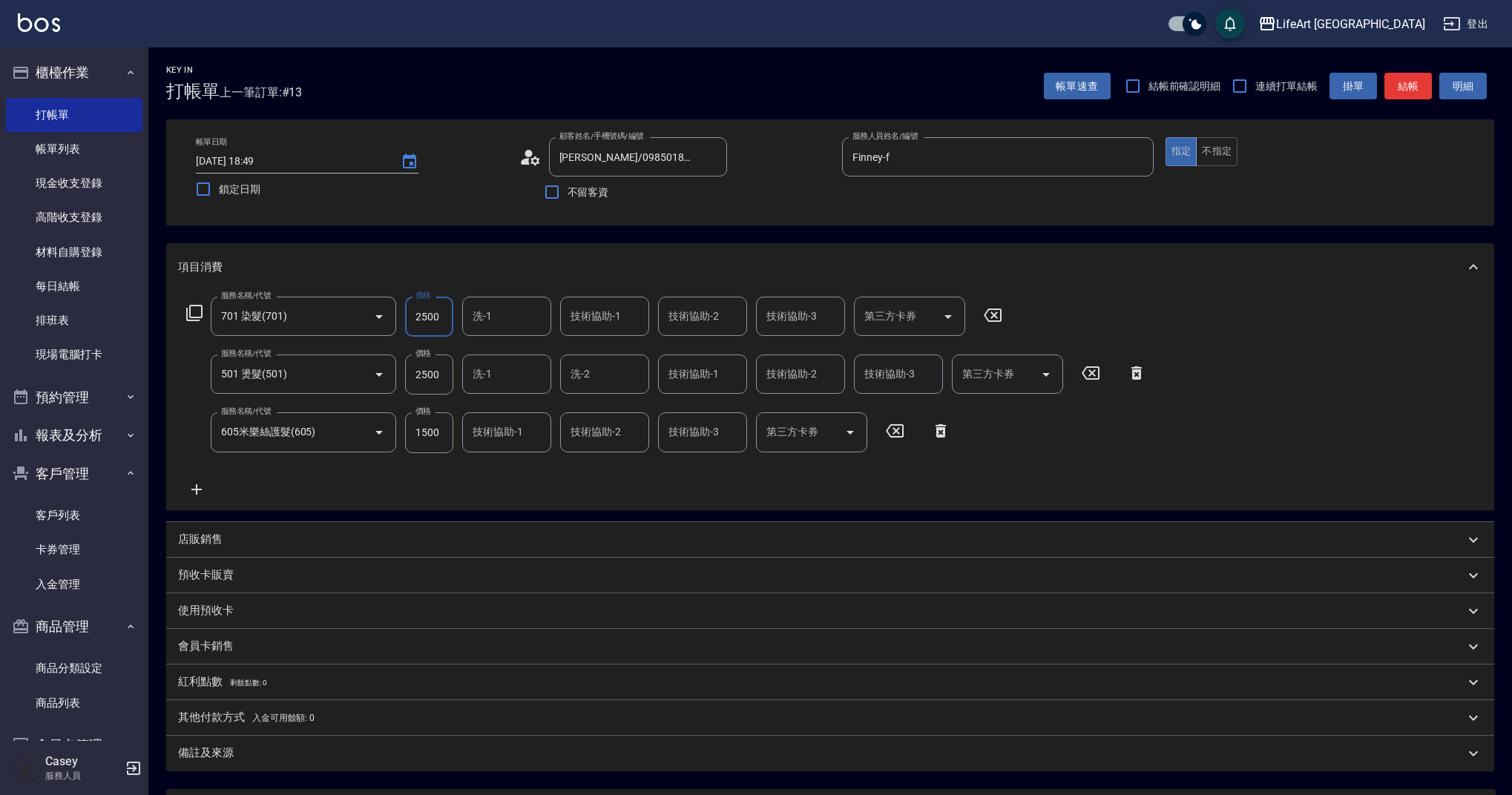
type input "2500"
drag, startPoint x: 440, startPoint y: 375, endPoint x: 379, endPoint y: 371, distance: 61.1
click at [379, 371] on div "服務名稱/代號 501 燙髮(501) 服務名稱/代號 價格 2500 價格 洗-1 洗-1 洗-2 洗-2 技術協助-1 技術協助-1 技術協助-2 技術協…" at bounding box center [667, 373] width 977 height 40
type input "2800"
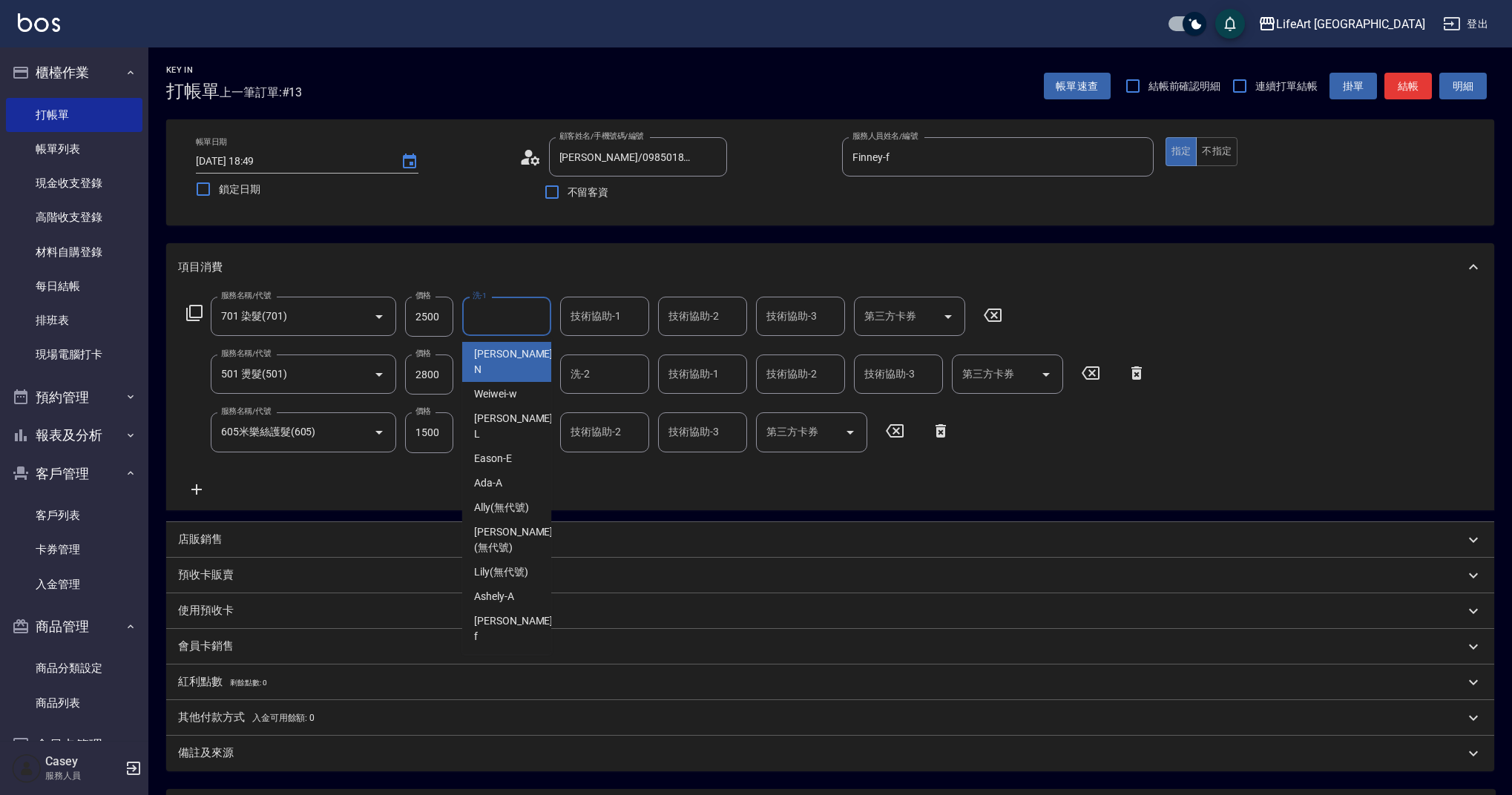
click at [507, 320] on input "洗-1" at bounding box center [506, 317] width 76 height 26
click at [508, 500] on span "Ally (無代號)" at bounding box center [501, 507] width 55 height 15
type input "Ally(無代號)"
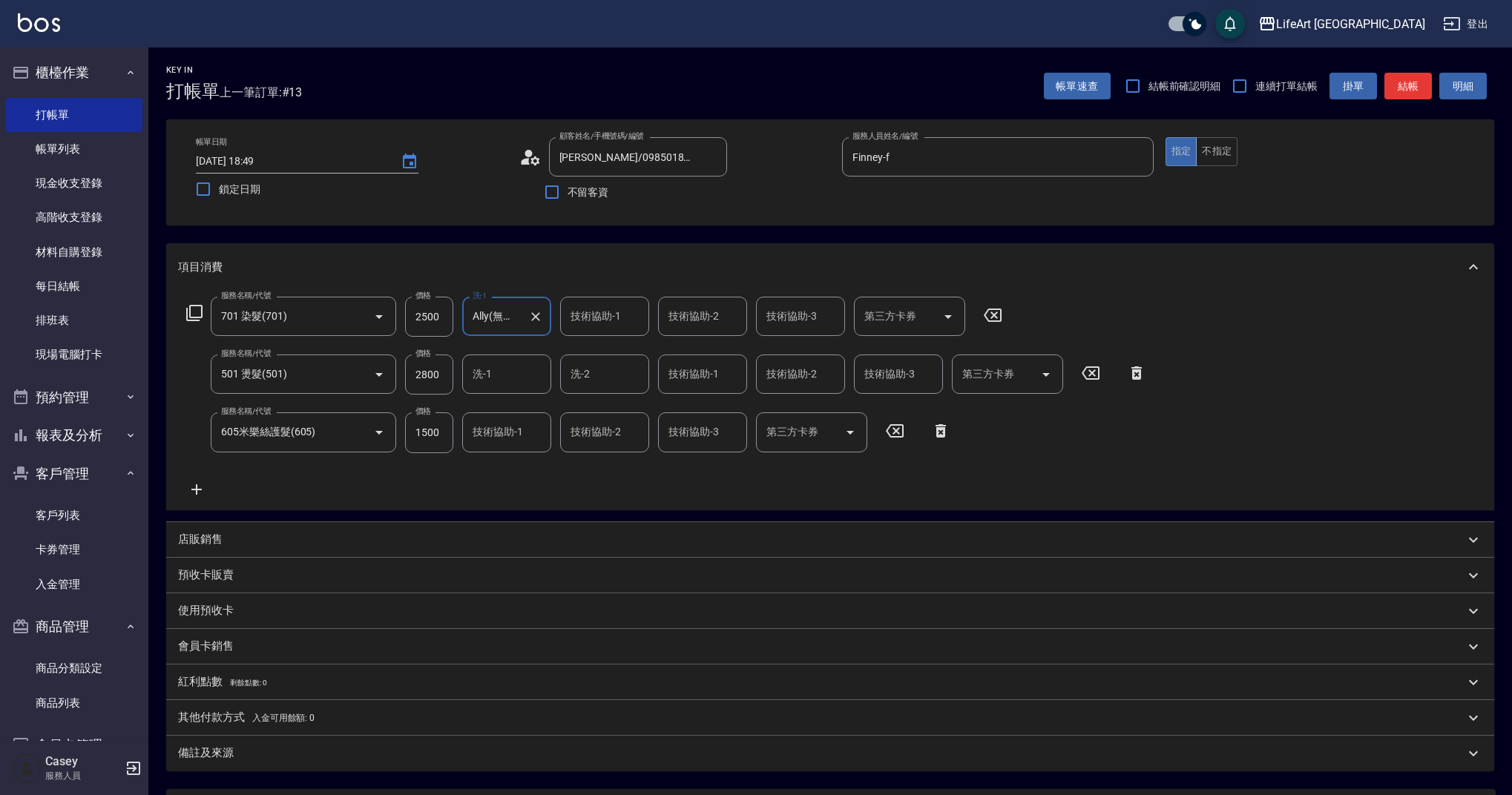
click at [484, 374] on div "洗-1 洗-1" at bounding box center [506, 373] width 89 height 39
click at [517, 558] on span "Ally (無代號)" at bounding box center [501, 566] width 55 height 15
type input "Ally(無代號)"
click at [480, 421] on input "技術協助-1" at bounding box center [506, 432] width 76 height 26
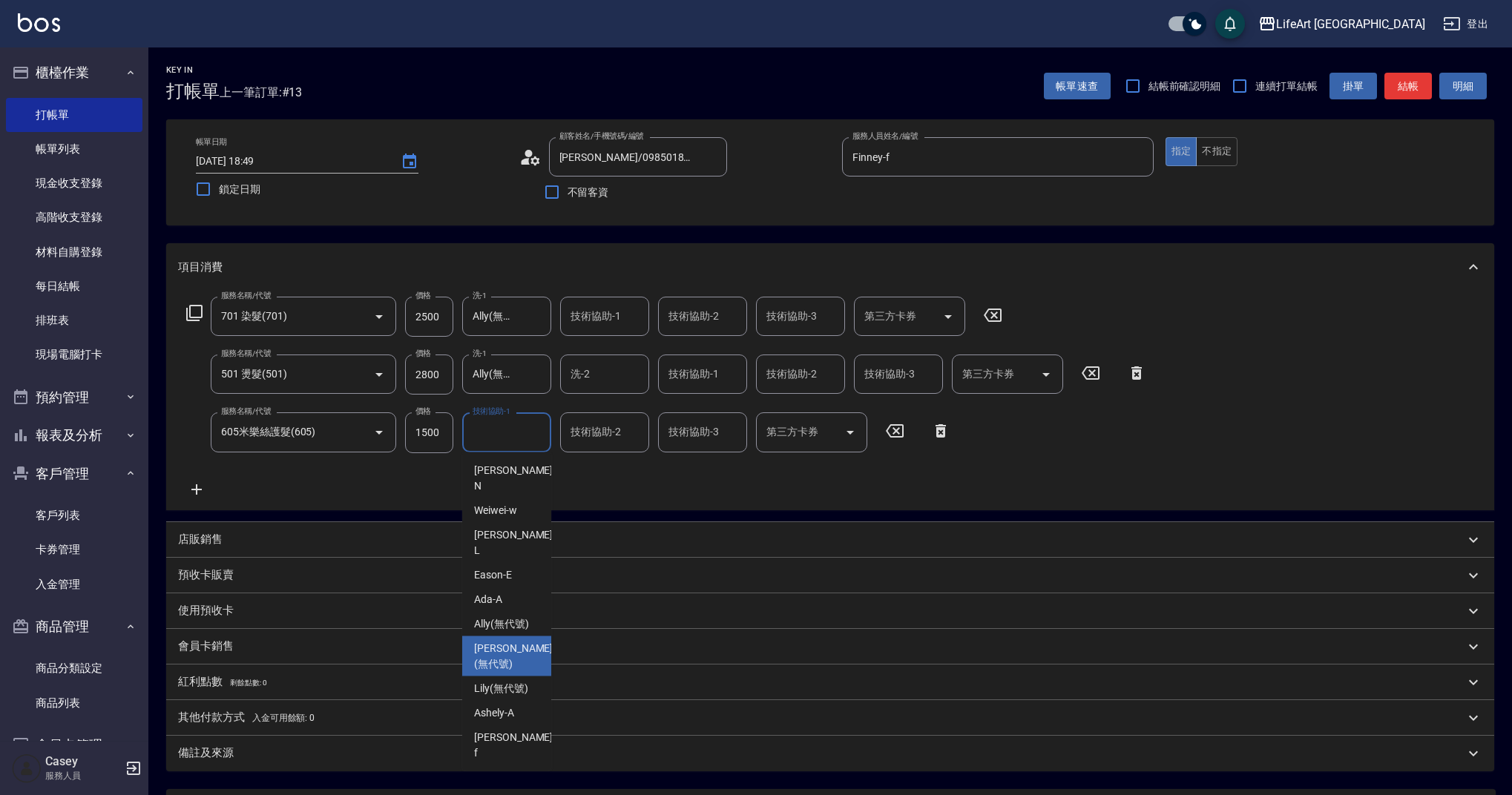
click at [517, 616] on span "Ally (無代號)" at bounding box center [501, 623] width 55 height 15
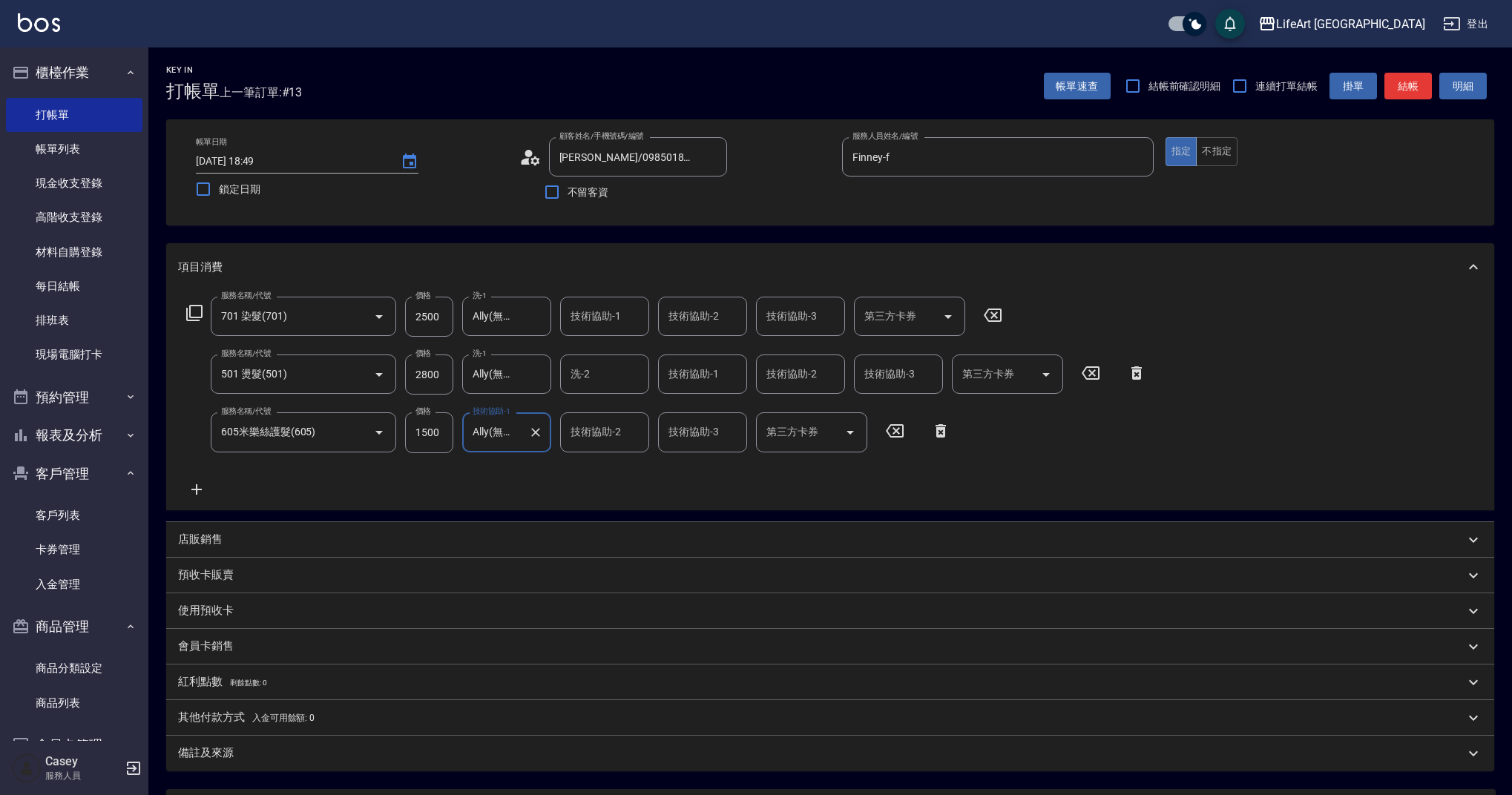
type input "Ally(無代號)"
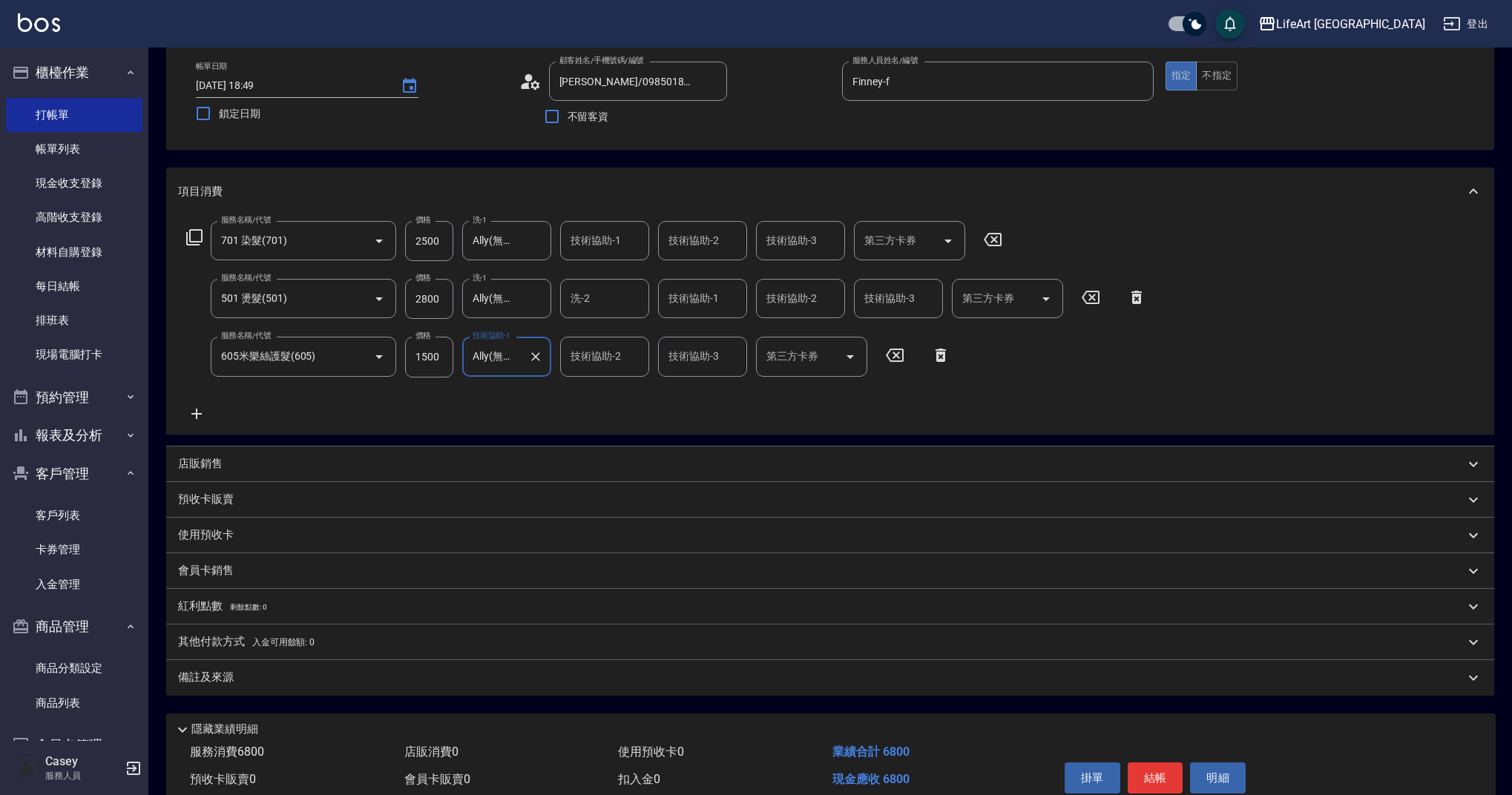
scroll to position [143, 0]
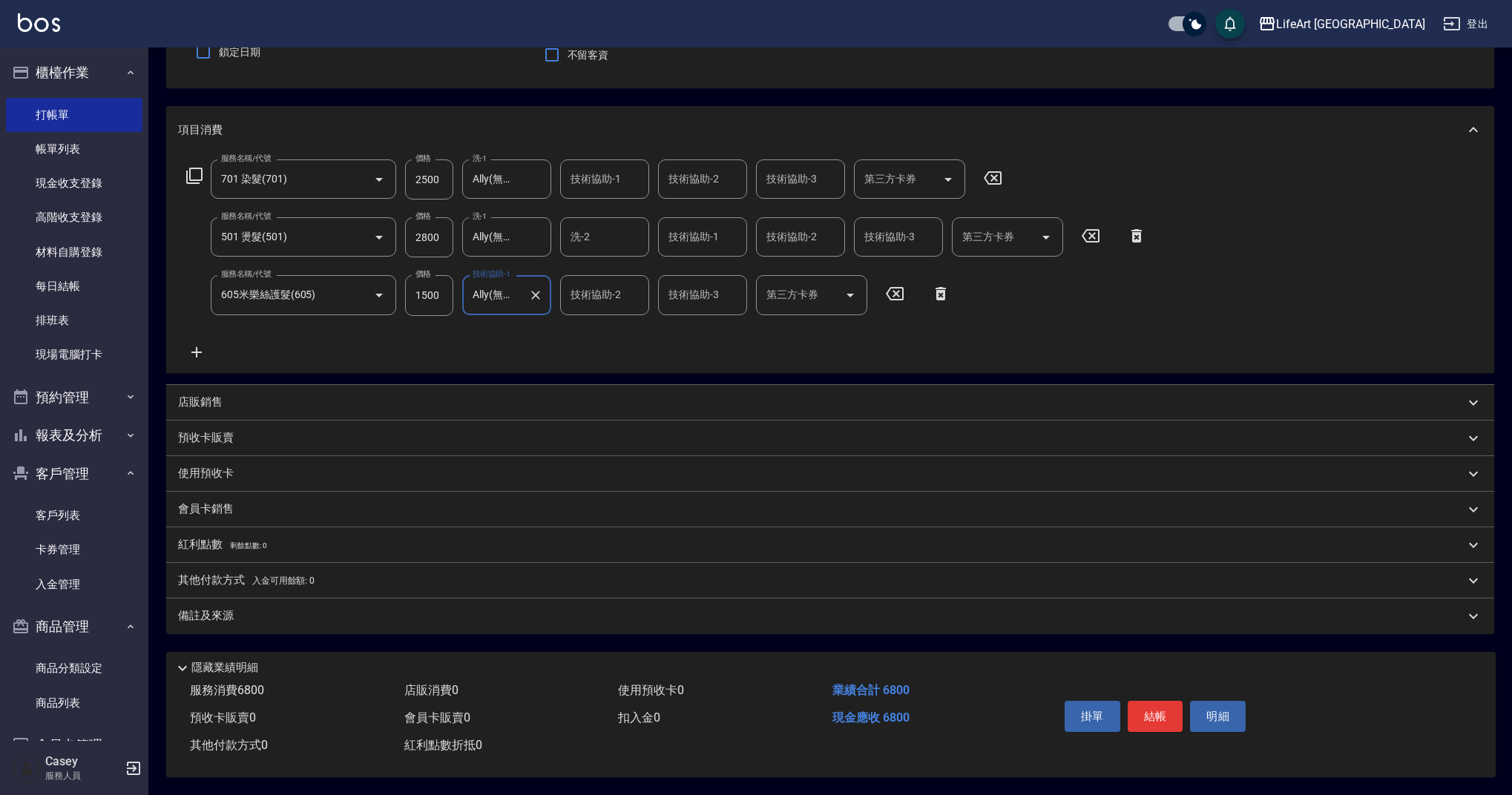
click at [409, 600] on div "備註及來源" at bounding box center [830, 616] width 1328 height 36
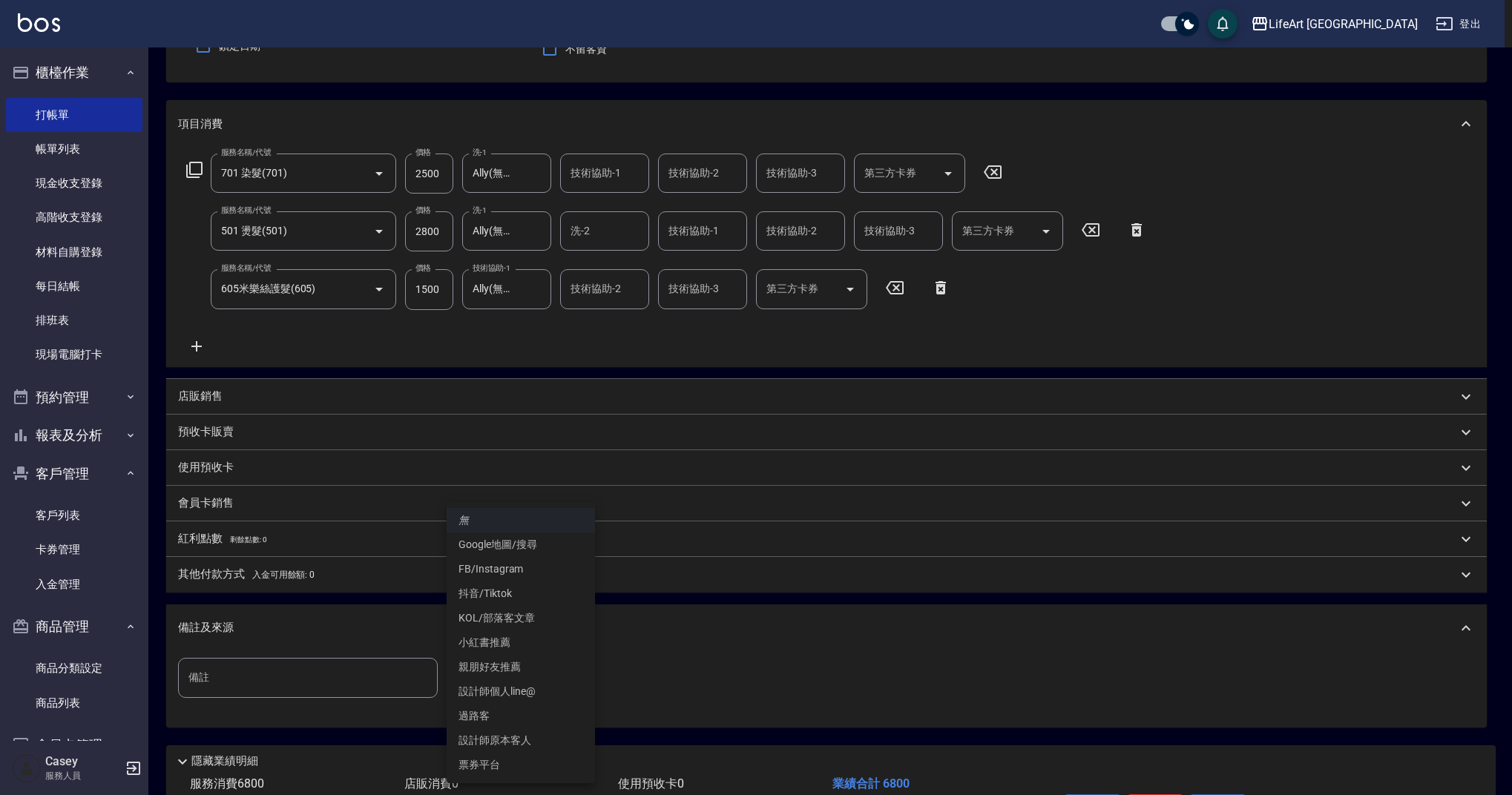
click at [526, 686] on body "LifeArt 蘆洲 登出 櫃檯作業 打帳單 帳單列表 現金收支登錄 高階收支登錄 材料自購登錄 每日結帳 排班表 現場電腦打卡 預約管理 預約管理 單日預約…" at bounding box center [756, 372] width 1512 height 1031
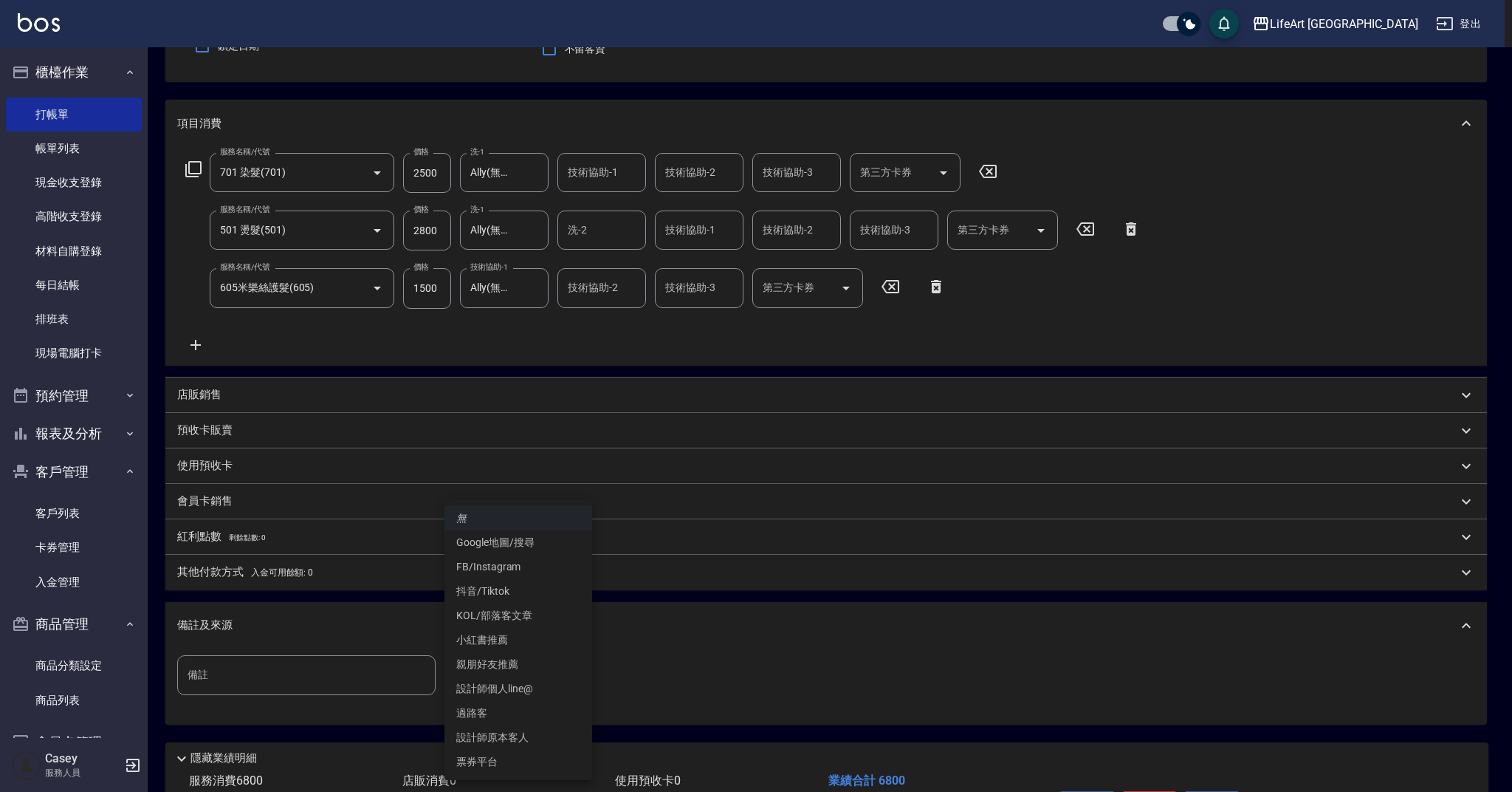
click at [496, 736] on li "設計師原本客人" at bounding box center [518, 738] width 147 height 24
type input "設計師原本客人"
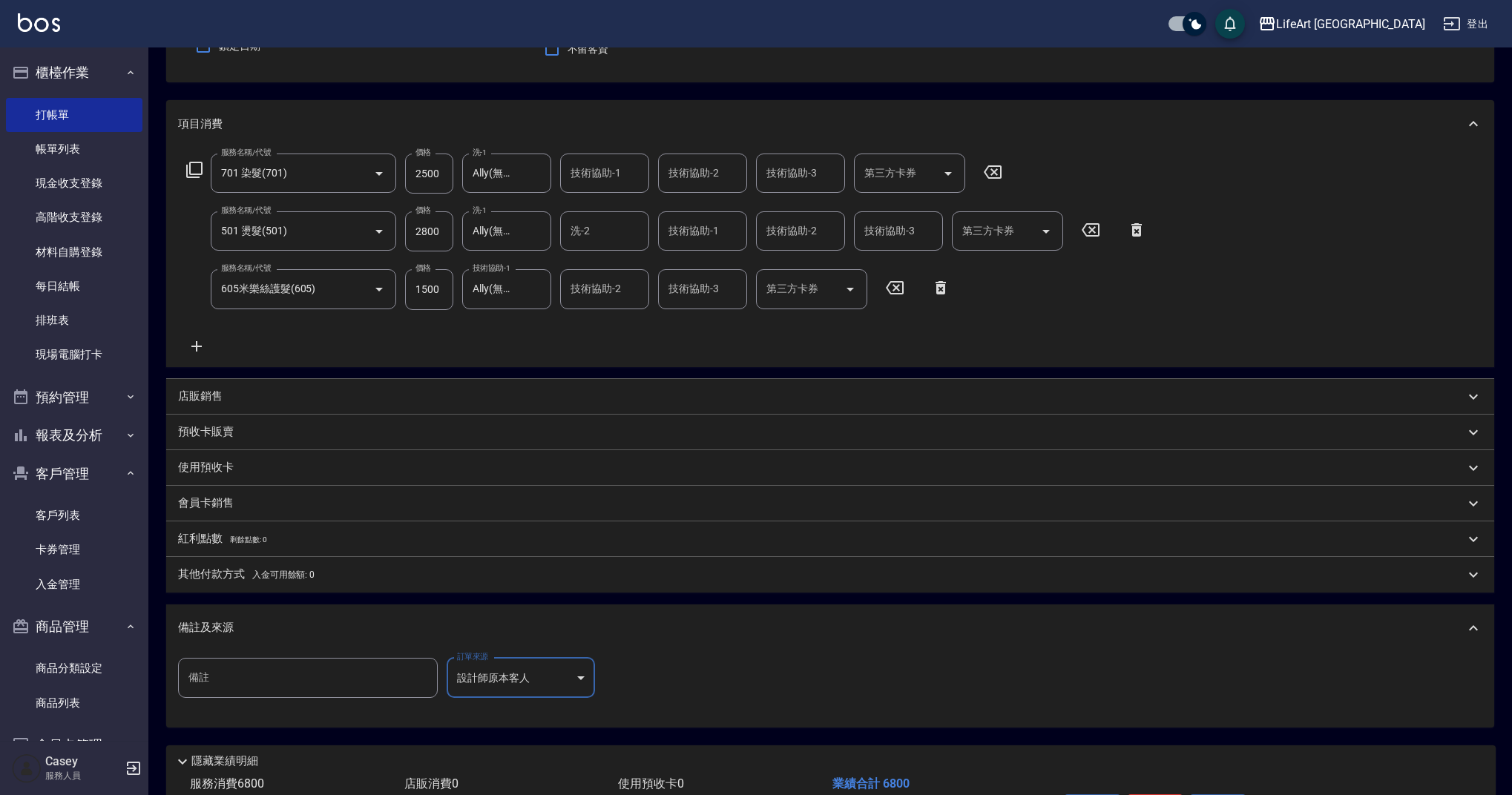
click at [626, 614] on div "備註及來源" at bounding box center [830, 628] width 1328 height 47
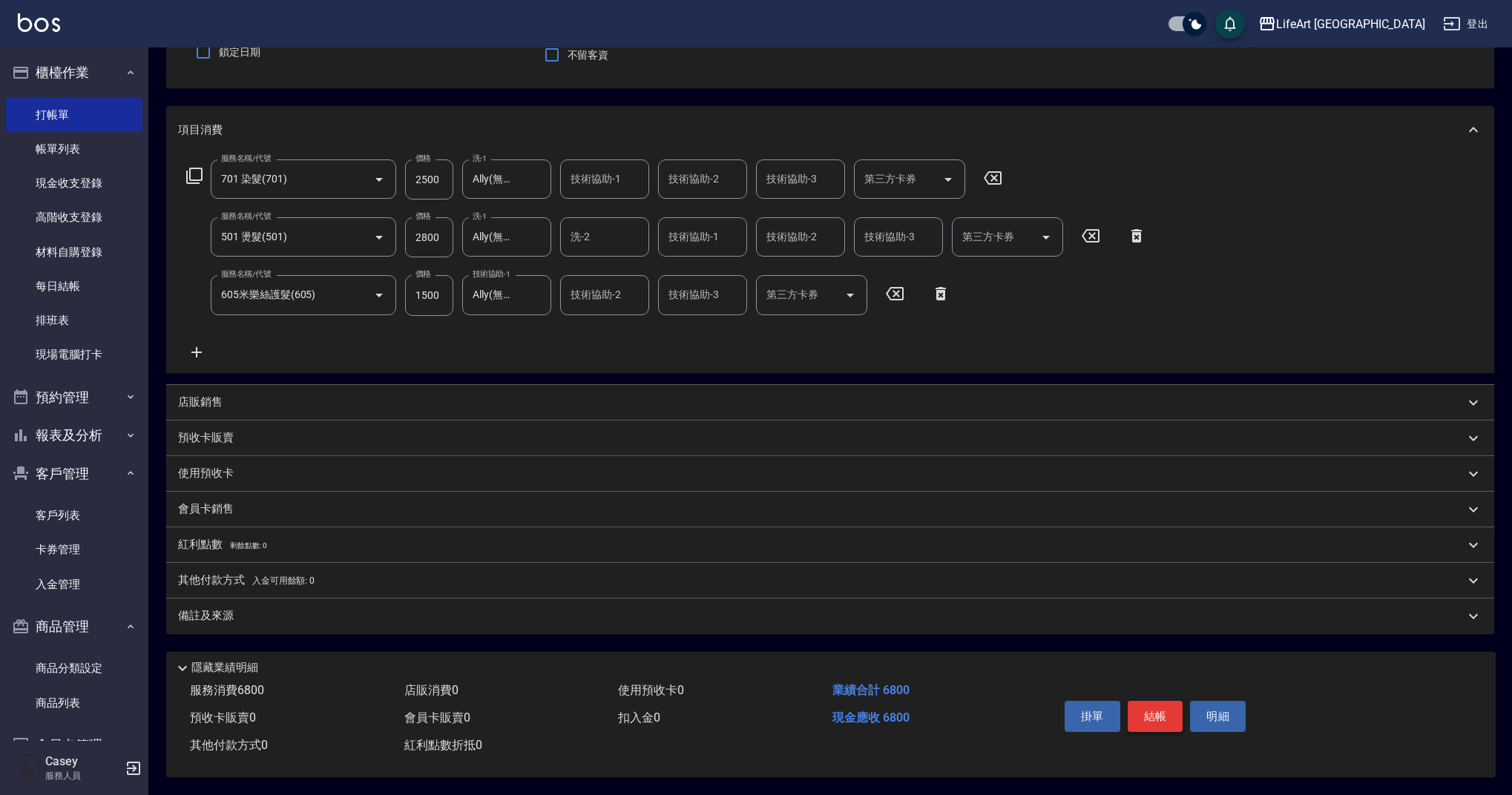
click at [1142, 708] on button "結帳" at bounding box center [1155, 716] width 55 height 31
